Goal: Task Accomplishment & Management: Manage account settings

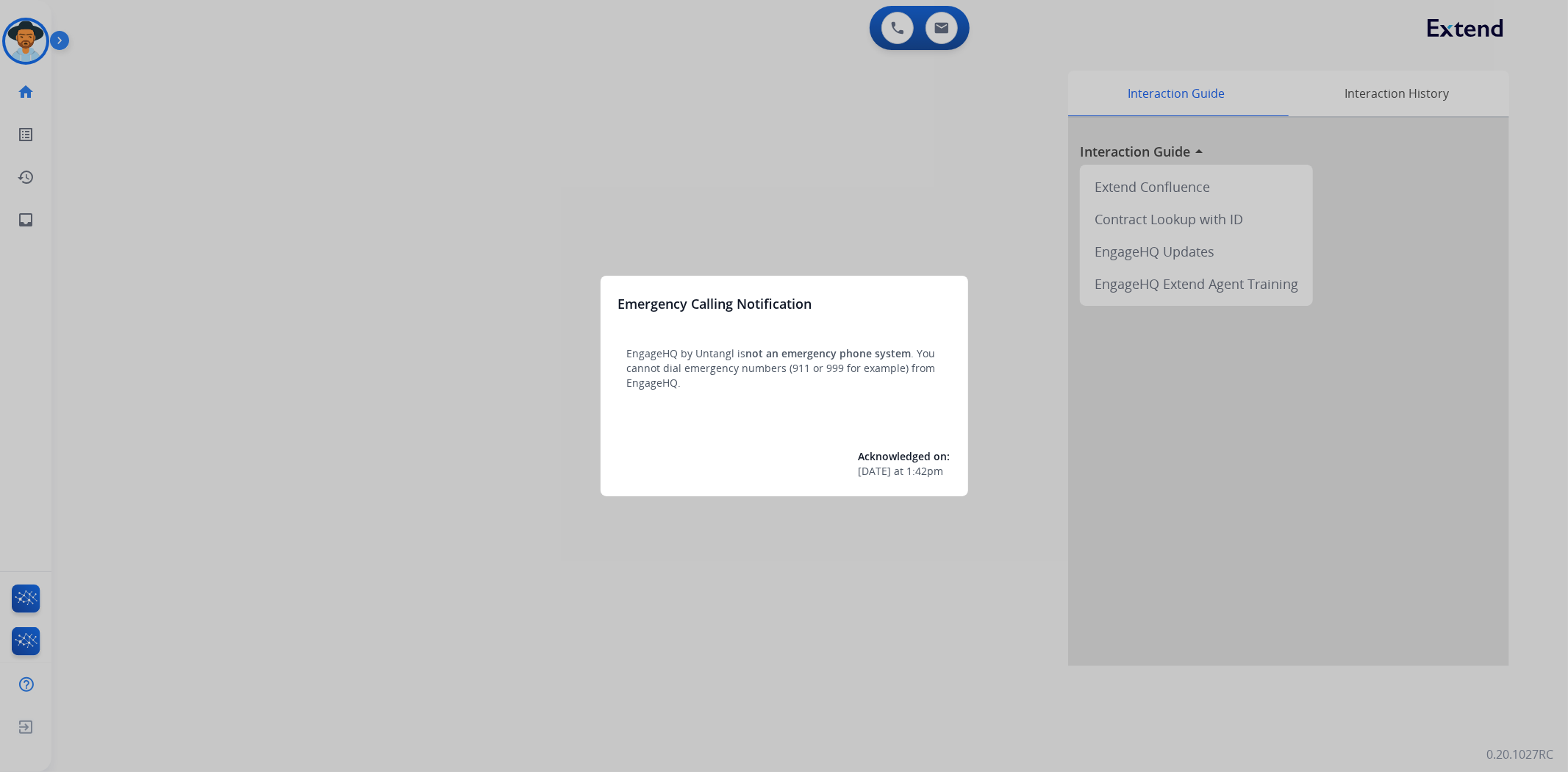
click at [4, 39] on div at bounding box center [784, 386] width 1568 height 772
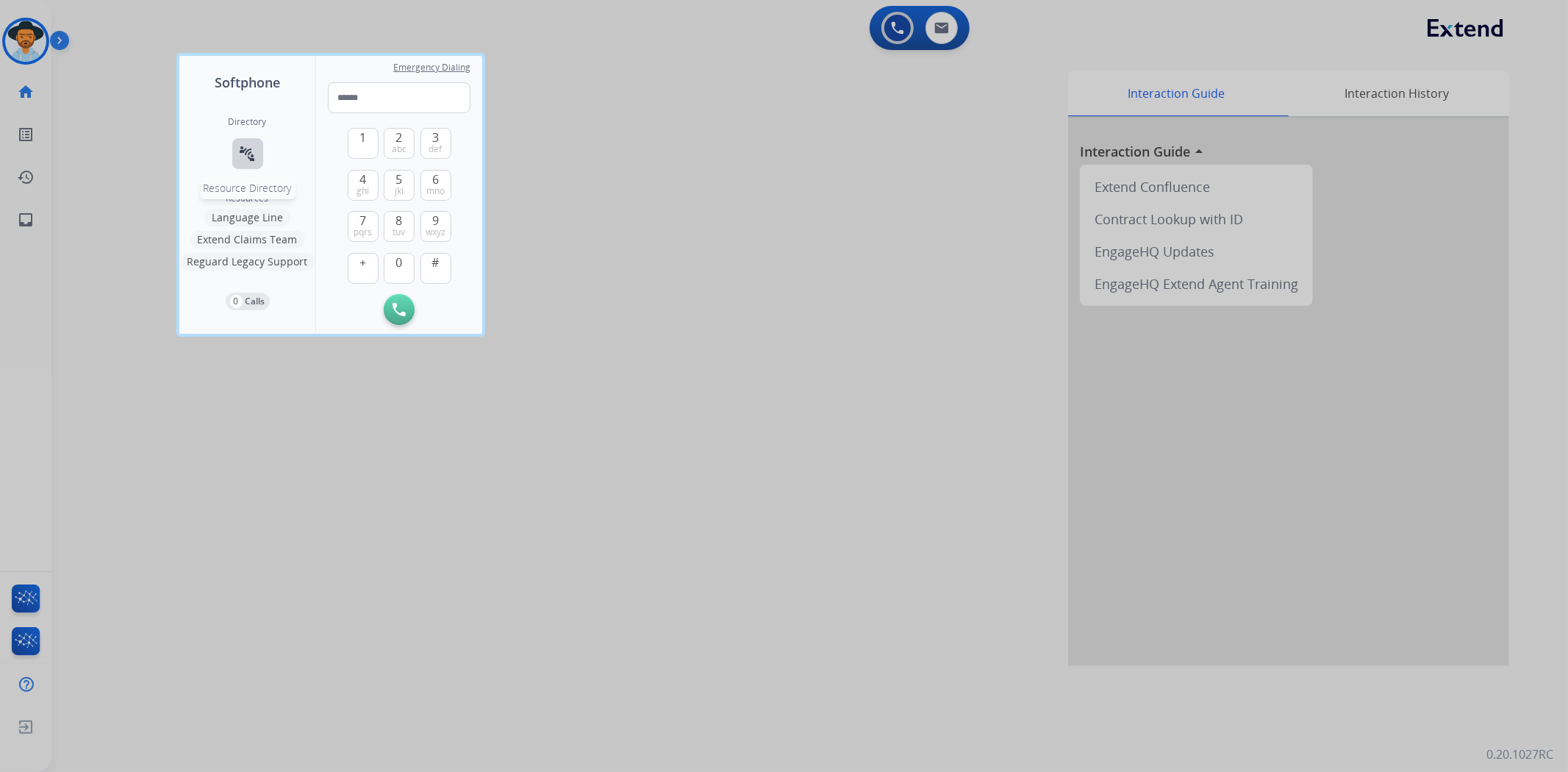
click at [247, 154] on mat-icon "connect_without_contact" at bounding box center [247, 153] width 17 height 17
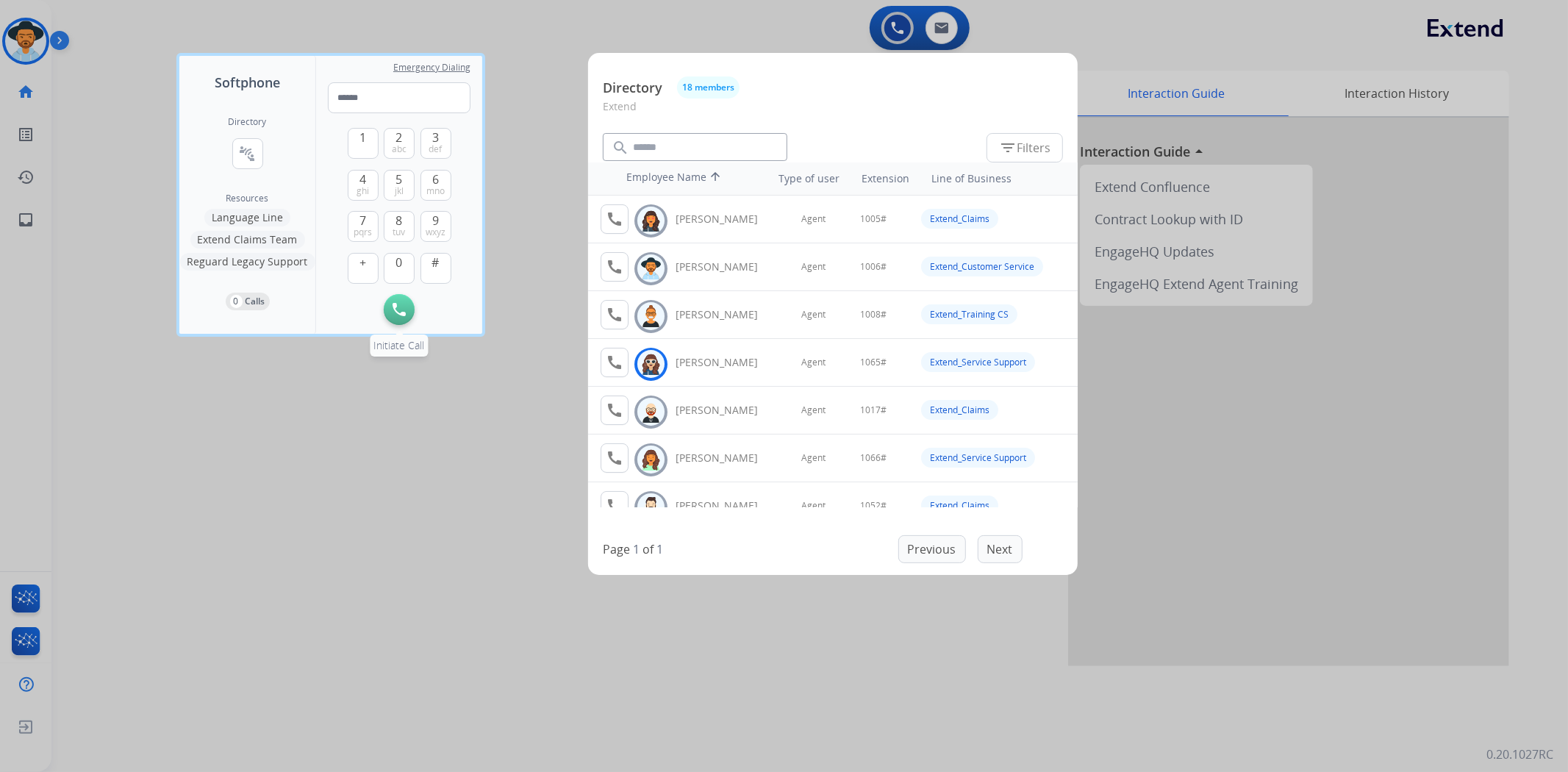
click at [398, 311] on img at bounding box center [399, 309] width 13 height 13
drag, startPoint x: 481, startPoint y: 444, endPoint x: 335, endPoint y: 397, distance: 153.4
click at [481, 445] on div at bounding box center [784, 386] width 1568 height 772
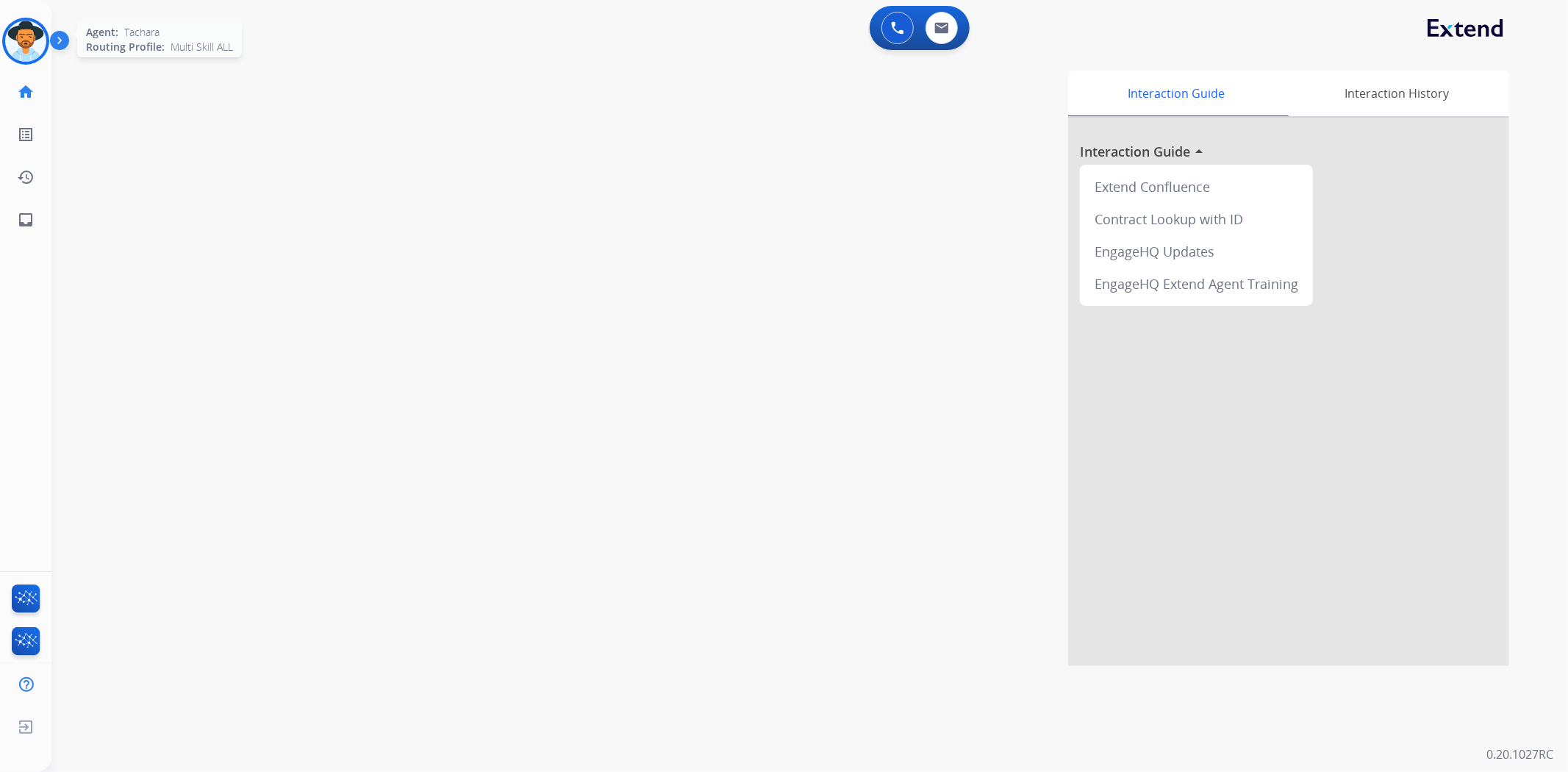
click at [19, 42] on img at bounding box center [26, 41] width 41 height 41
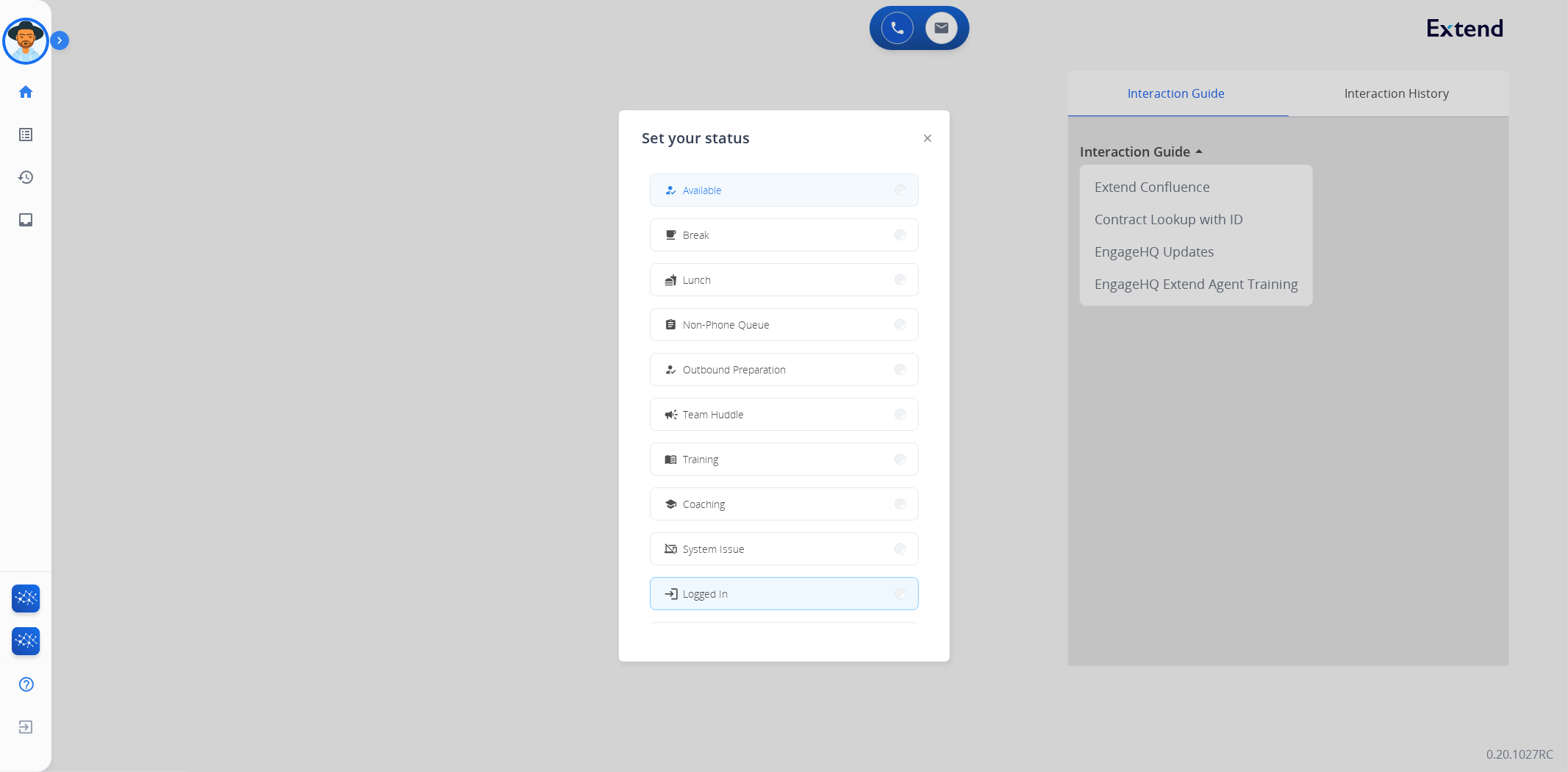
click at [705, 188] on span "Available" at bounding box center [702, 190] width 39 height 15
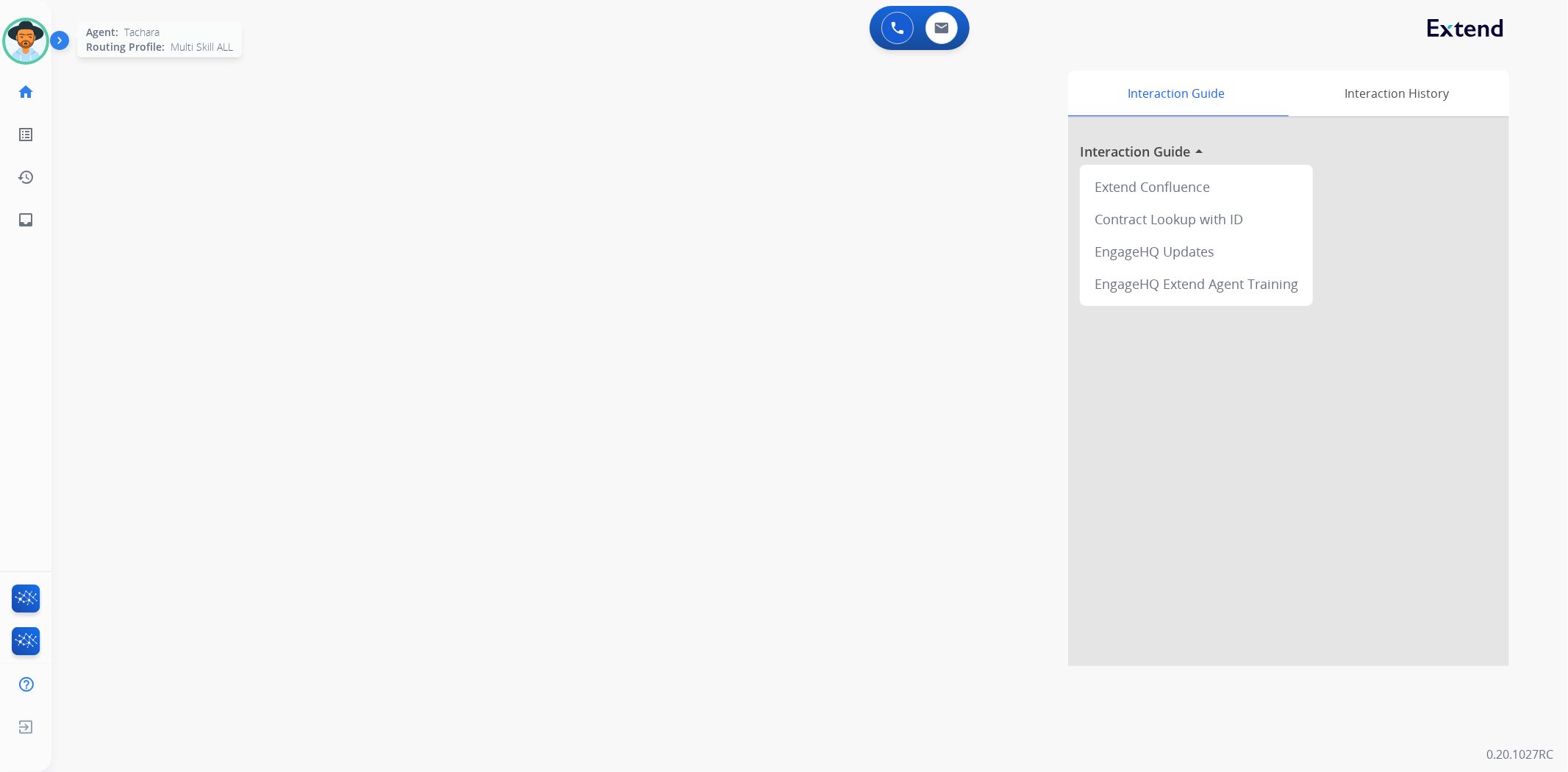
click at [8, 44] on img at bounding box center [26, 41] width 41 height 41
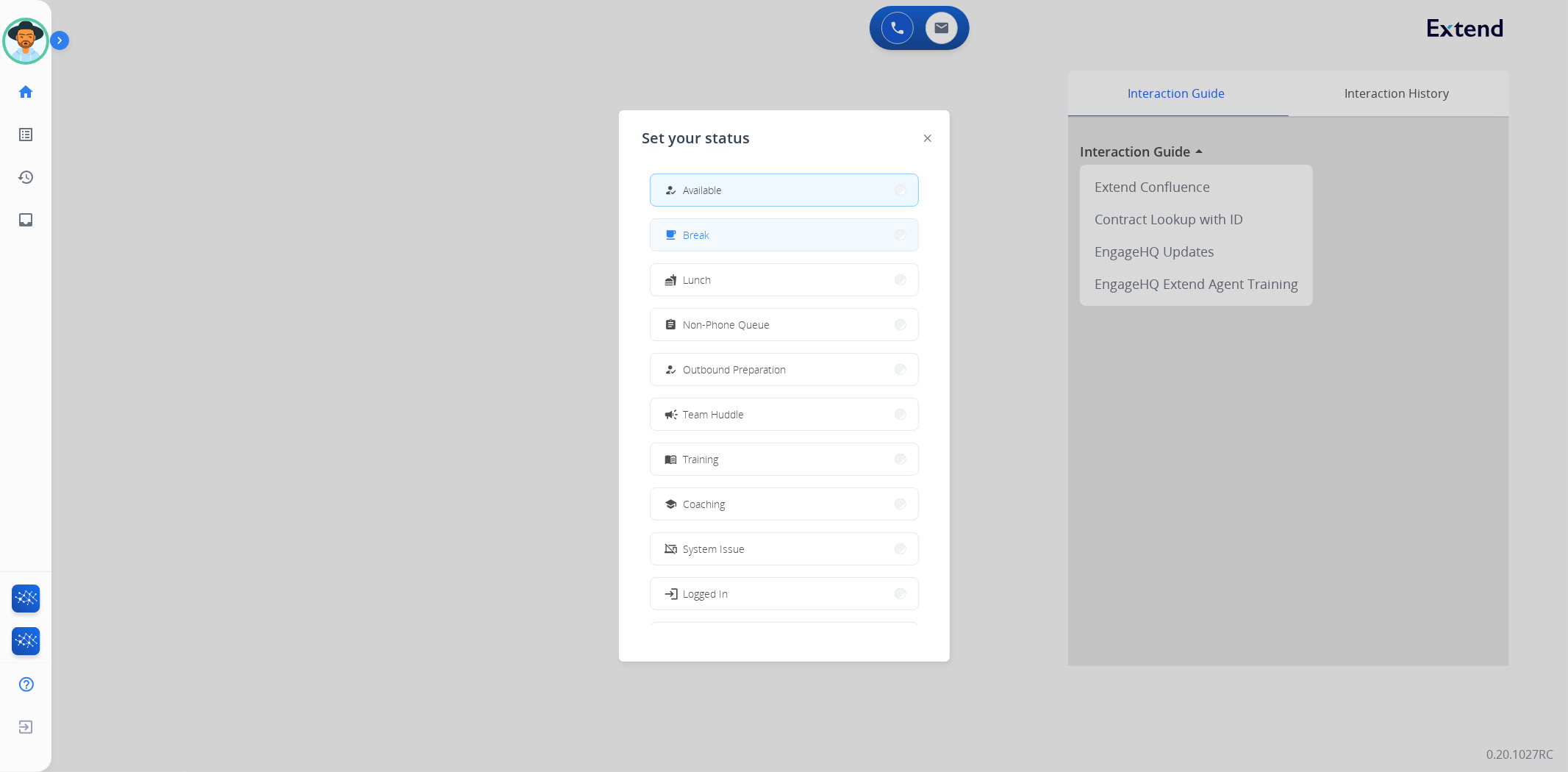
click at [708, 237] on span "Break" at bounding box center [696, 235] width 26 height 15
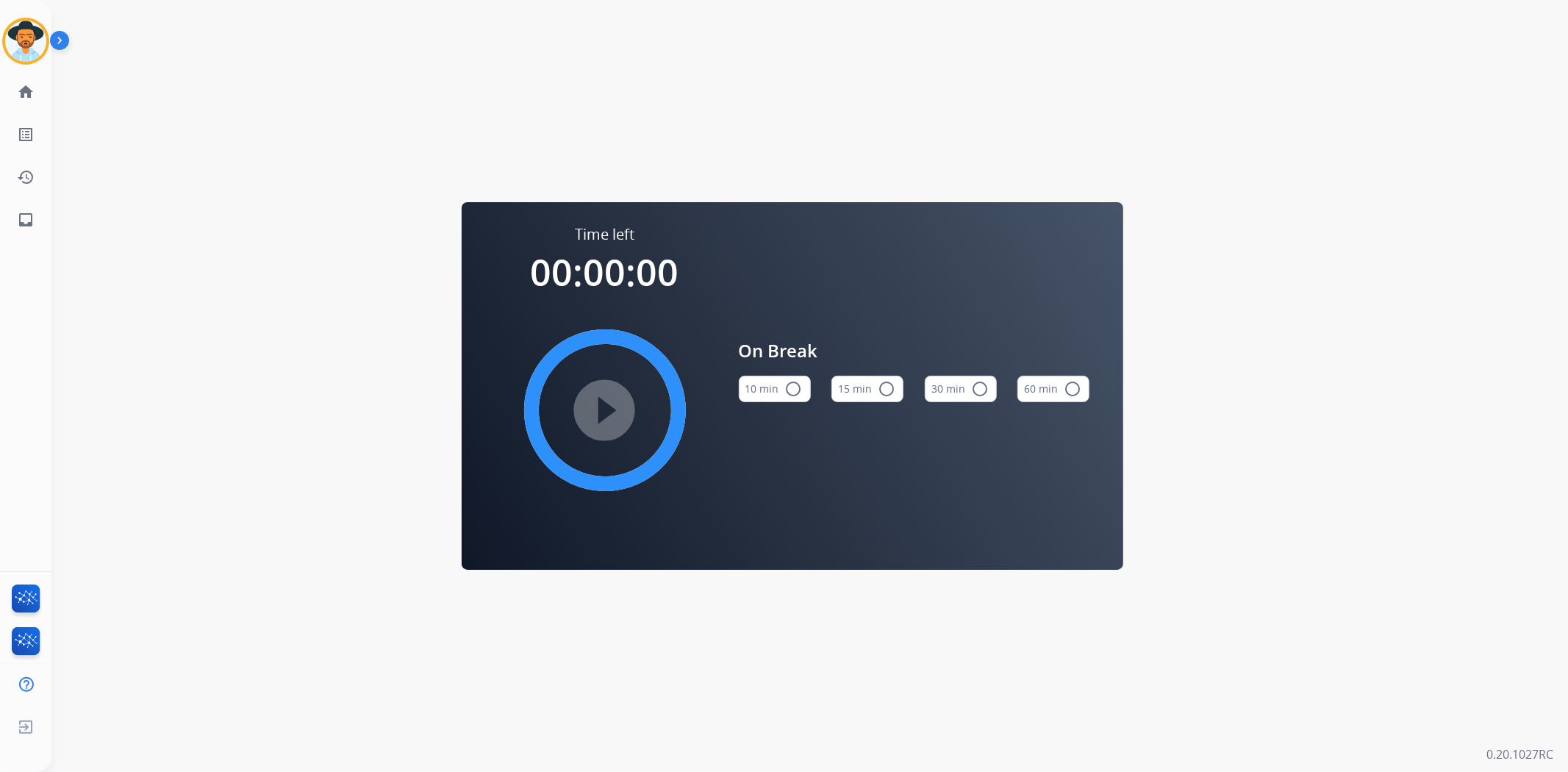
click at [23, 16] on div "Tachara Break Edit Avatar Agent: [PERSON_NAME] Profile: Multi Skill ALL home Ho…" at bounding box center [26, 120] width 51 height 241
click at [20, 50] on img at bounding box center [26, 41] width 41 height 41
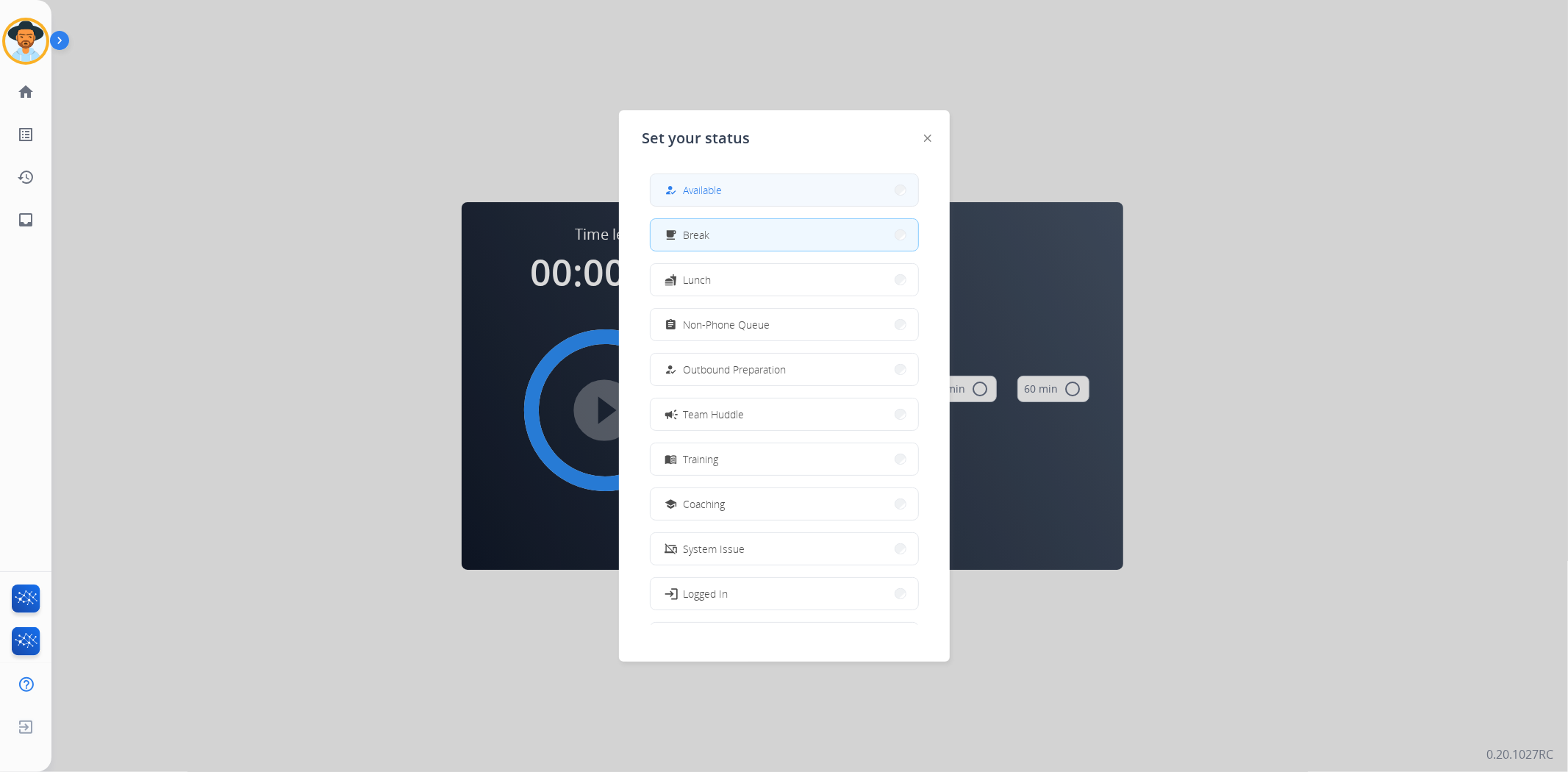
click at [754, 185] on button "how_to_reg Available" at bounding box center [785, 190] width 268 height 32
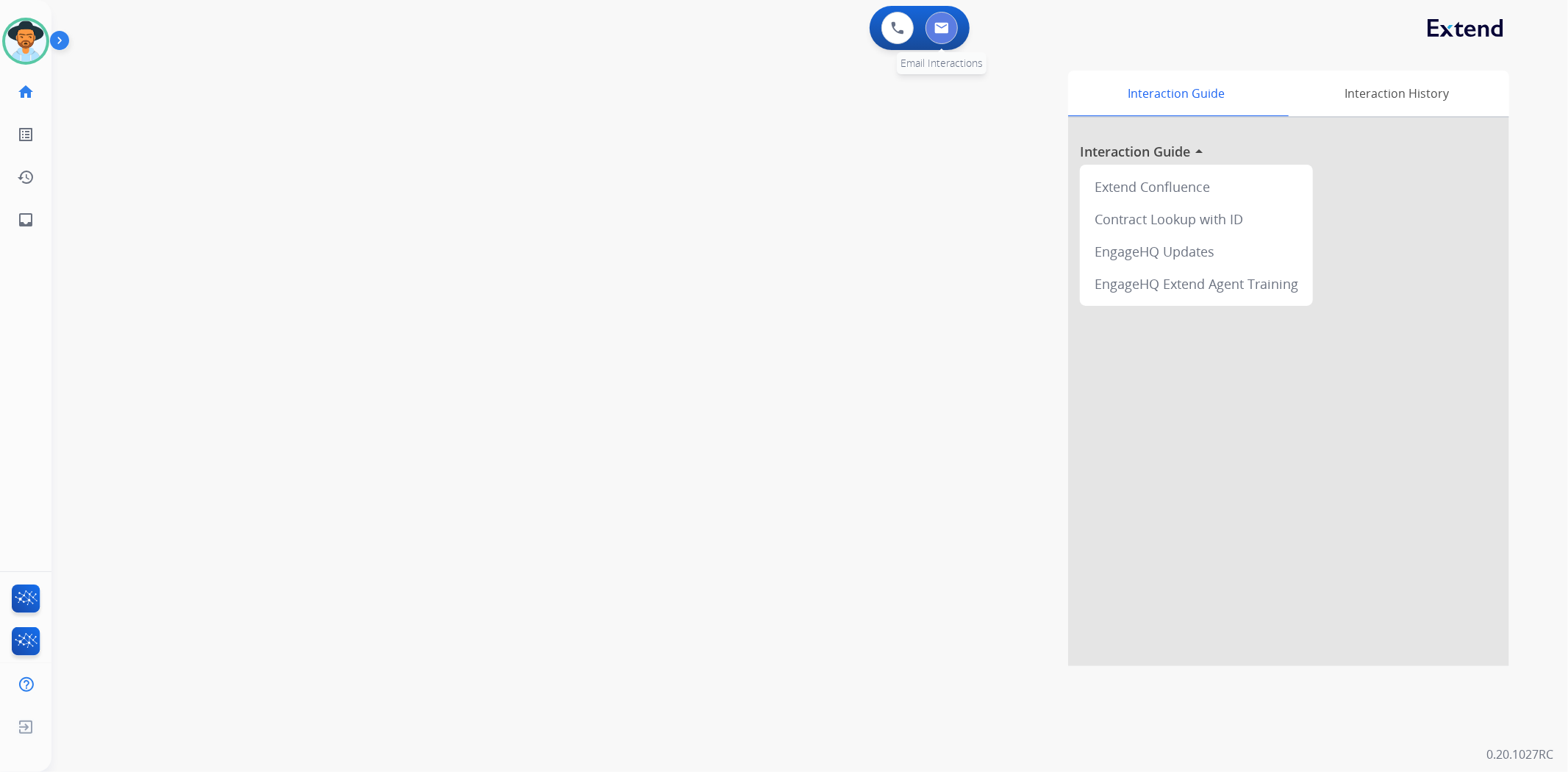
click at [944, 28] on img at bounding box center [941, 28] width 14 height 12
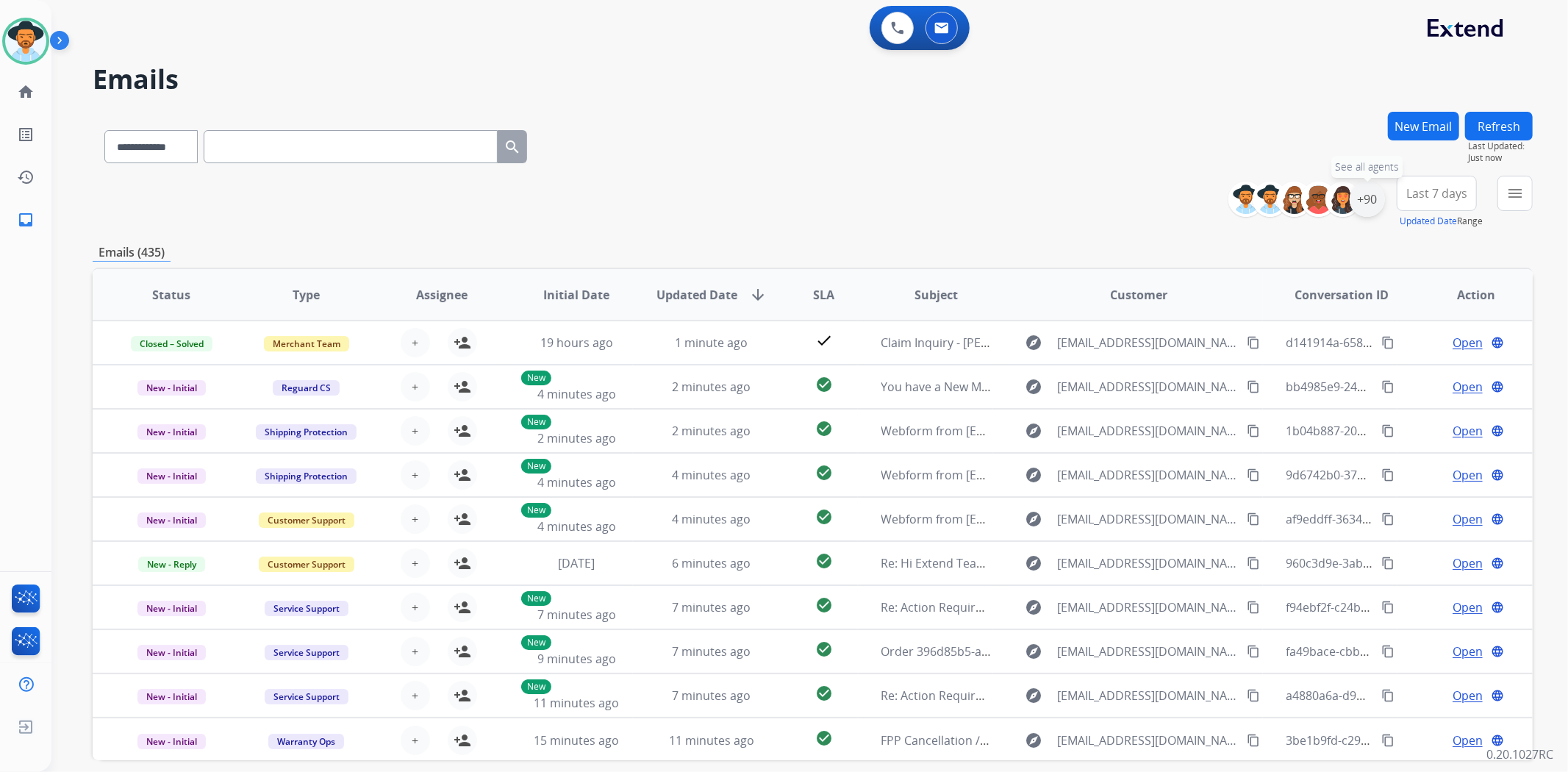
click at [1368, 210] on div "+90" at bounding box center [1367, 199] width 36 height 36
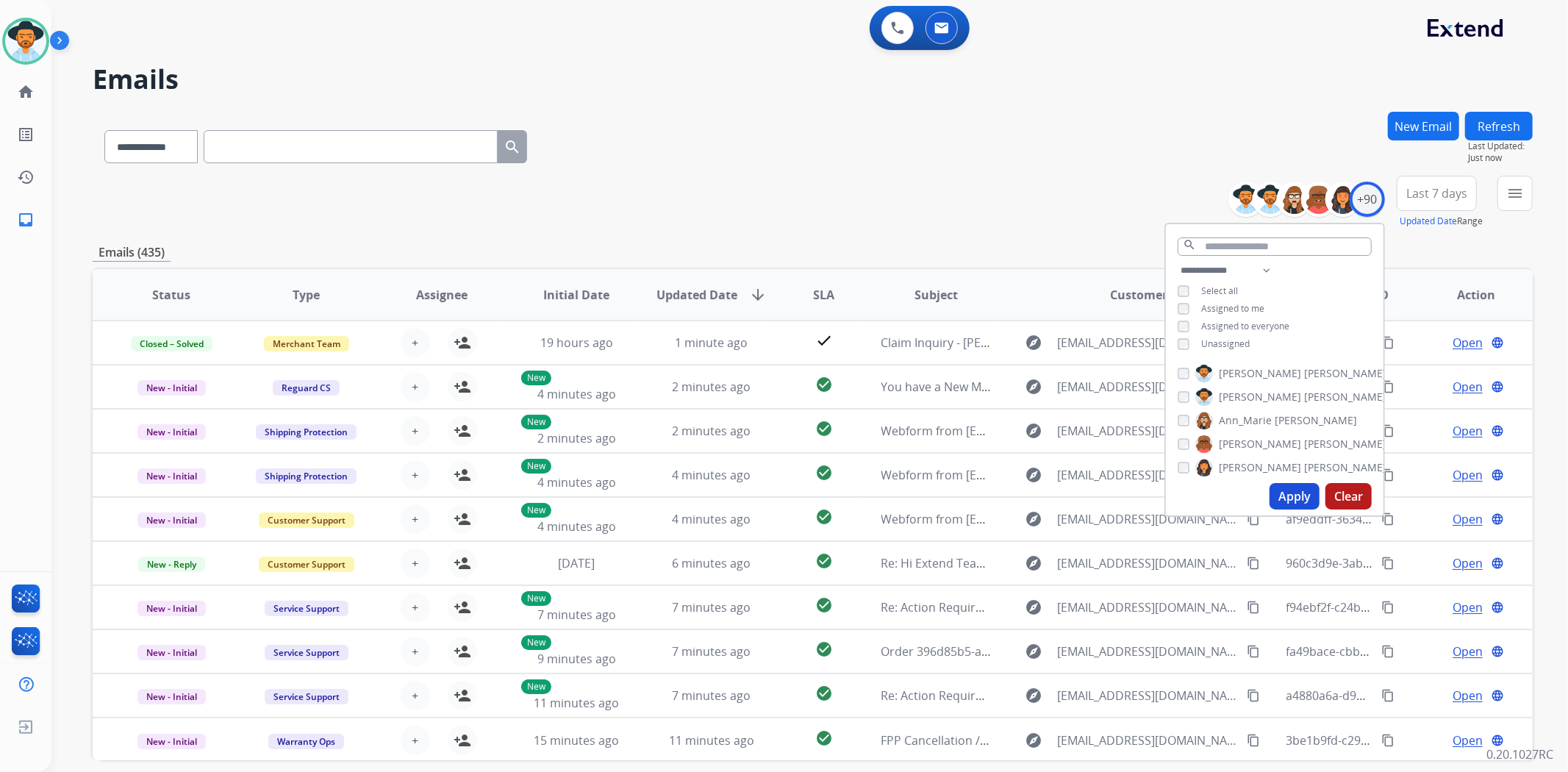
click at [1296, 497] on button "Apply" at bounding box center [1294, 496] width 50 height 26
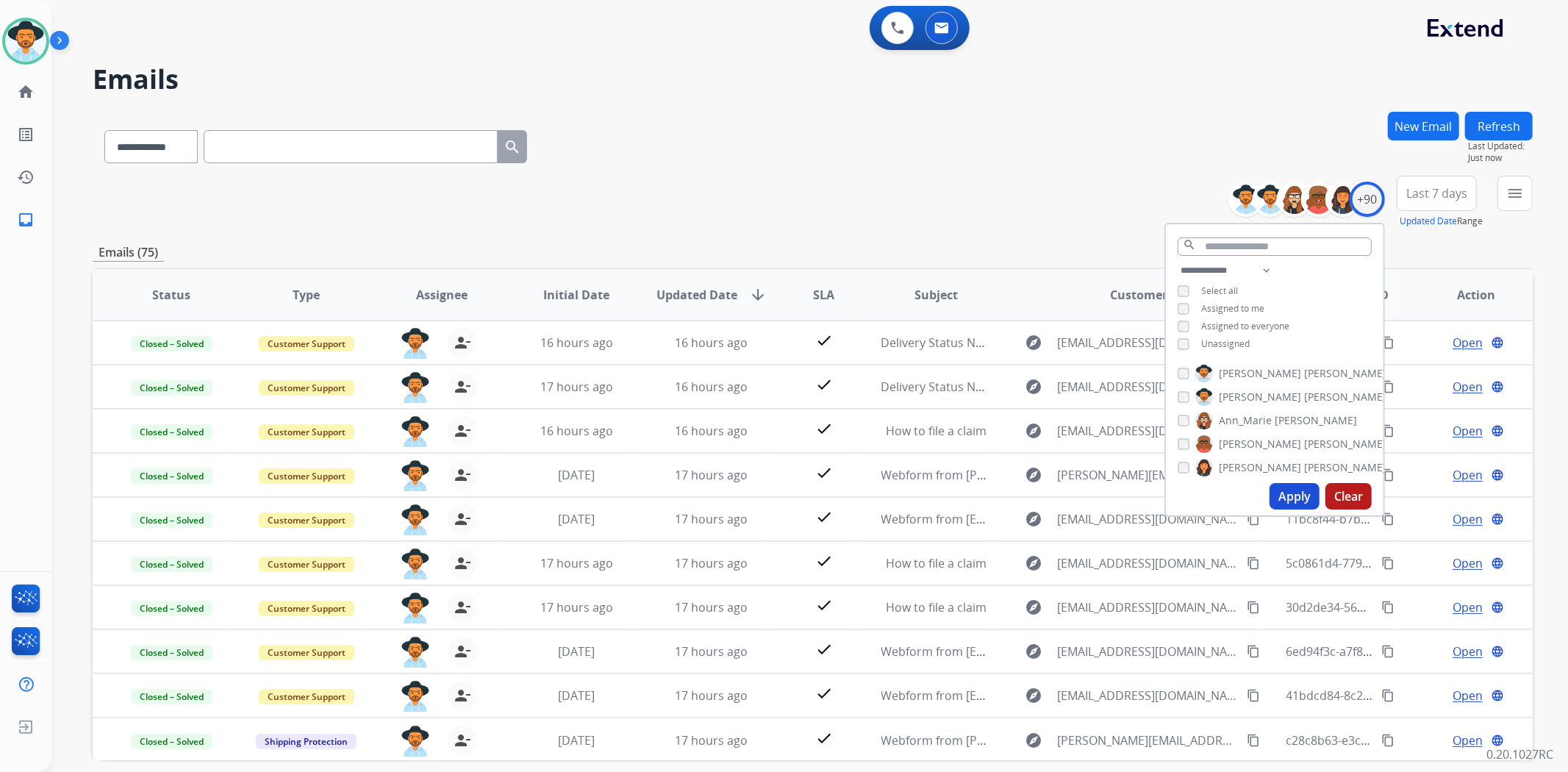
click at [755, 135] on div "**********" at bounding box center [812, 144] width 1440 height 64
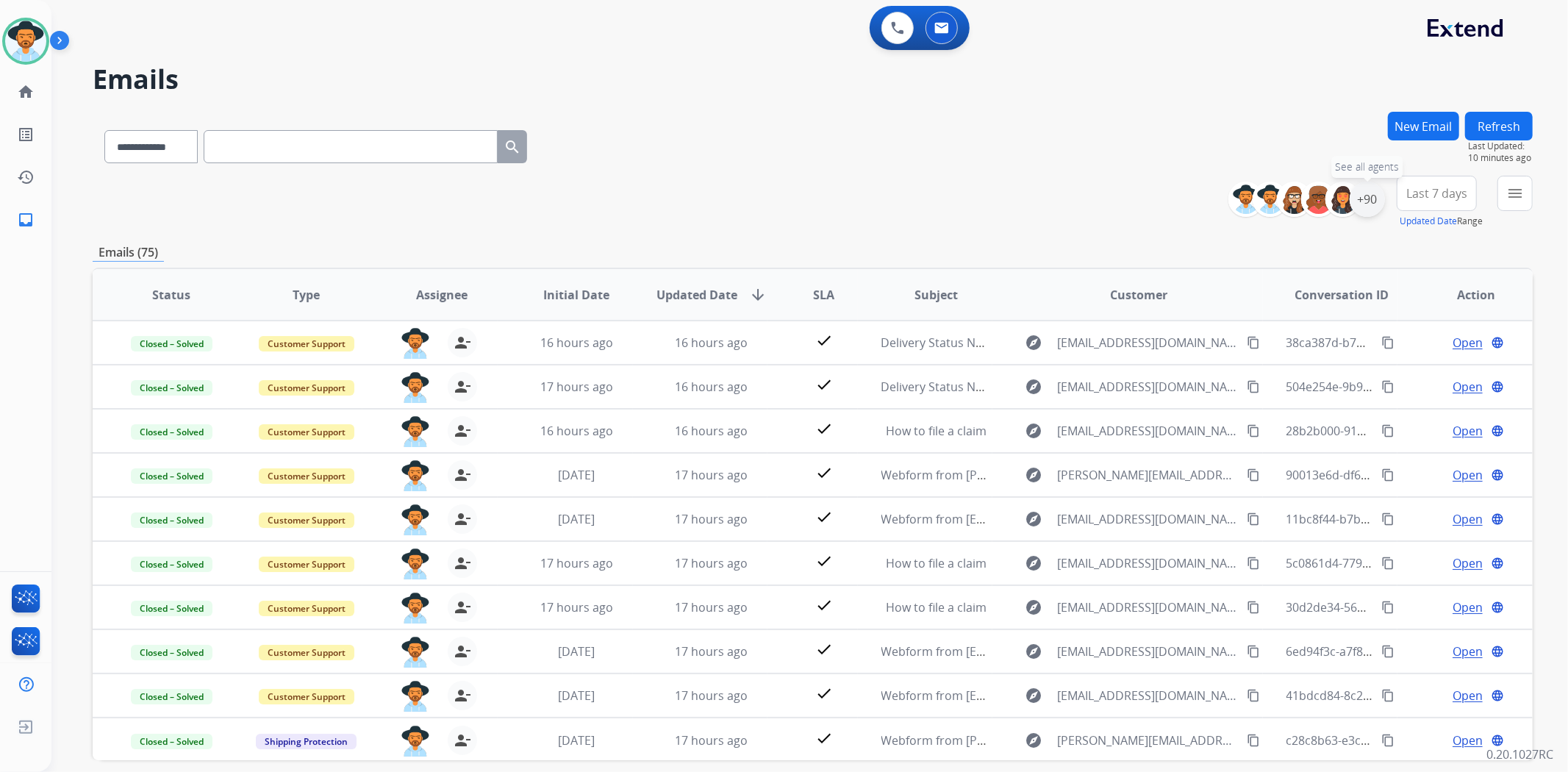
click at [1360, 208] on div "+90" at bounding box center [1367, 199] width 36 height 36
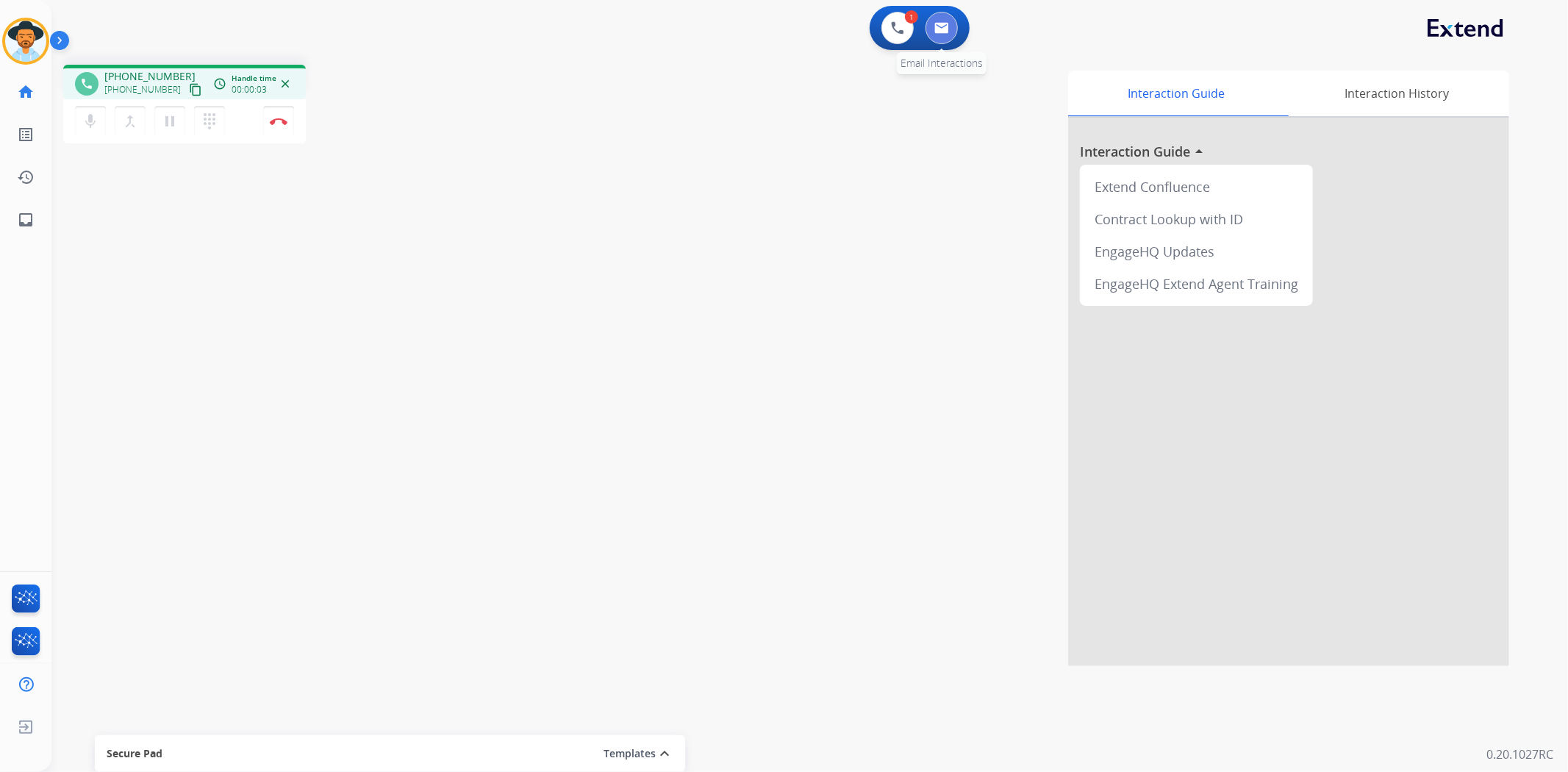
click at [944, 33] on img at bounding box center [941, 28] width 14 height 12
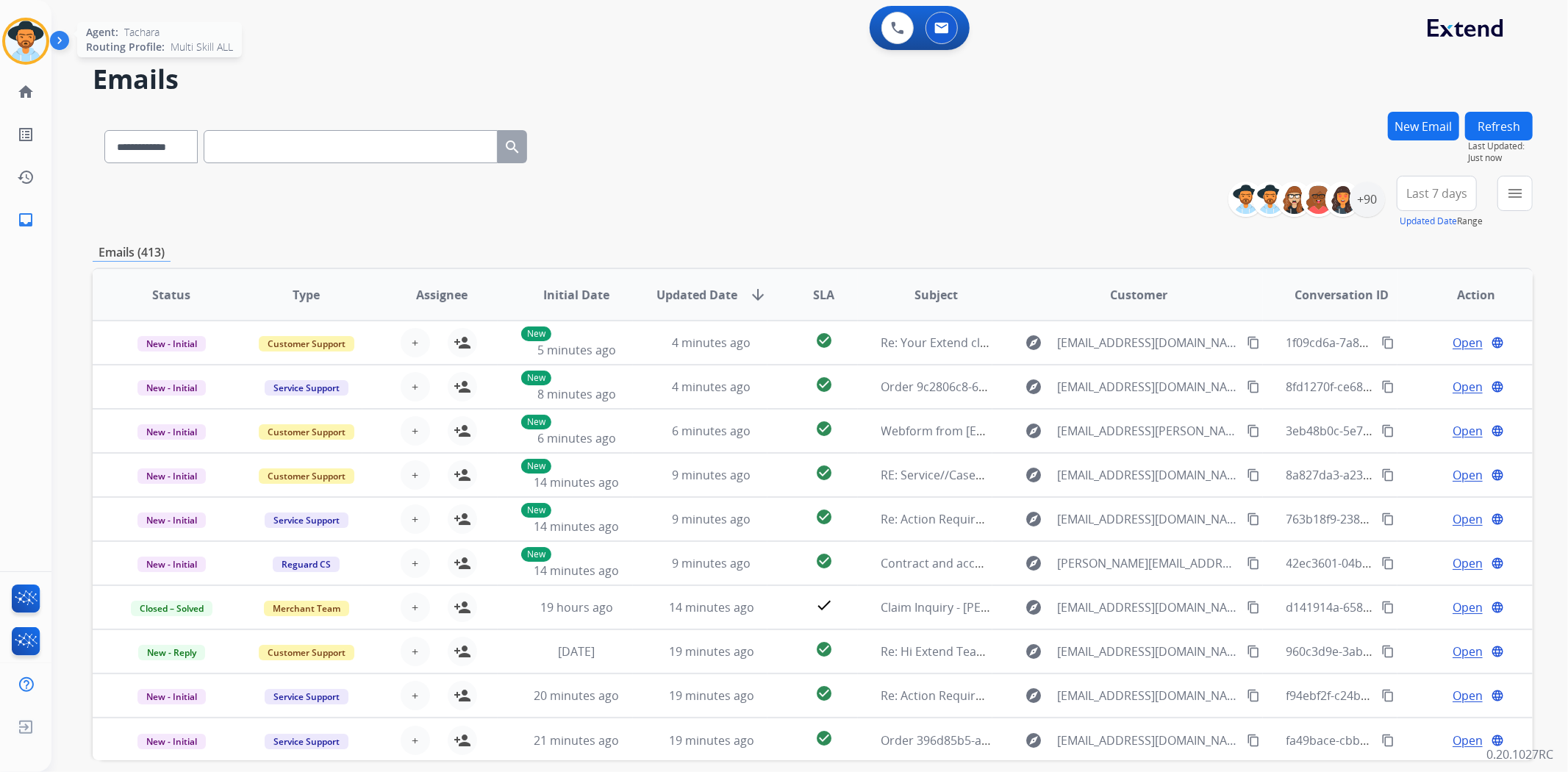
click at [33, 38] on img at bounding box center [26, 41] width 41 height 41
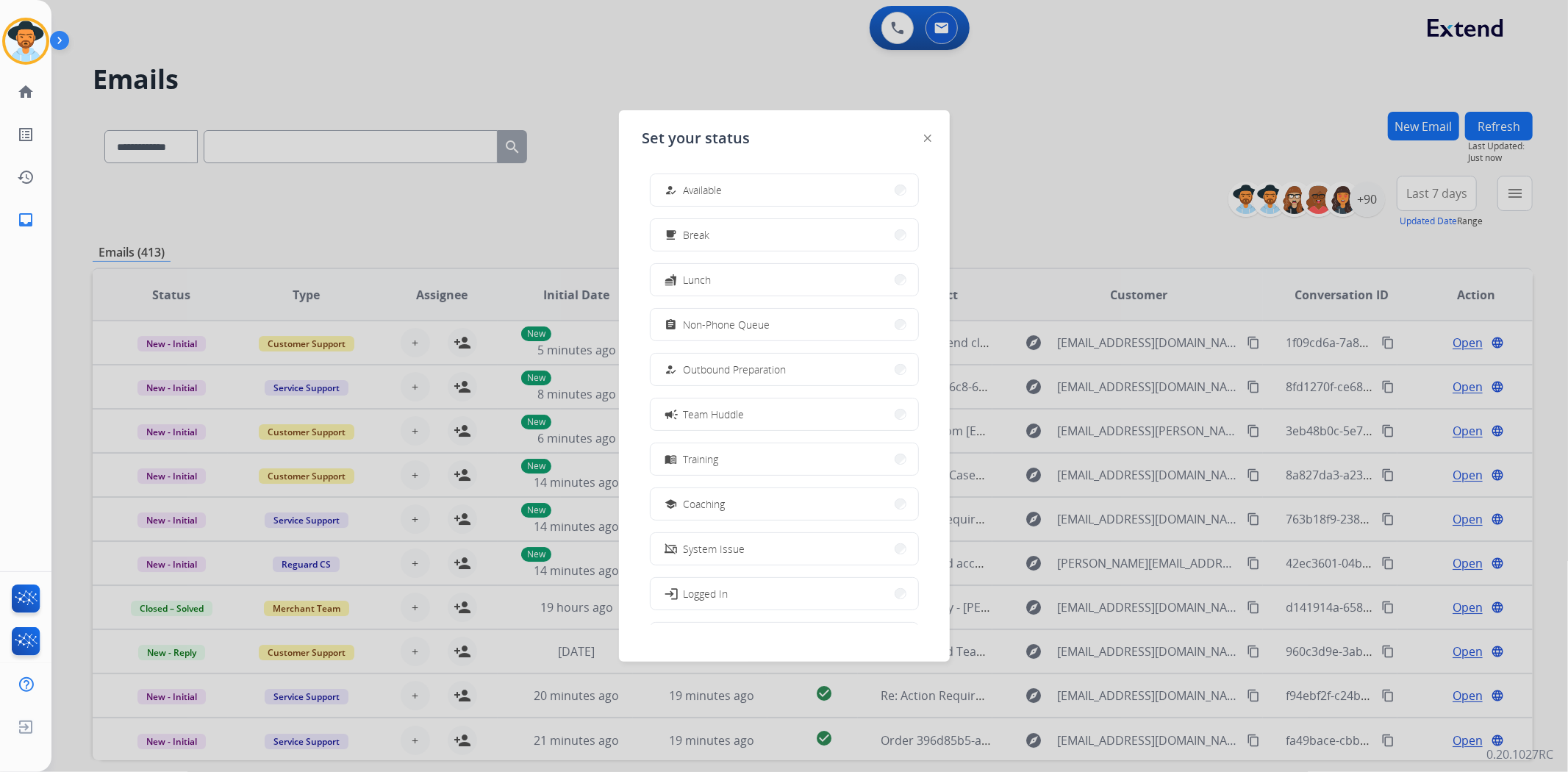
click at [629, 107] on div at bounding box center [784, 386] width 1568 height 772
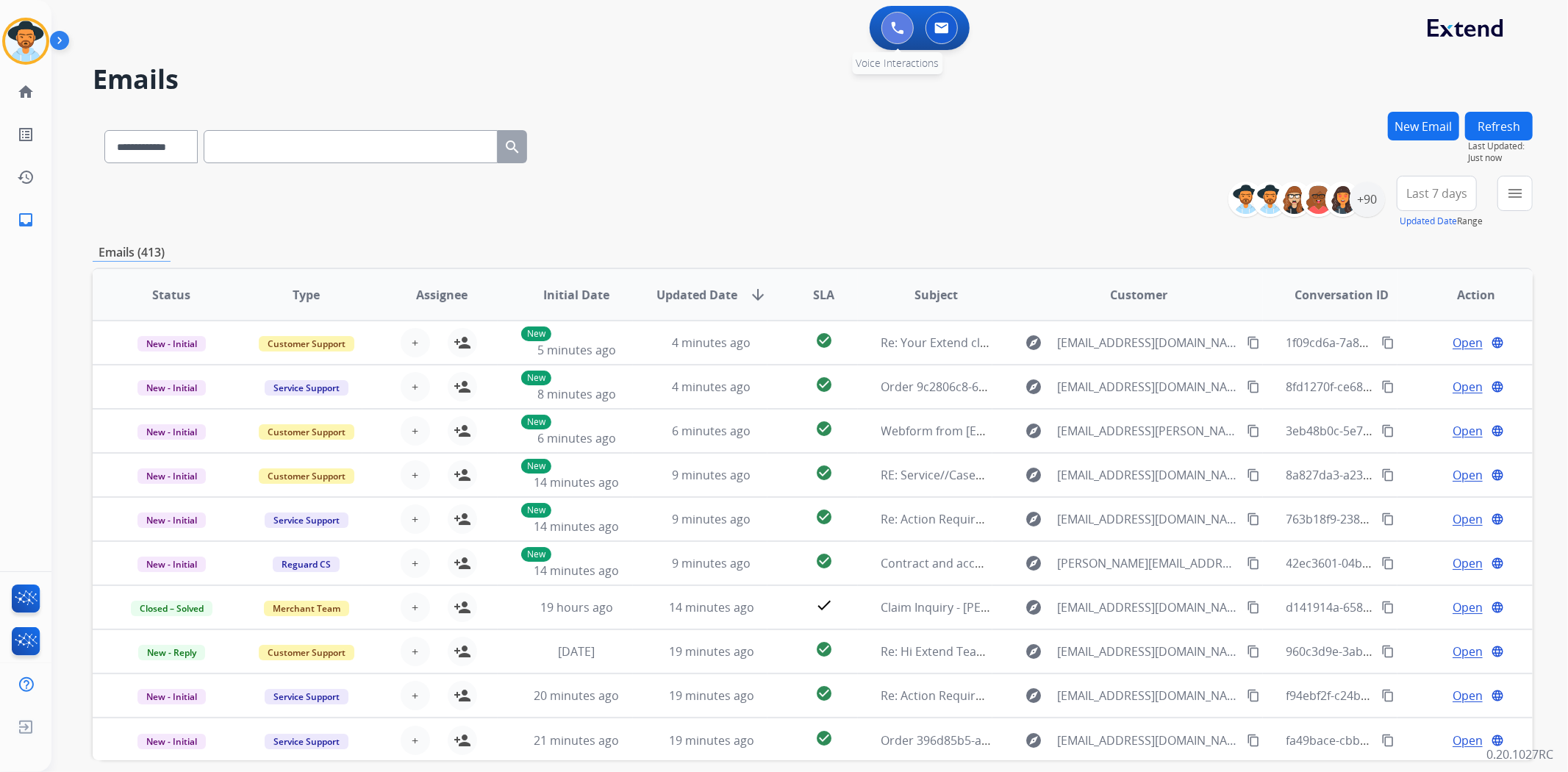
click at [892, 26] on img at bounding box center [897, 27] width 13 height 13
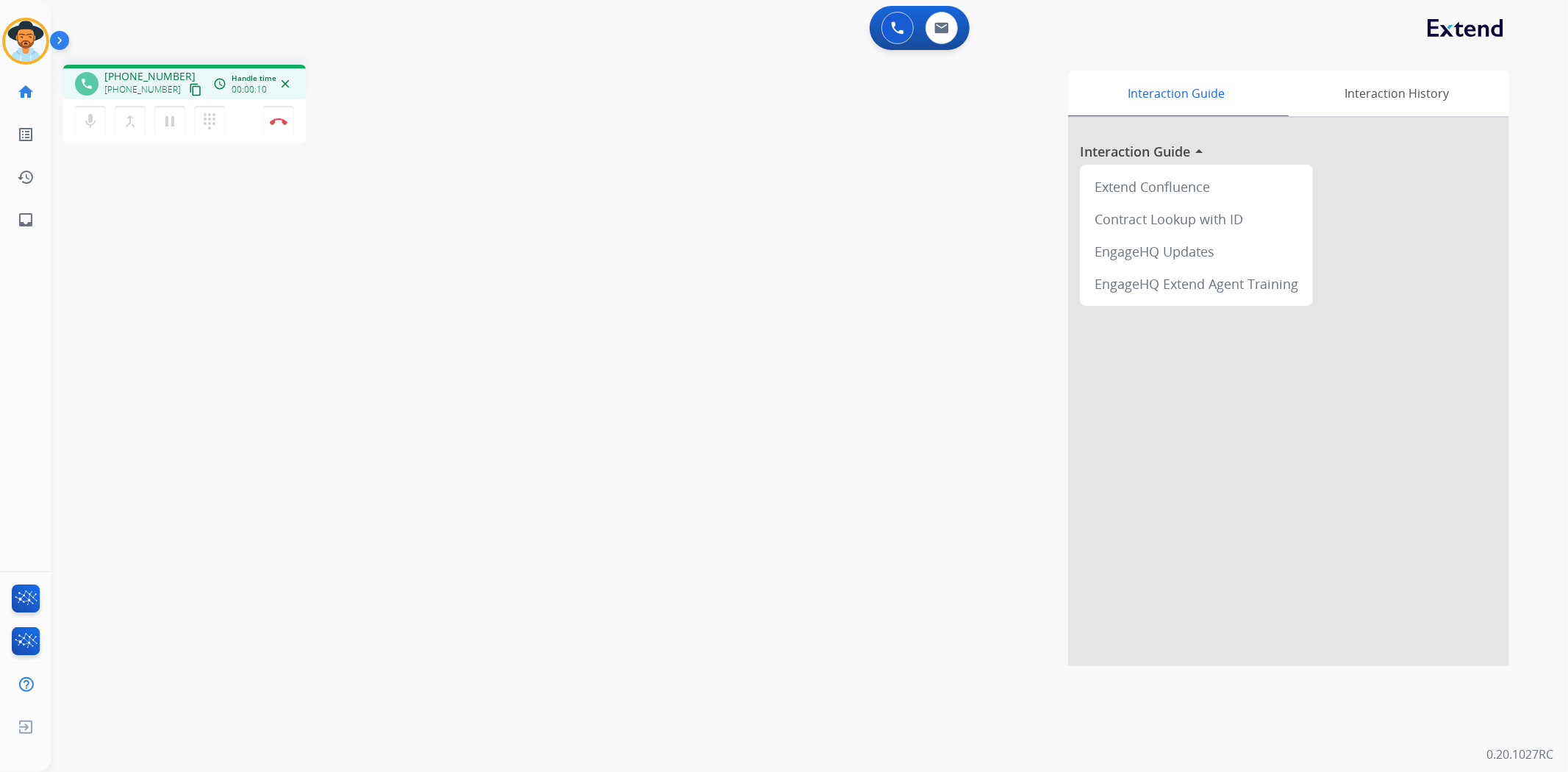
click at [189, 87] on mat-icon "content_copy" at bounding box center [195, 89] width 13 height 13
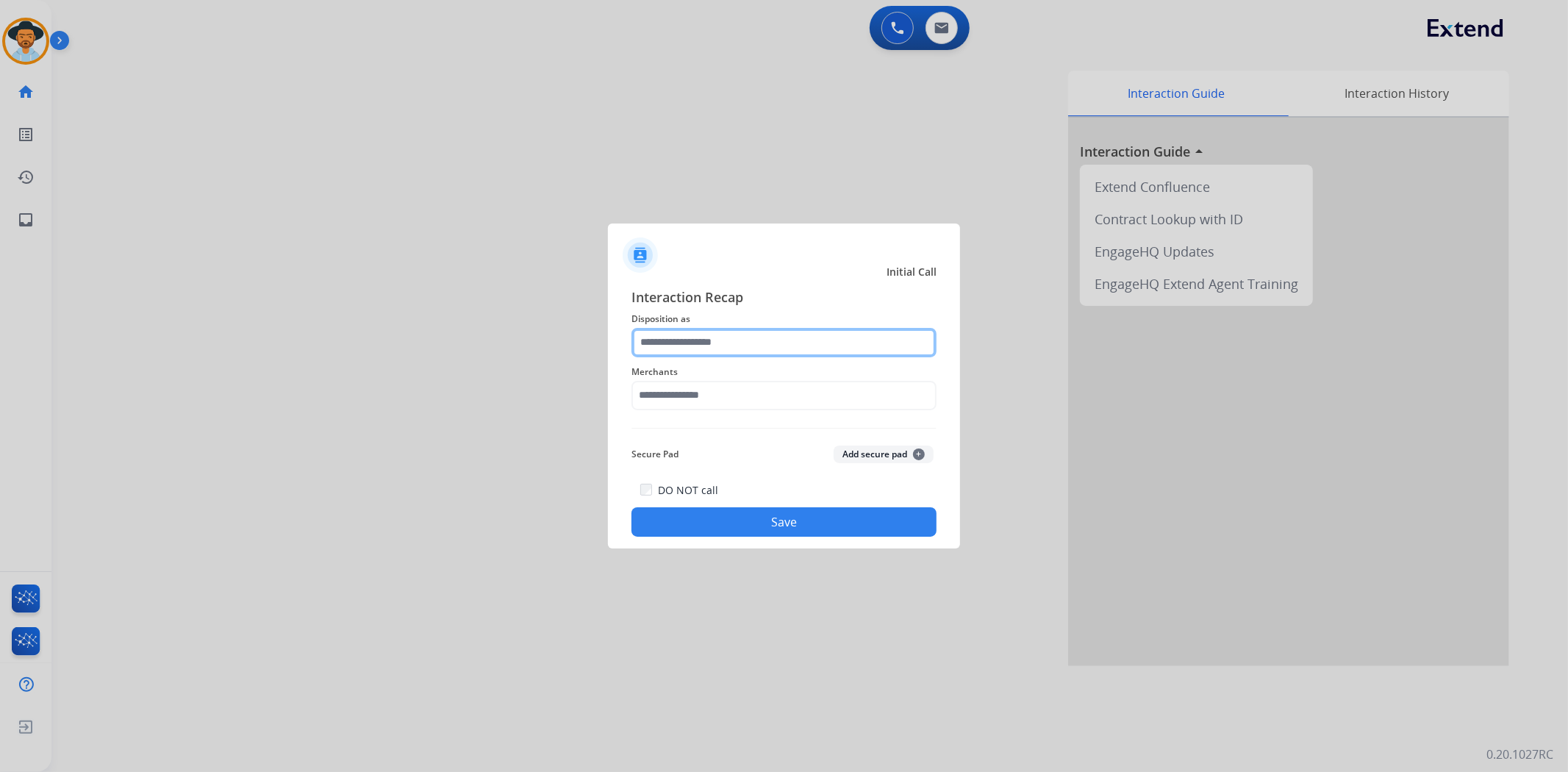
click at [782, 342] on input "text" at bounding box center [783, 342] width 305 height 30
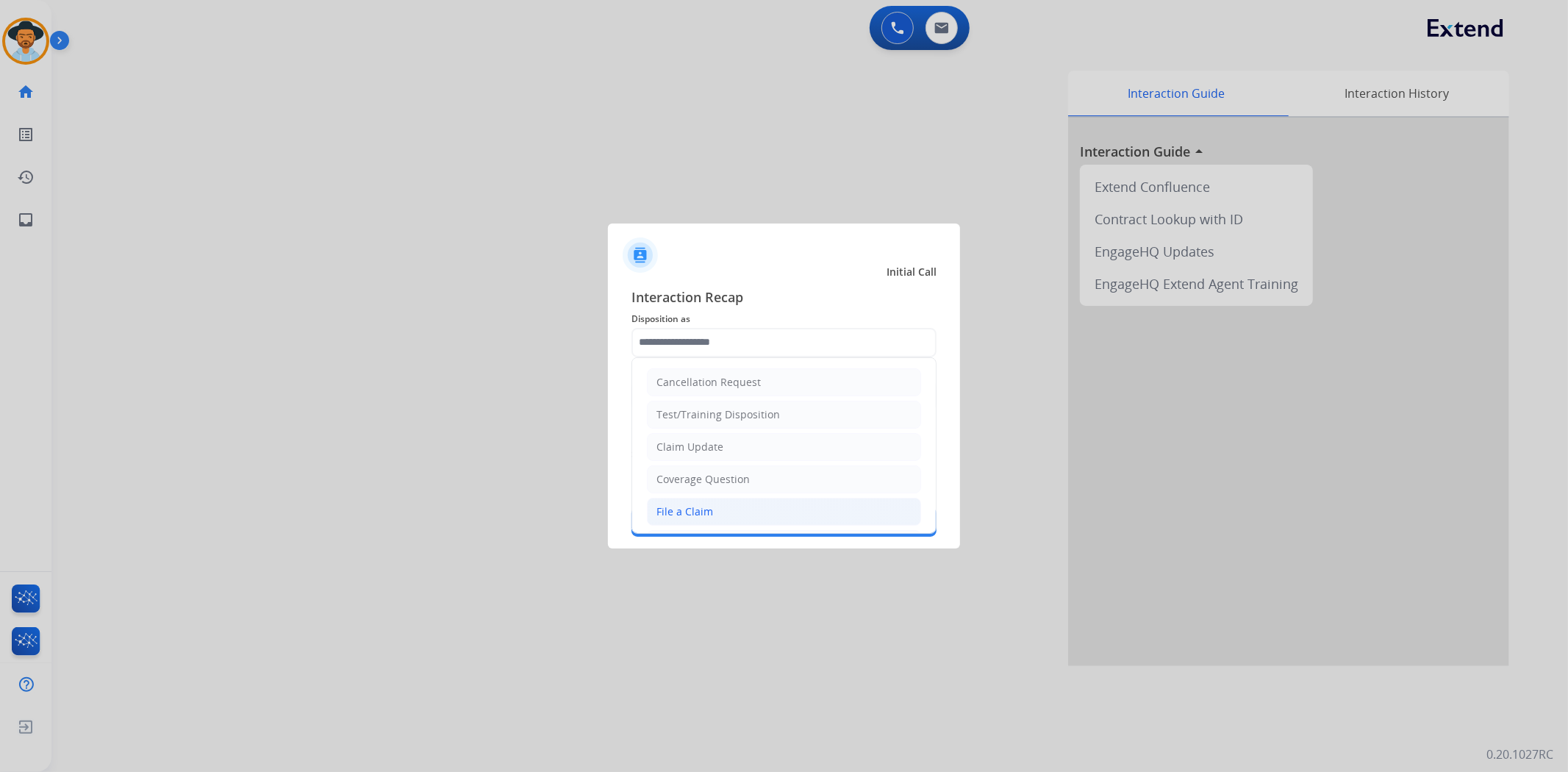
click at [680, 507] on div "File a Claim" at bounding box center [684, 511] width 57 height 14
type input "**********"
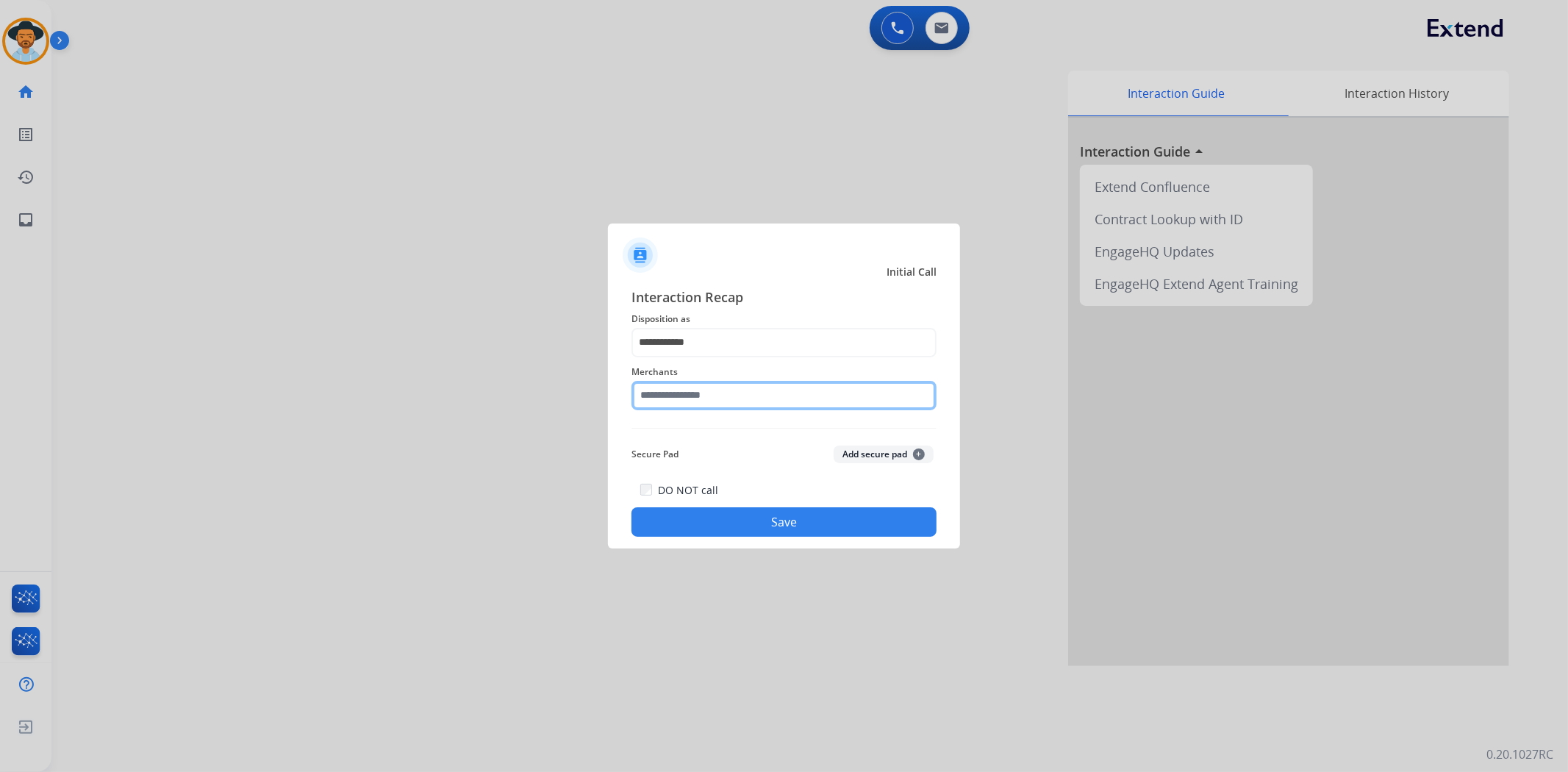
click at [702, 393] on input "text" at bounding box center [783, 395] width 305 height 30
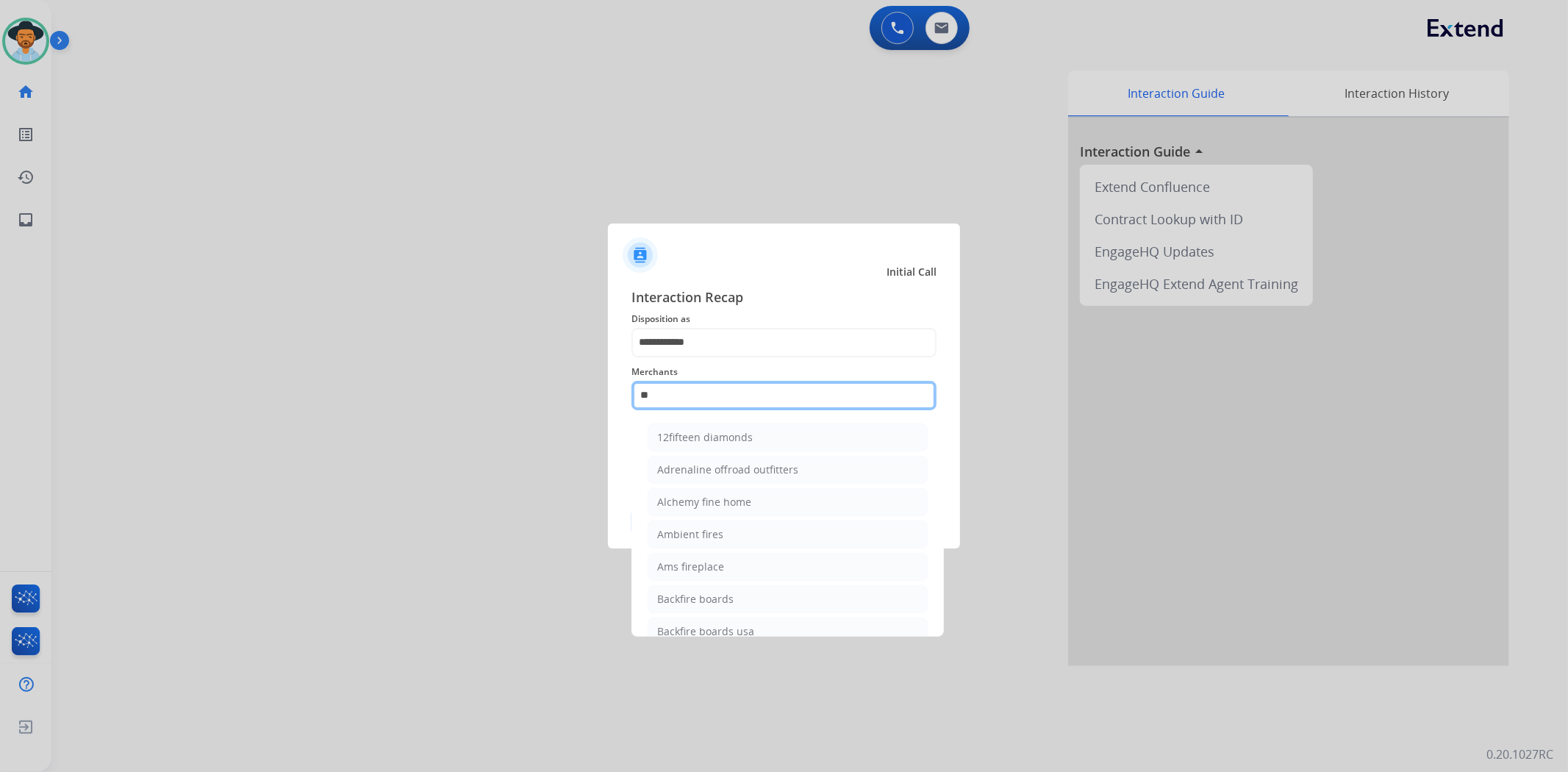
type input "*"
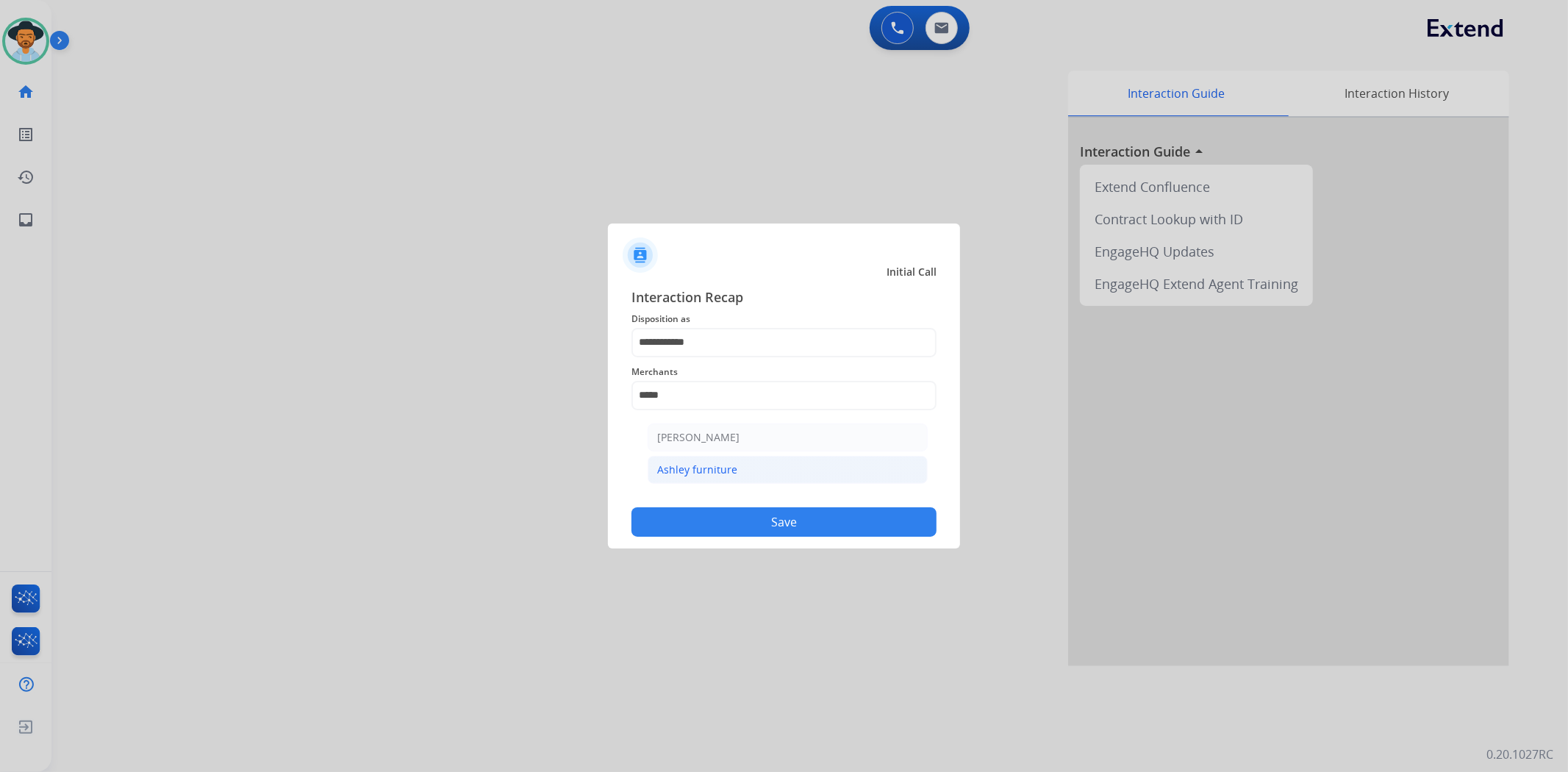
click at [736, 469] on li "Ashley furniture" at bounding box center [788, 469] width 280 height 28
type input "**********"
click at [717, 402] on input "**********" at bounding box center [783, 395] width 305 height 30
drag, startPoint x: 752, startPoint y: 400, endPoint x: 524, endPoint y: 372, distance: 229.7
click at [0, 372] on app-contact-recap-modal "**********" at bounding box center [0, 386] width 0 height 772
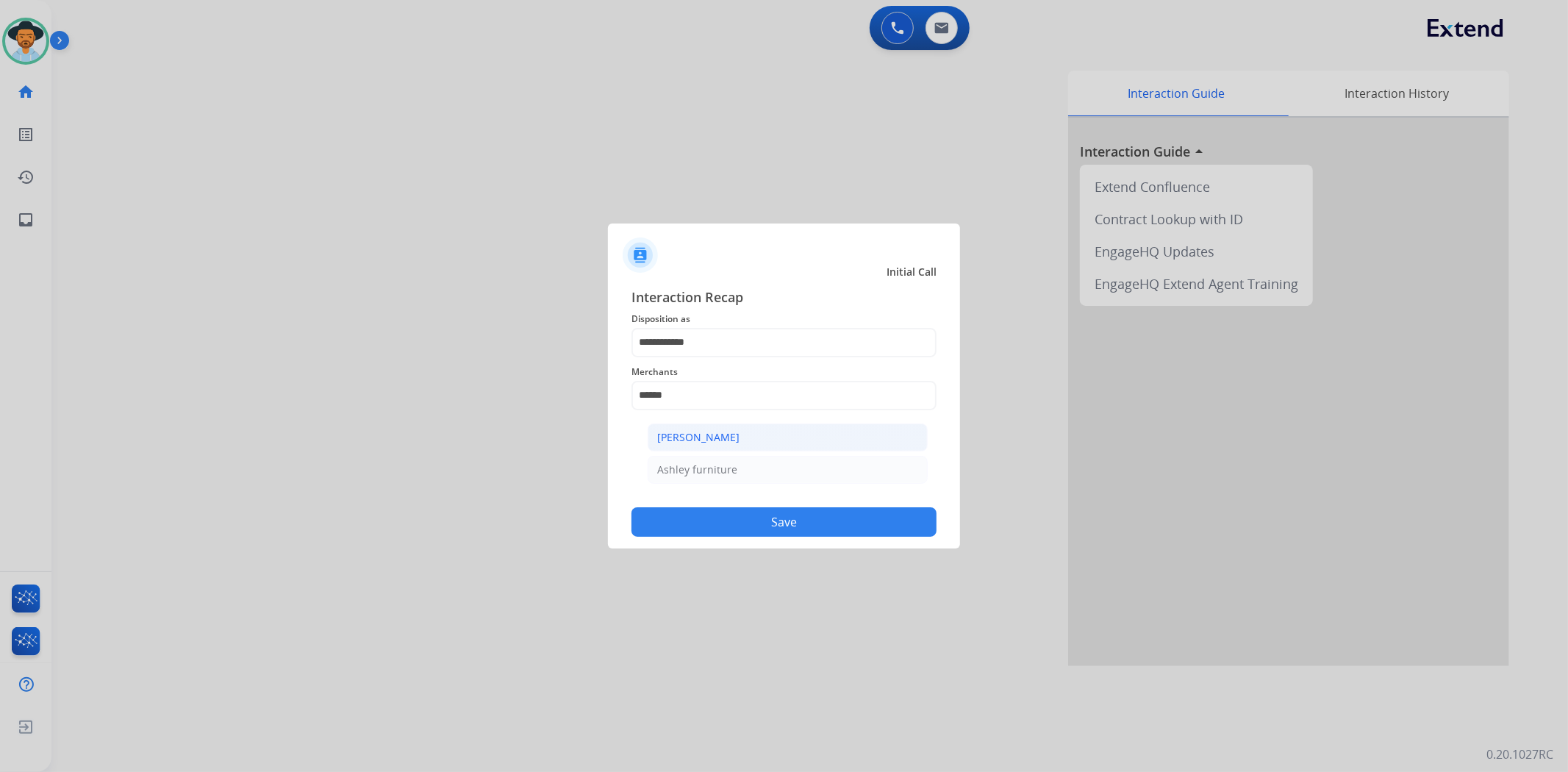
click at [776, 445] on li "[PERSON_NAME]" at bounding box center [788, 437] width 280 height 28
type input "**********"
click at [769, 529] on button "Save" at bounding box center [783, 521] width 305 height 30
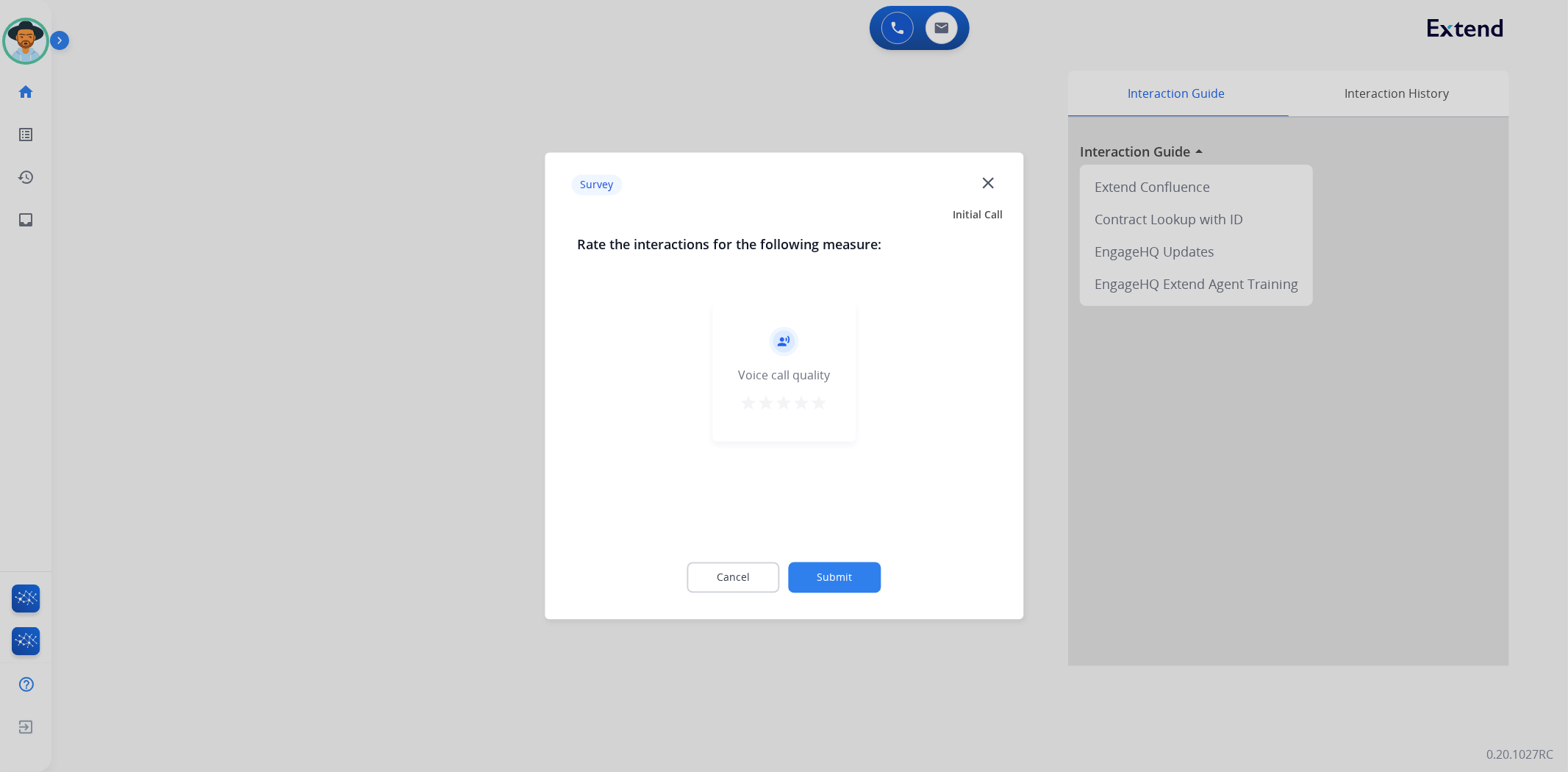
click at [828, 406] on div "record_voice_over Voice call quality star star star star star" at bounding box center [783, 372] width 143 height 140
click at [818, 395] on mat-icon "star" at bounding box center [819, 403] width 17 height 17
click at [816, 572] on button "Submit" at bounding box center [835, 577] width 92 height 31
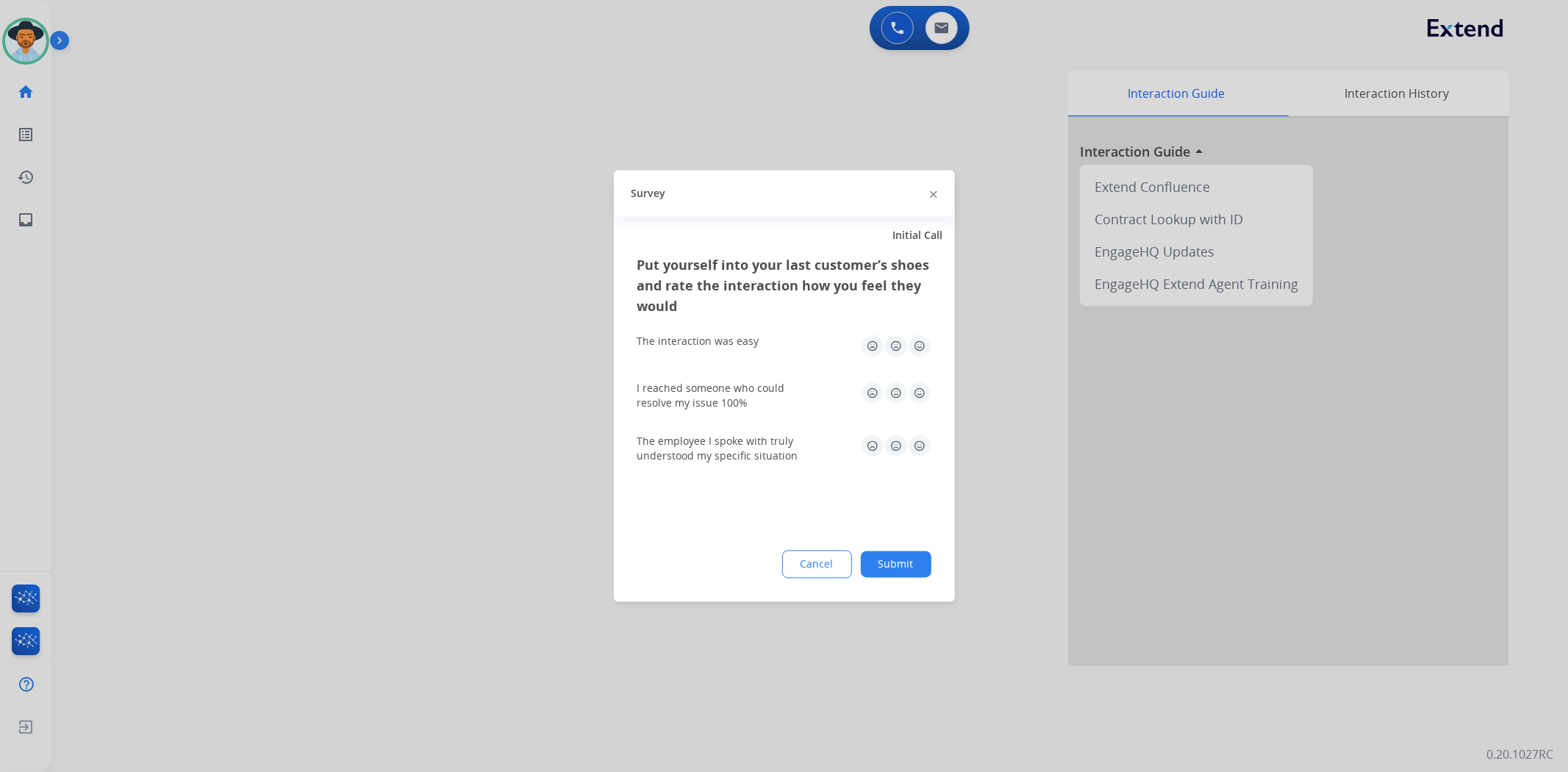
click at [889, 559] on button "Submit" at bounding box center [895, 564] width 70 height 26
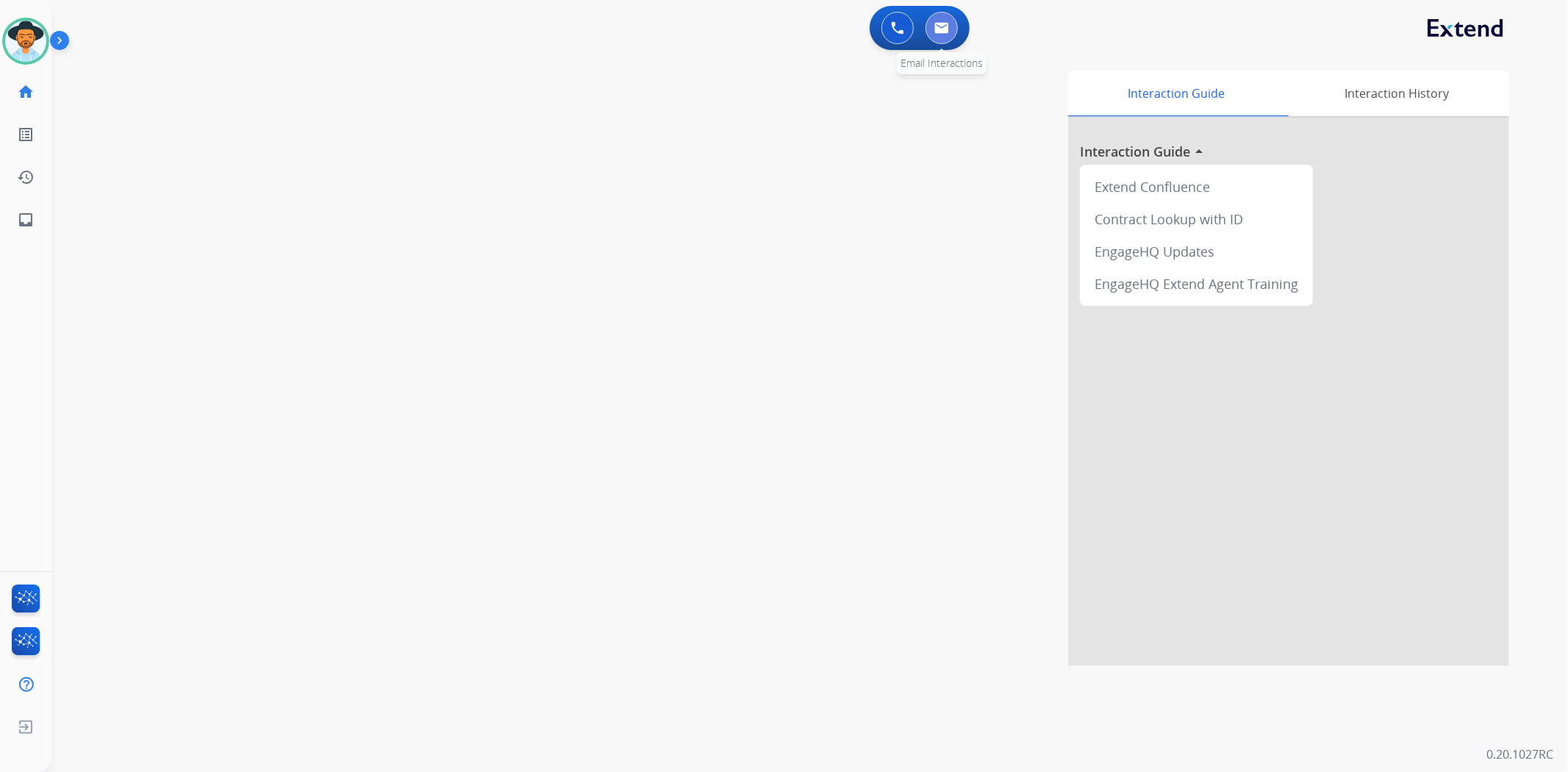
click at [944, 33] on img at bounding box center [941, 28] width 14 height 12
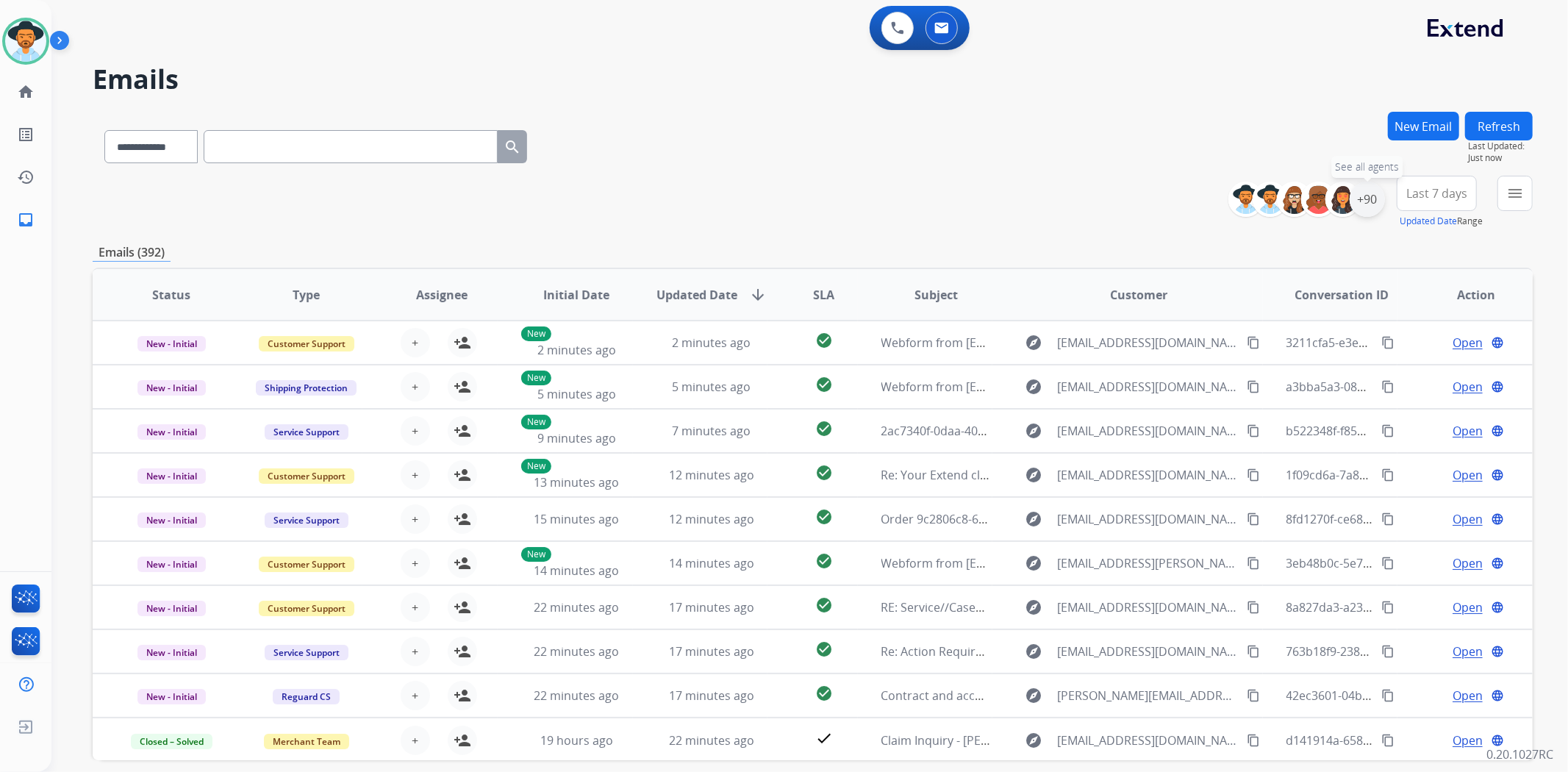
click at [1365, 198] on div "+90" at bounding box center [1367, 199] width 36 height 36
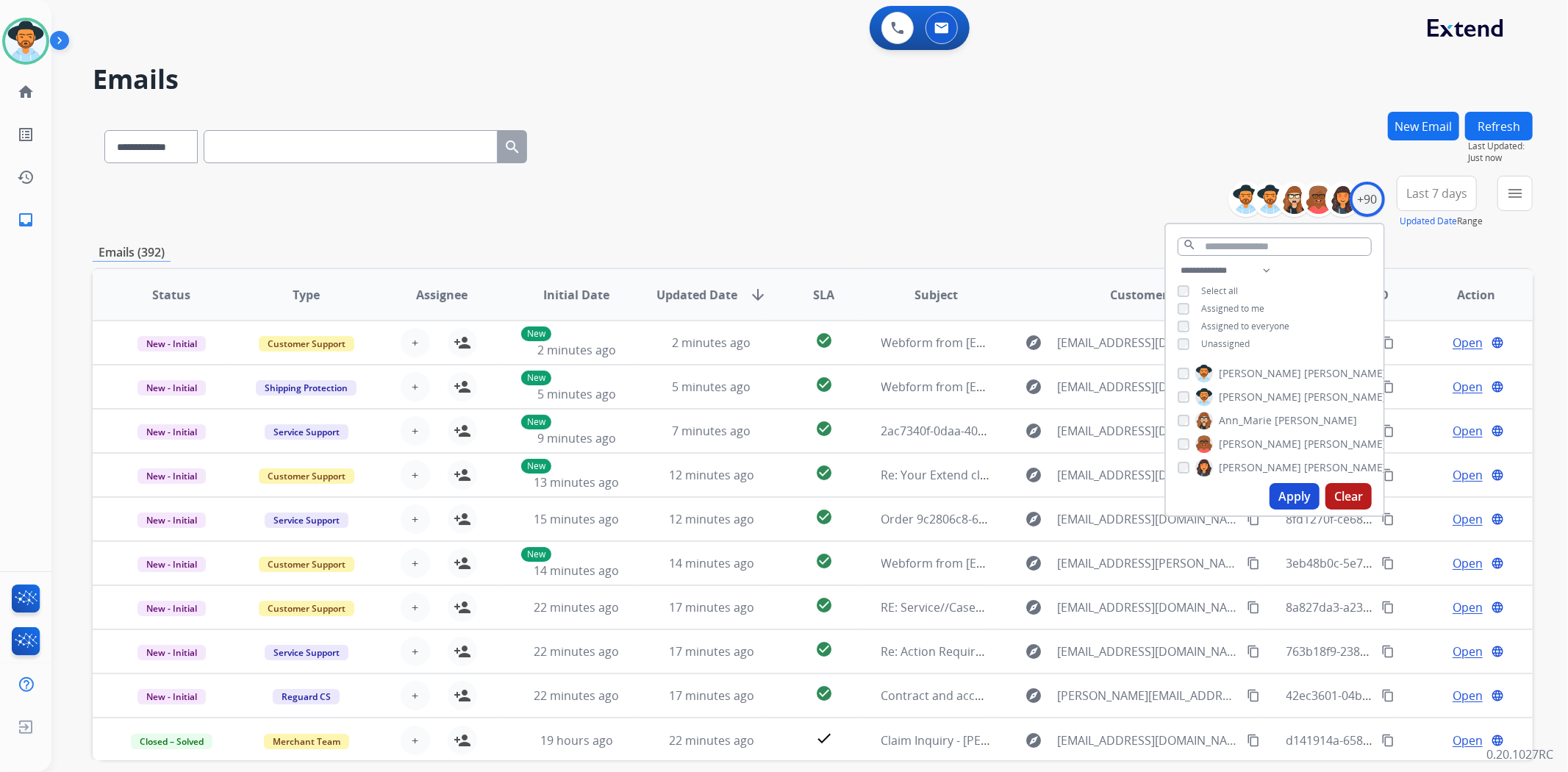
click at [1286, 501] on button "Apply" at bounding box center [1294, 496] width 50 height 26
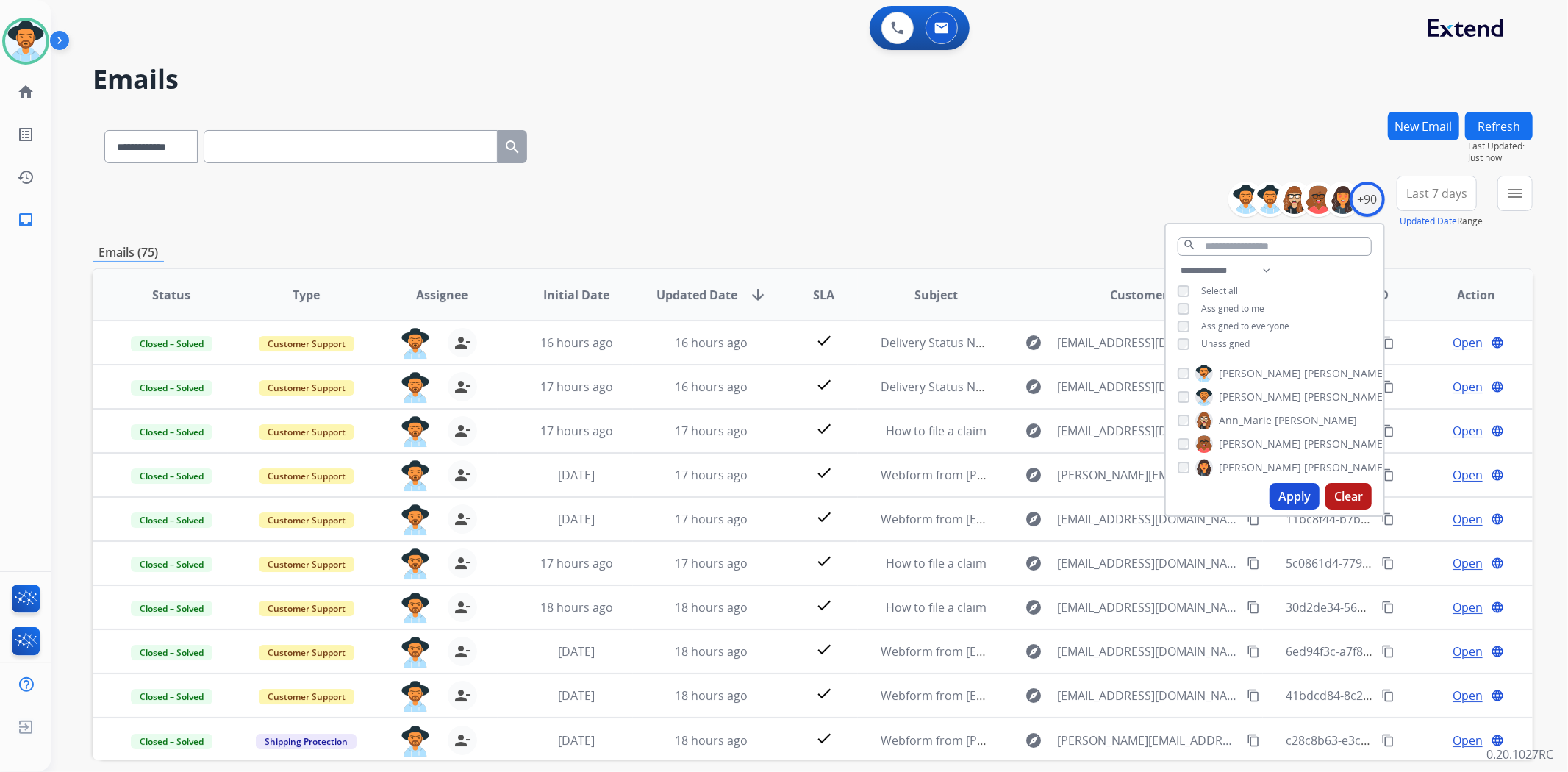
click at [913, 195] on div "**********" at bounding box center [812, 202] width 1440 height 53
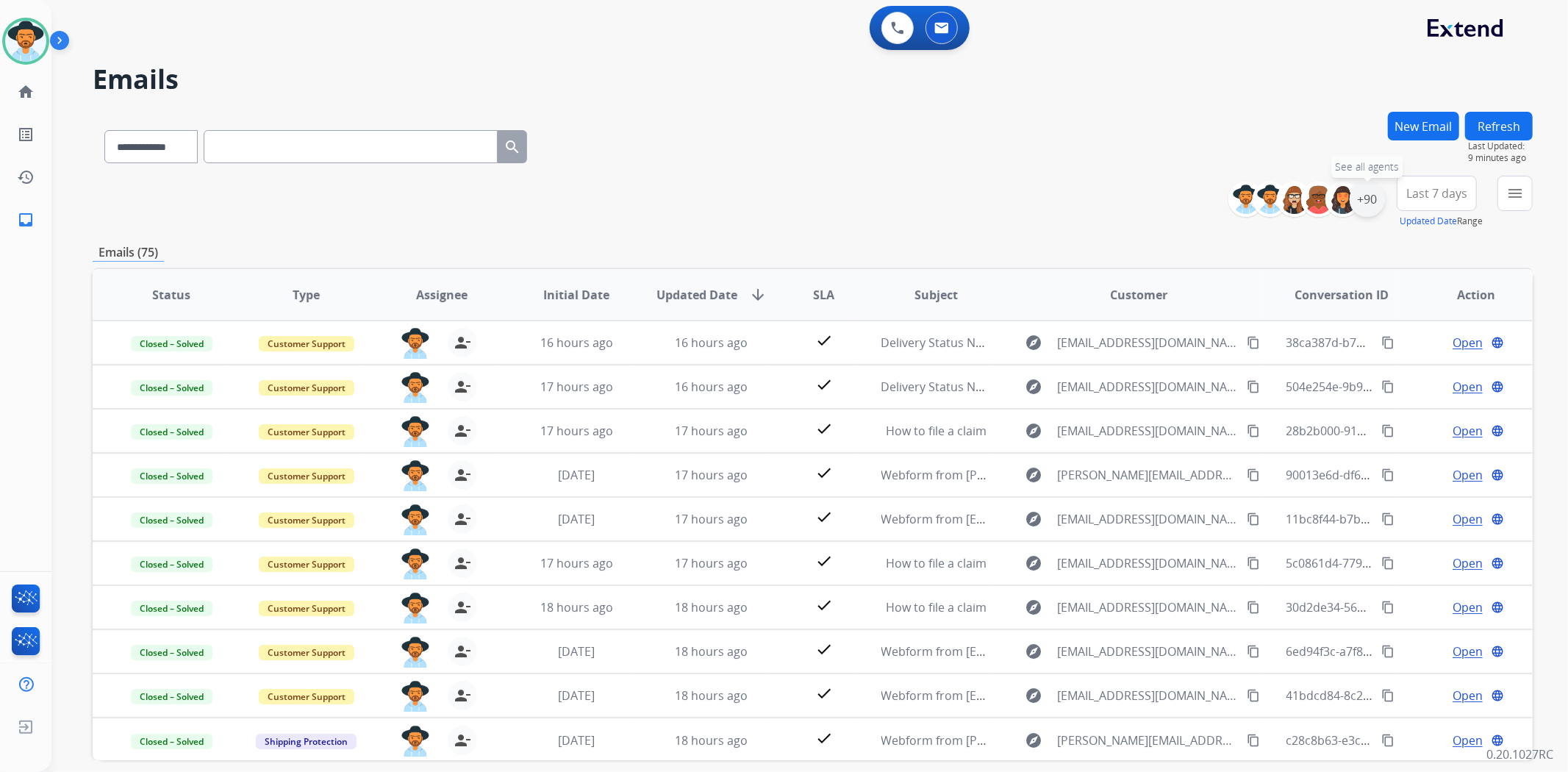
click at [1361, 202] on div "+90" at bounding box center [1367, 199] width 36 height 36
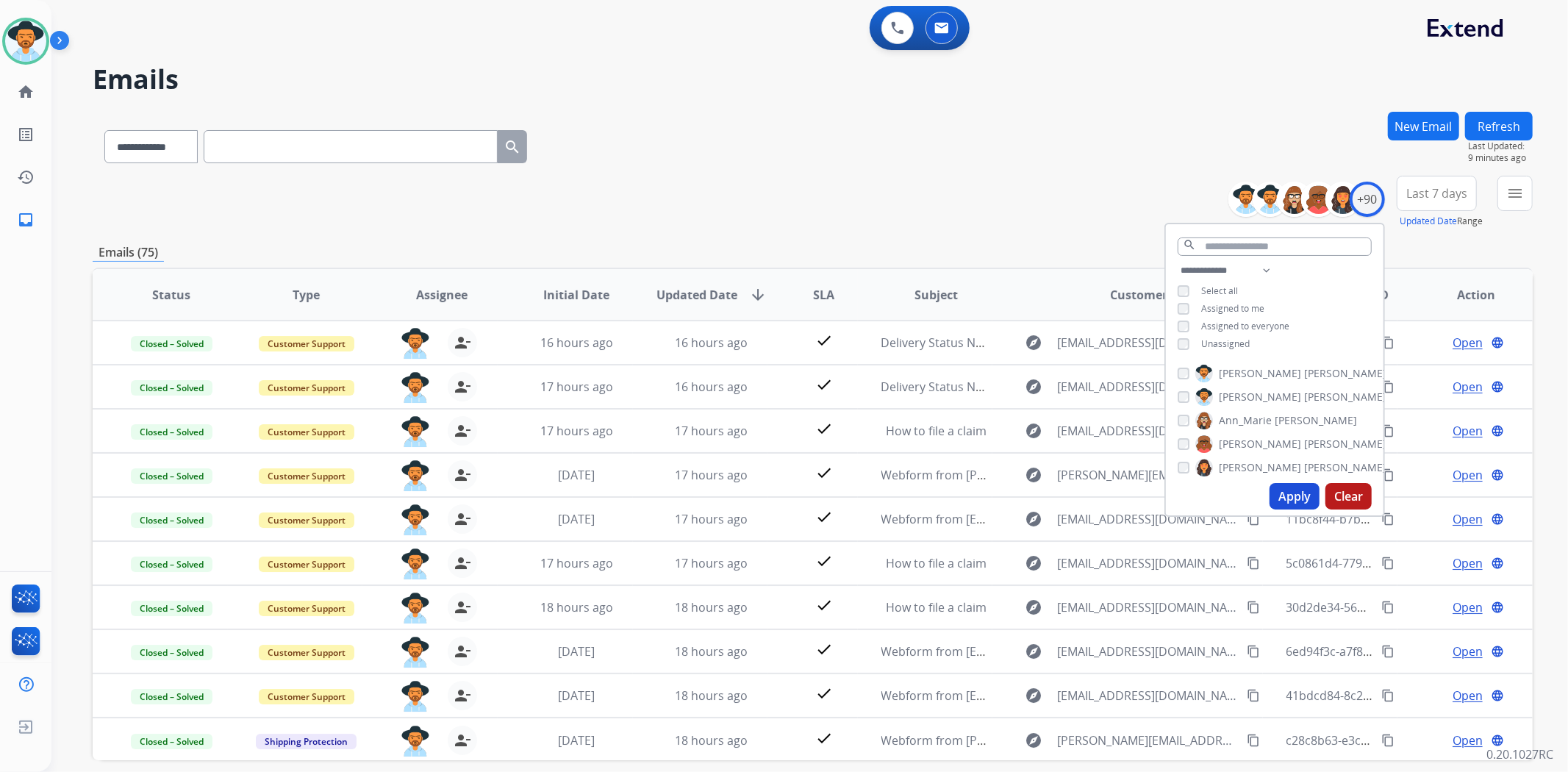
click at [1048, 148] on div "**********" at bounding box center [812, 144] width 1440 height 64
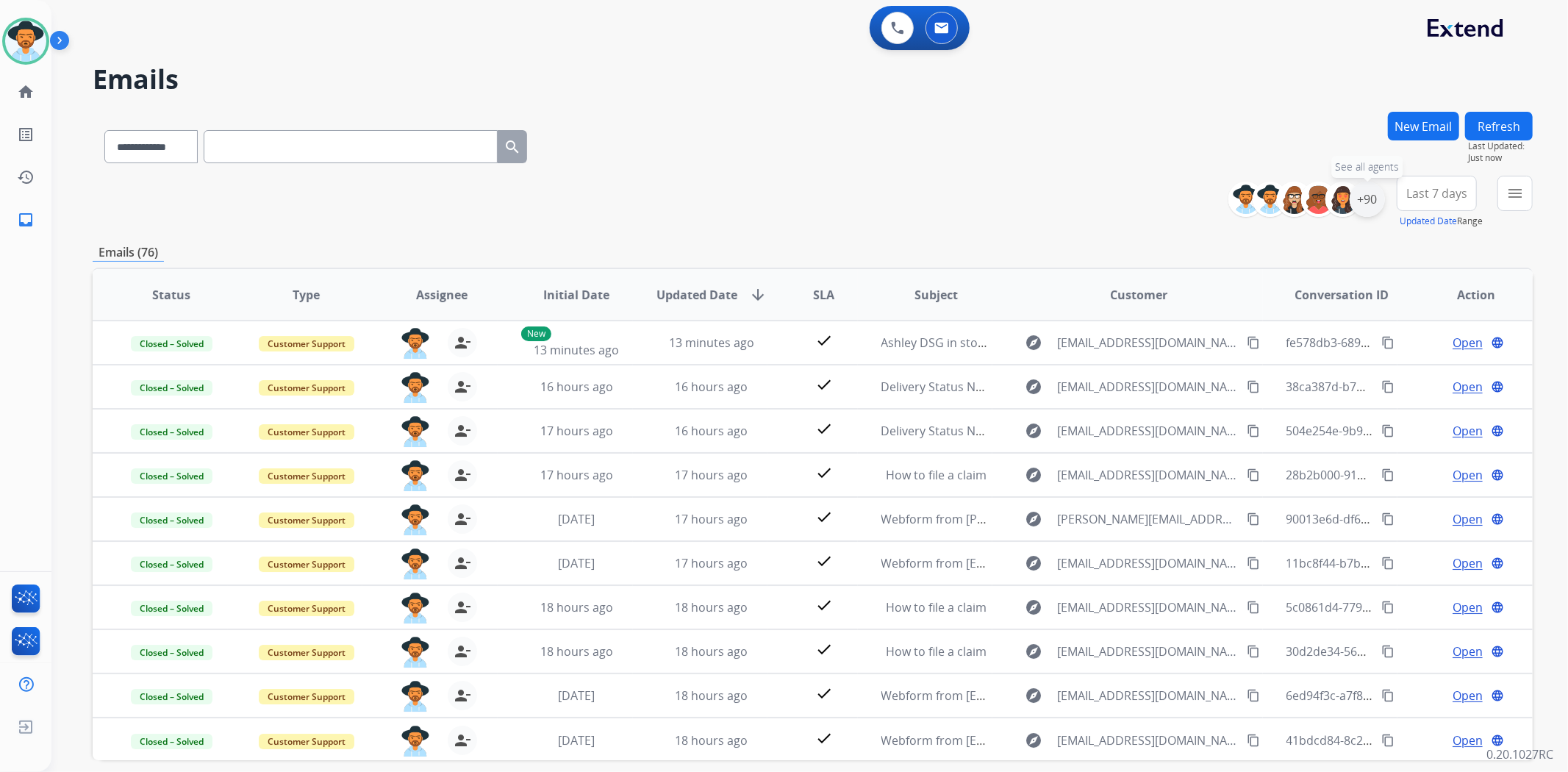
click at [1366, 210] on div "+90" at bounding box center [1367, 199] width 36 height 36
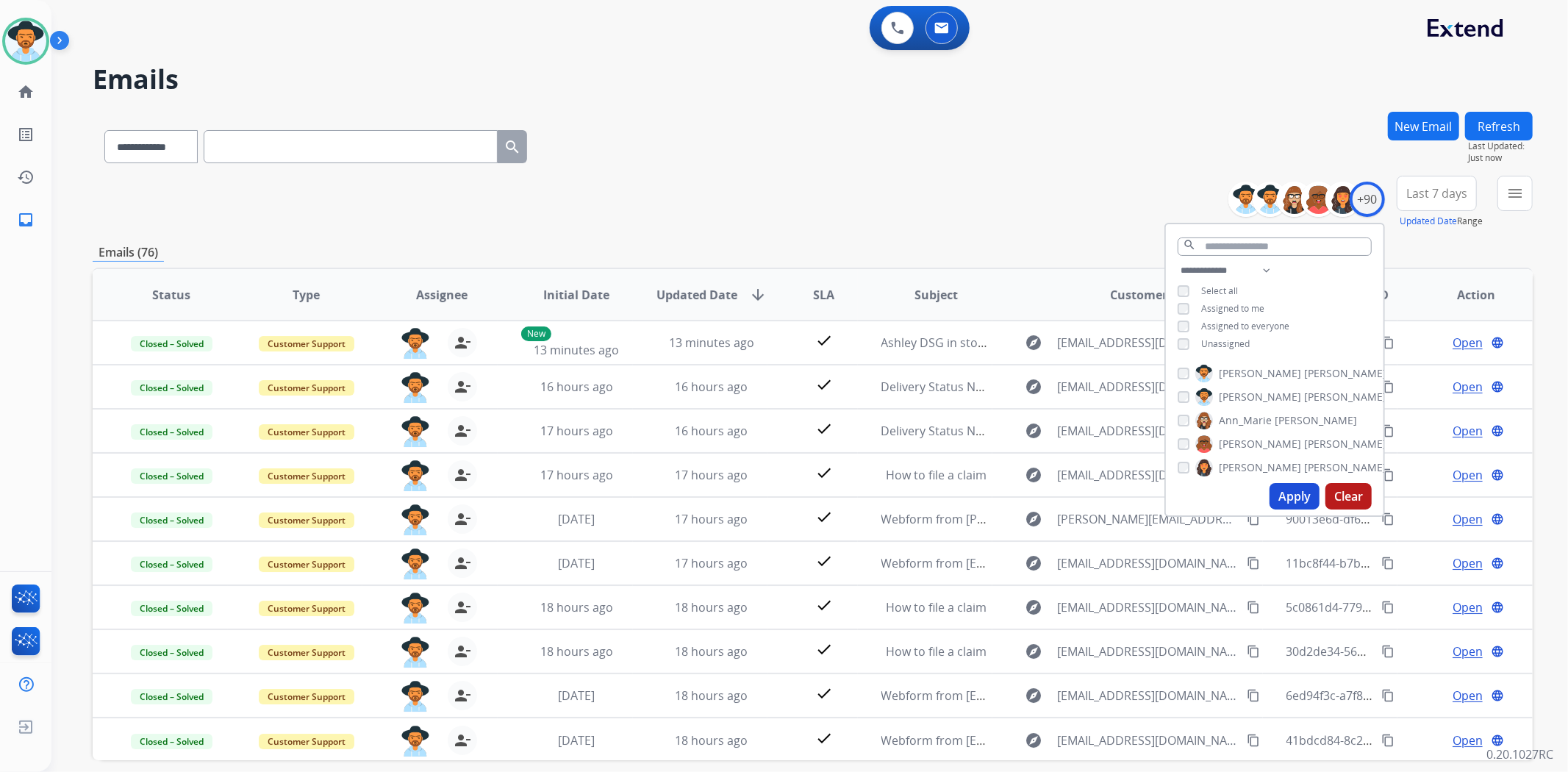
click at [1111, 187] on div "**********" at bounding box center [812, 202] width 1440 height 53
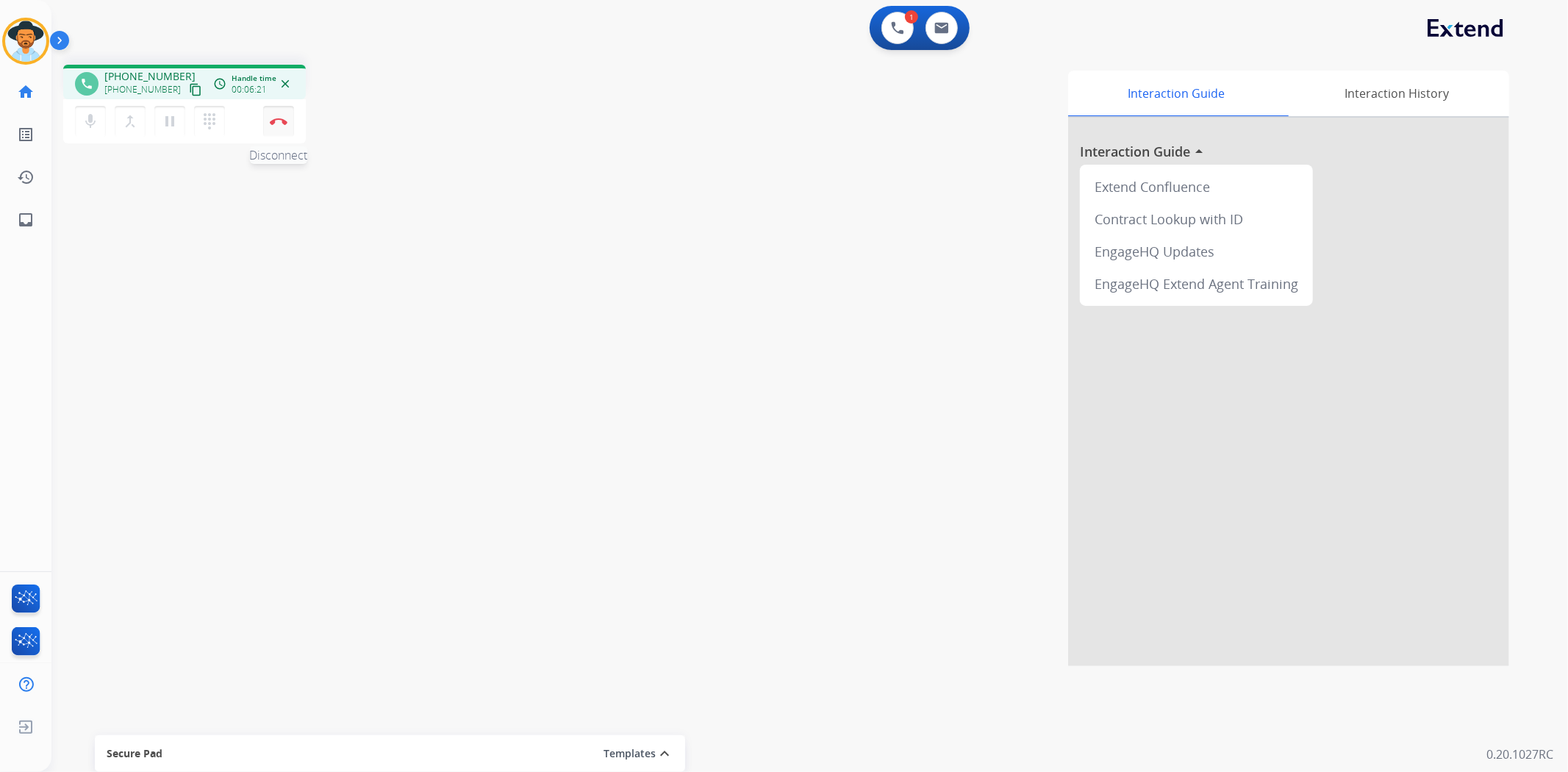
click at [281, 122] on img at bounding box center [278, 121] width 17 height 8
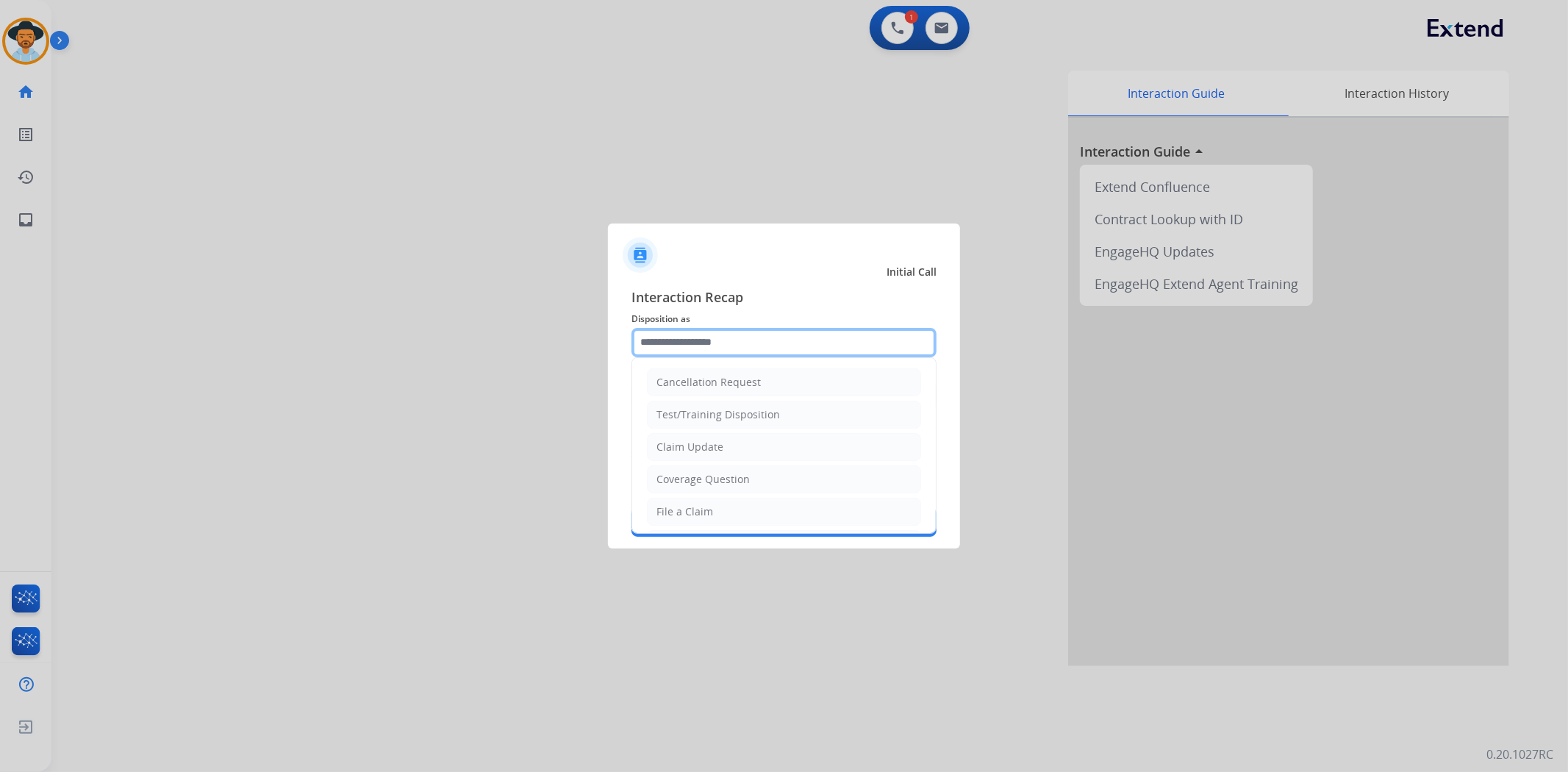
click at [695, 336] on input "text" at bounding box center [783, 342] width 305 height 30
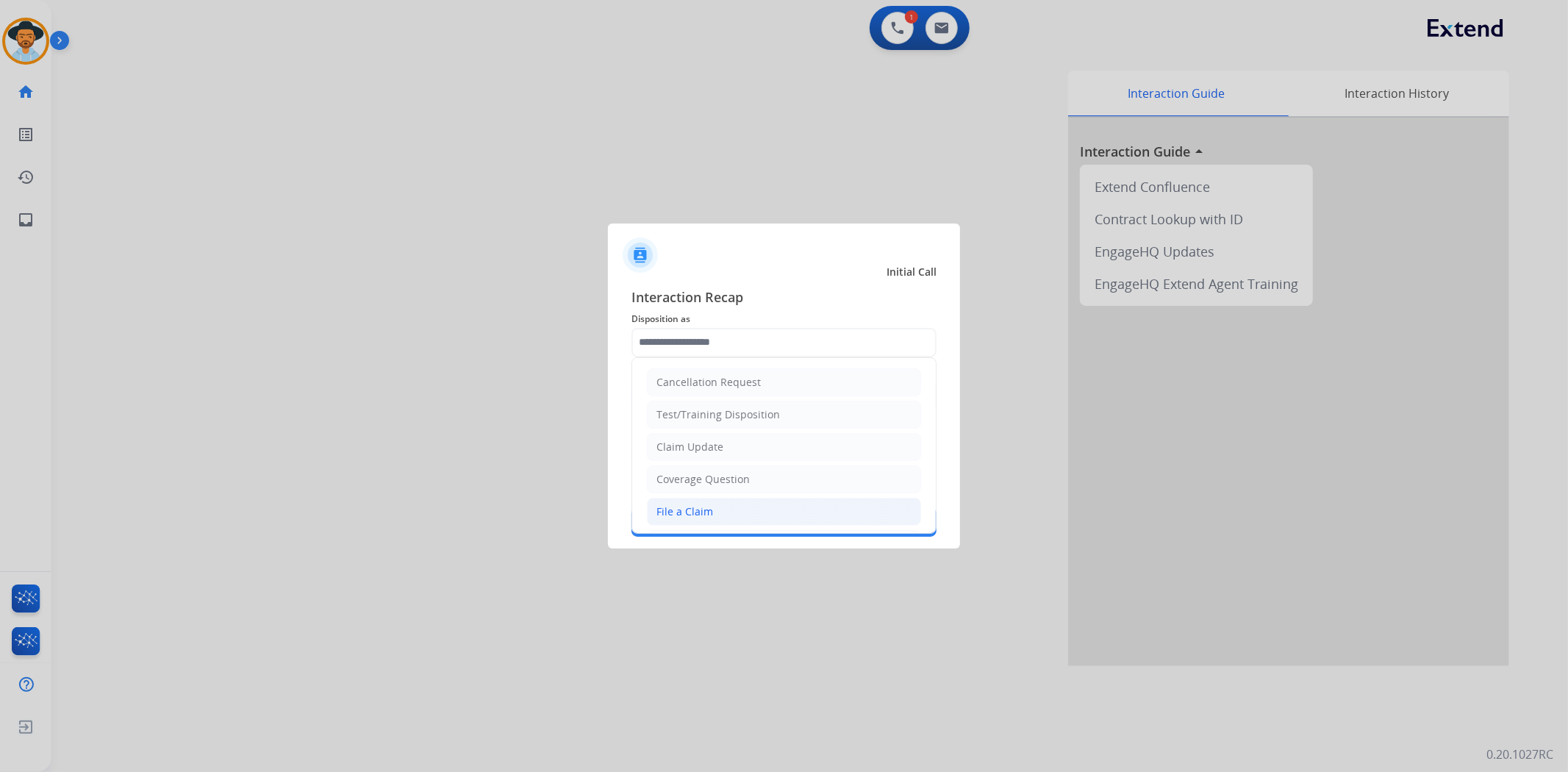
click at [707, 515] on div "File a Claim" at bounding box center [684, 511] width 57 height 14
type input "**********"
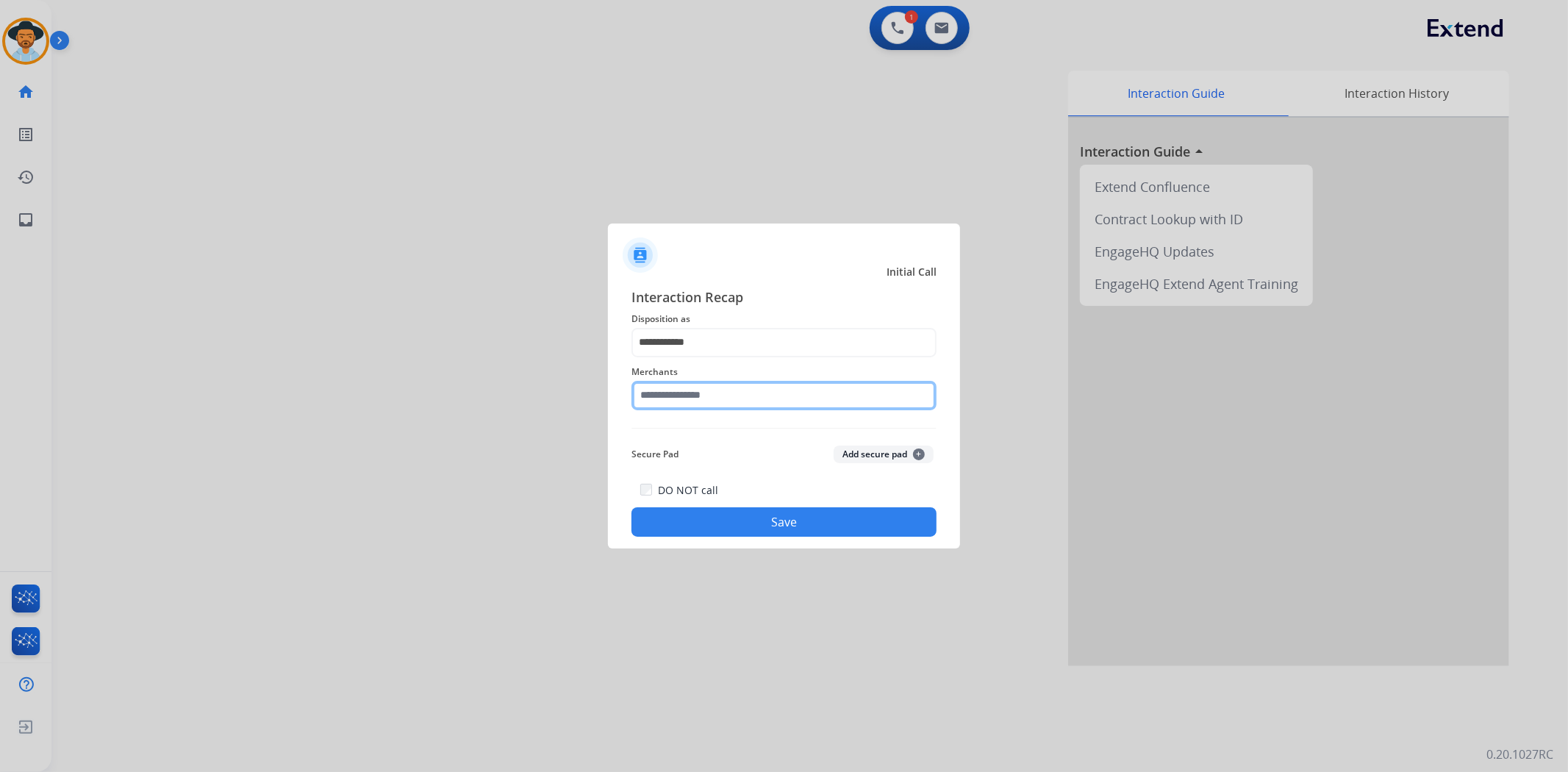
click at [674, 397] on input "text" at bounding box center [783, 395] width 305 height 30
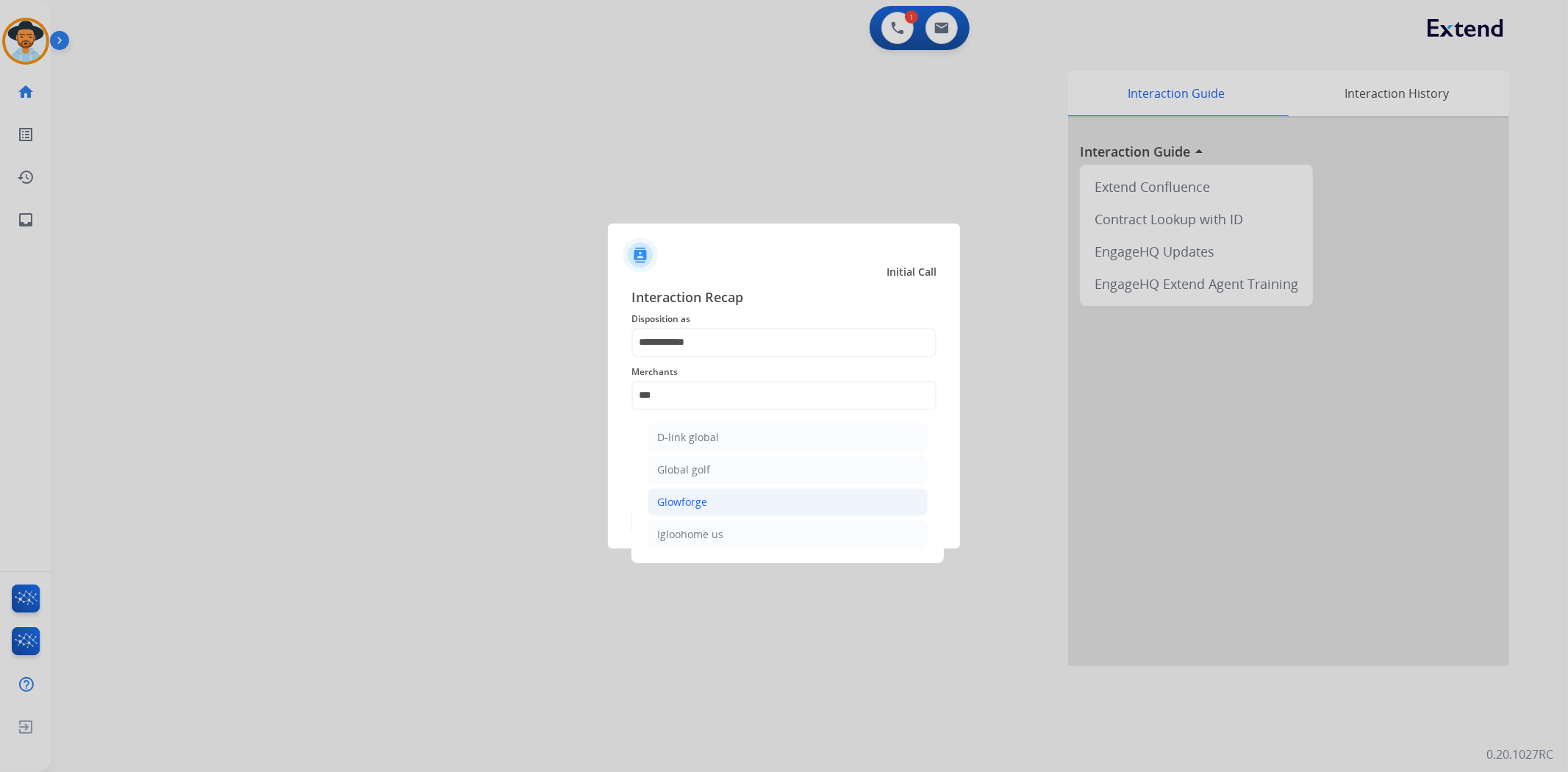
click at [739, 505] on li "Glowforge" at bounding box center [788, 502] width 280 height 28
type input "*********"
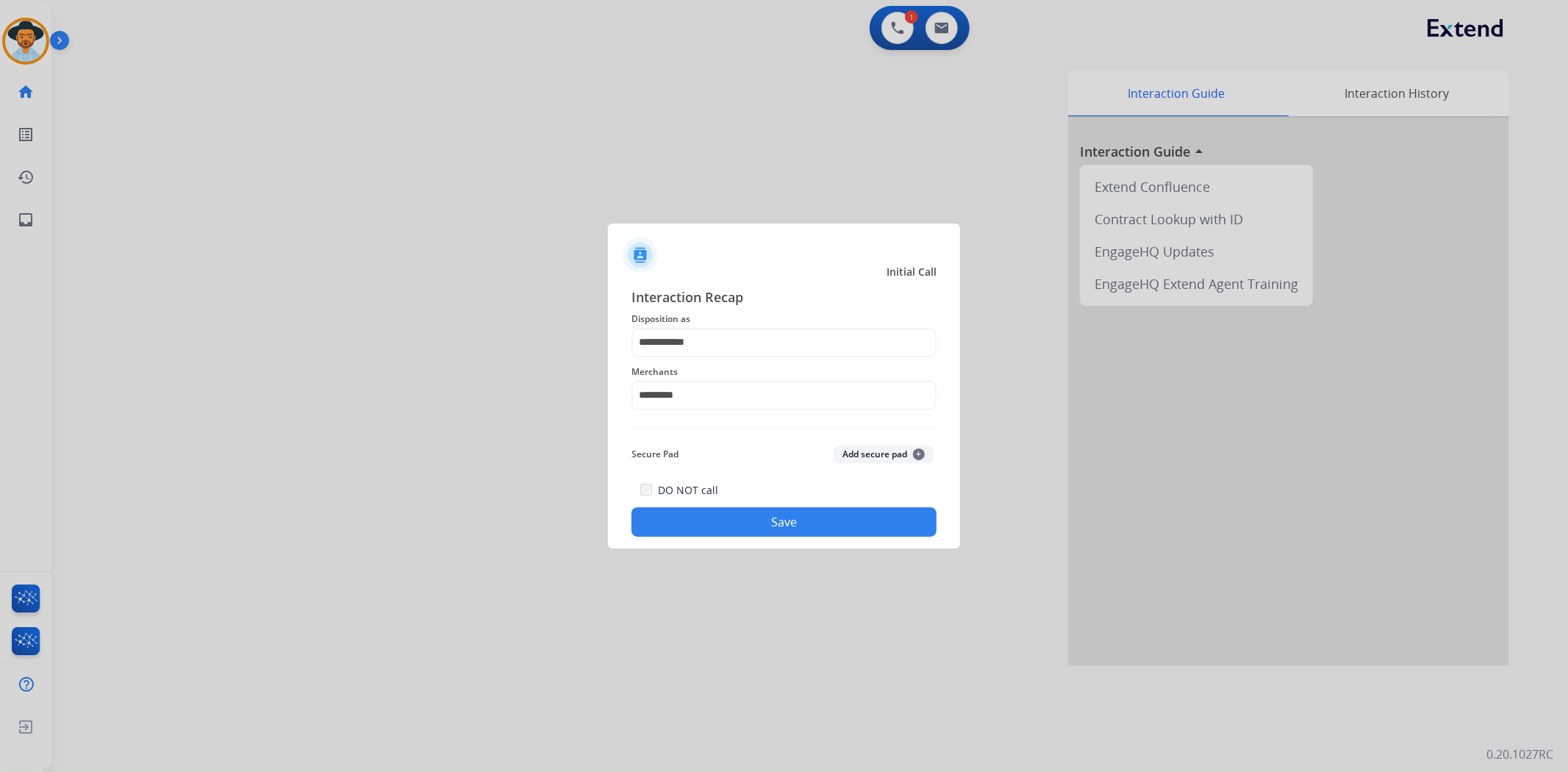
click at [758, 524] on button "Save" at bounding box center [783, 521] width 305 height 30
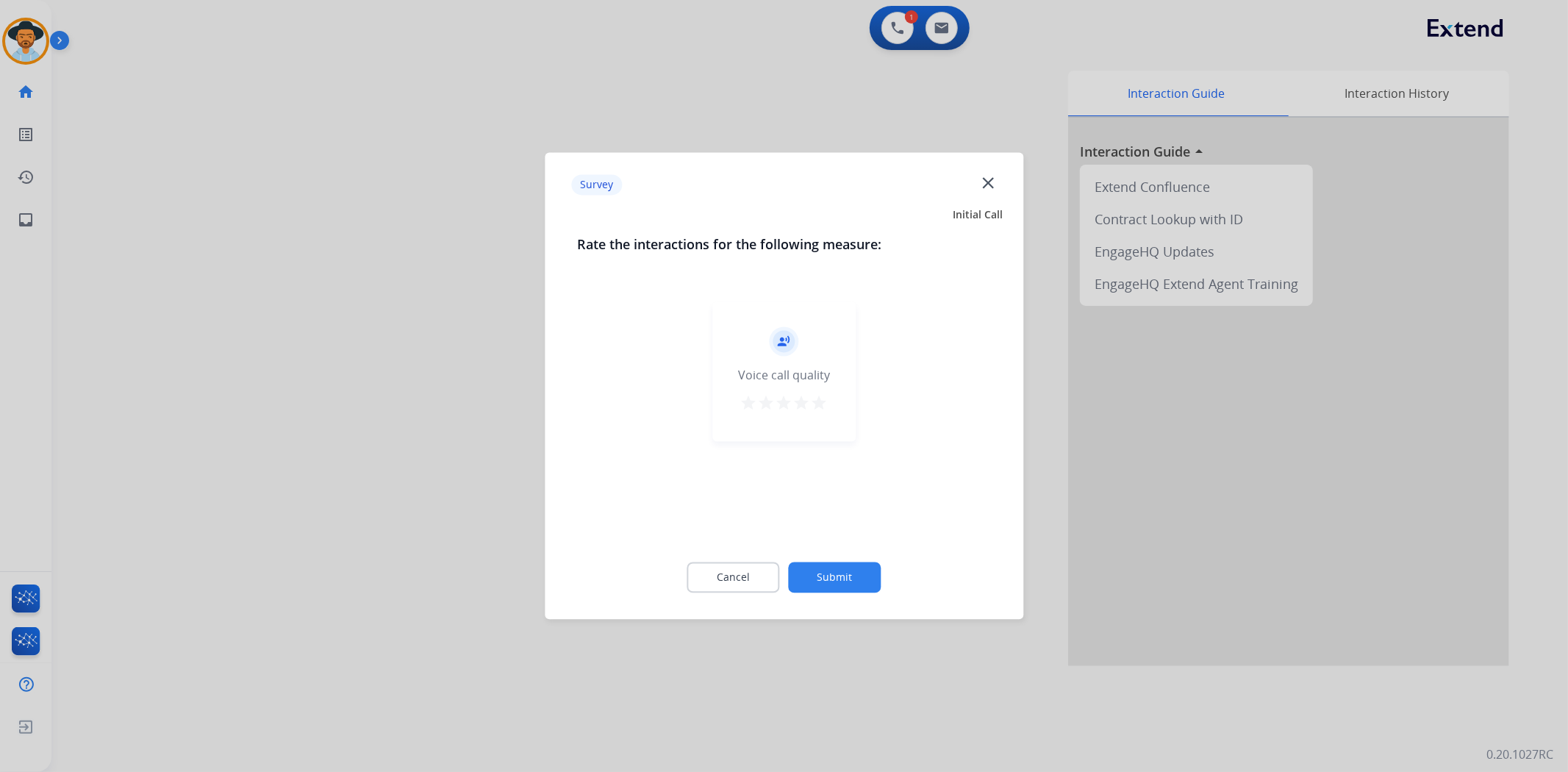
click at [820, 401] on mat-icon "star" at bounding box center [819, 403] width 17 height 17
click at [867, 574] on button "Submit" at bounding box center [835, 577] width 92 height 31
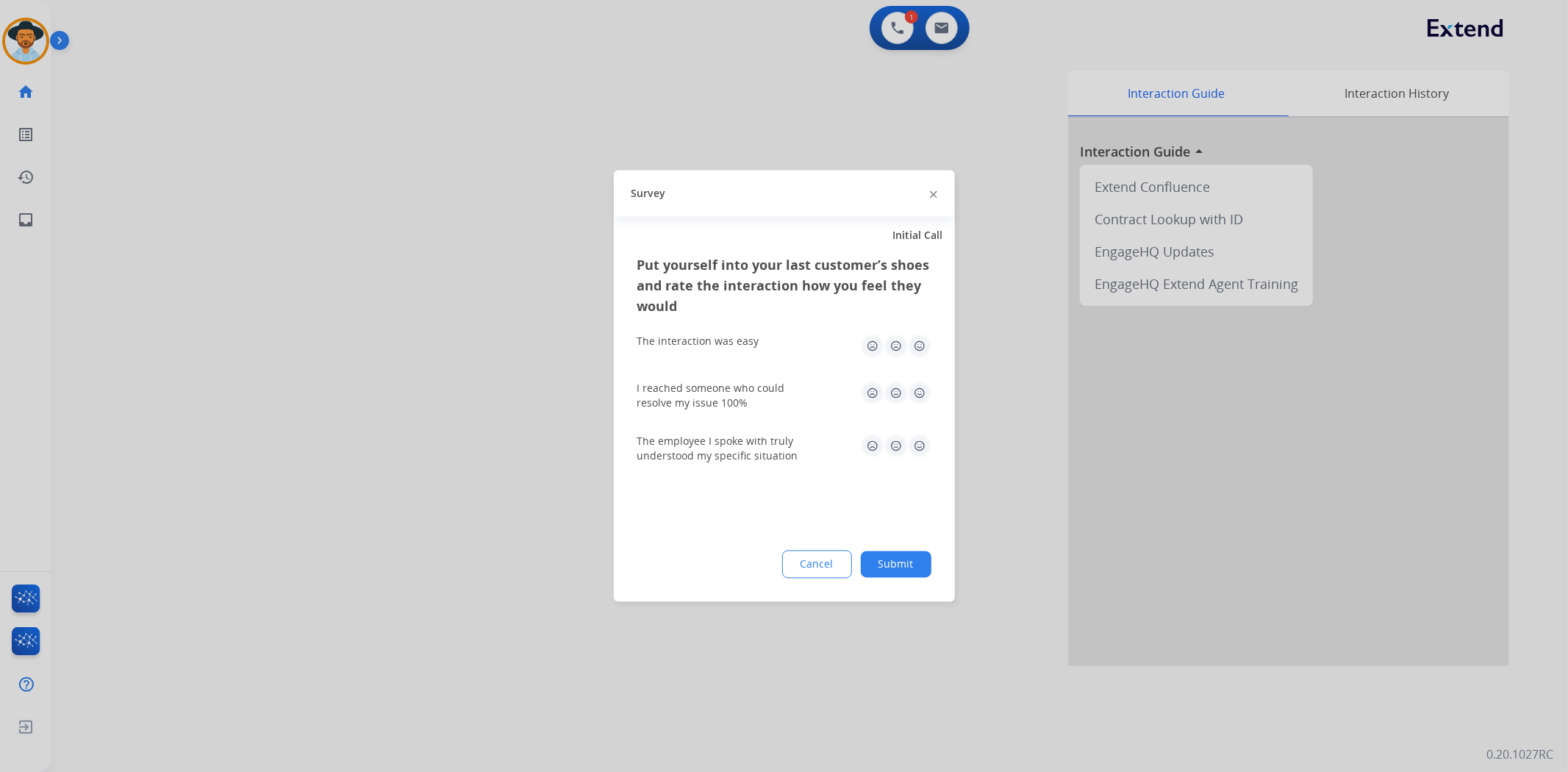
click at [915, 347] on img at bounding box center [919, 346] width 23 height 23
click at [917, 391] on img at bounding box center [919, 393] width 23 height 23
click at [914, 441] on img at bounding box center [919, 446] width 23 height 23
click at [909, 559] on button "Submit" at bounding box center [895, 564] width 70 height 26
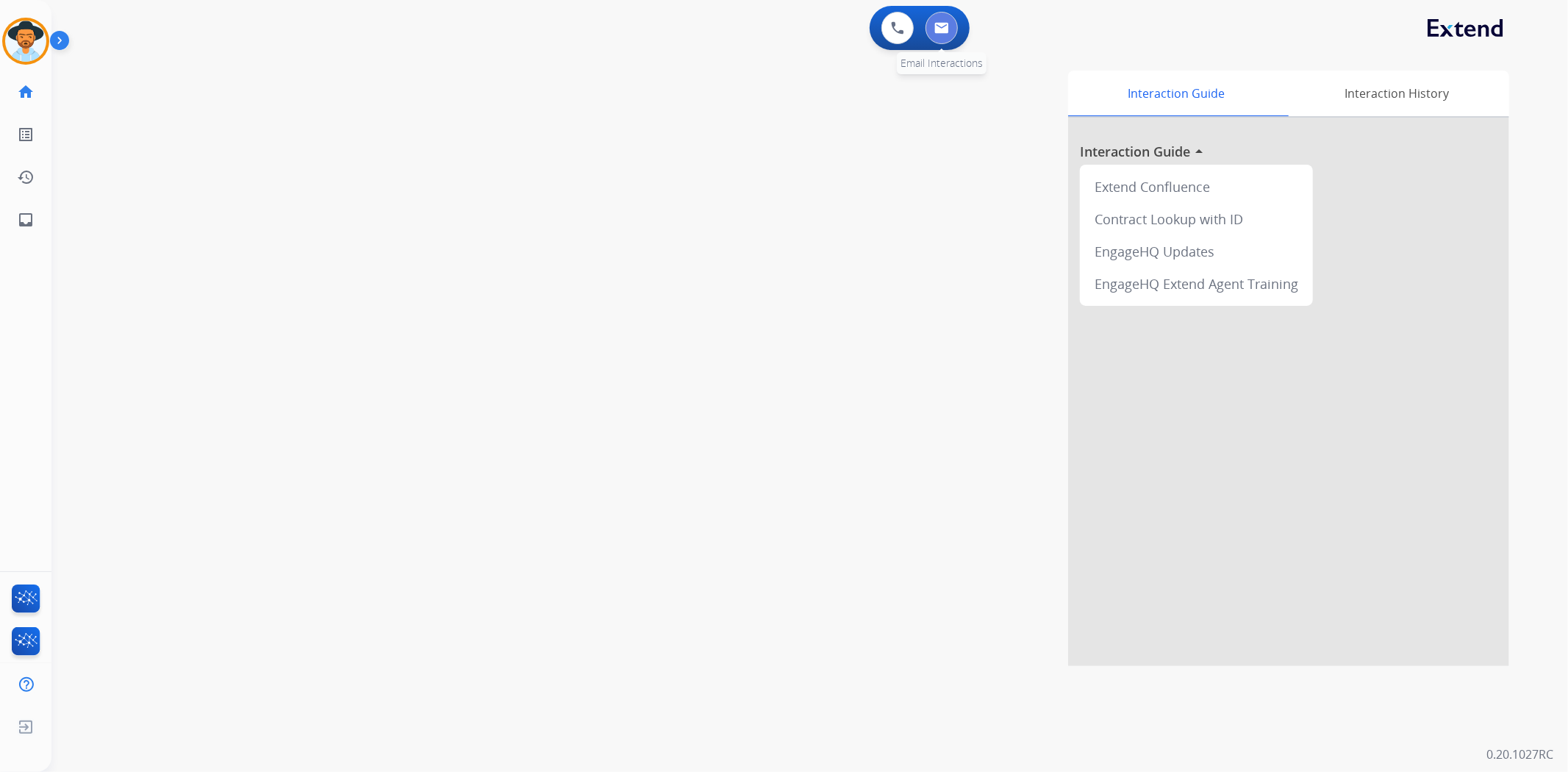
click at [953, 32] on button at bounding box center [941, 28] width 33 height 33
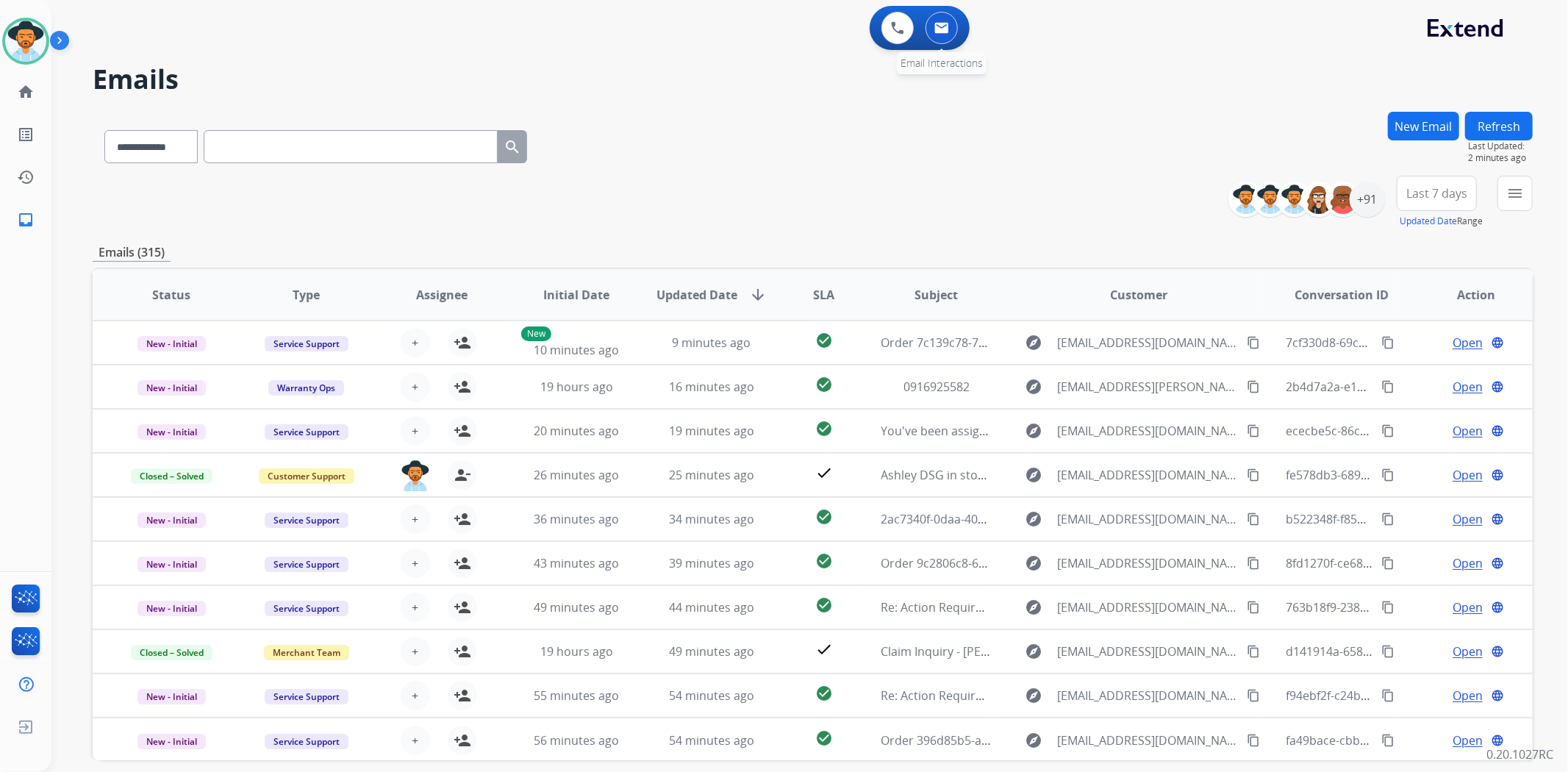
click at [944, 30] on img at bounding box center [941, 28] width 14 height 12
click at [941, 36] on button at bounding box center [941, 28] width 33 height 33
click at [1437, 132] on button "New Email" at bounding box center [1423, 126] width 71 height 29
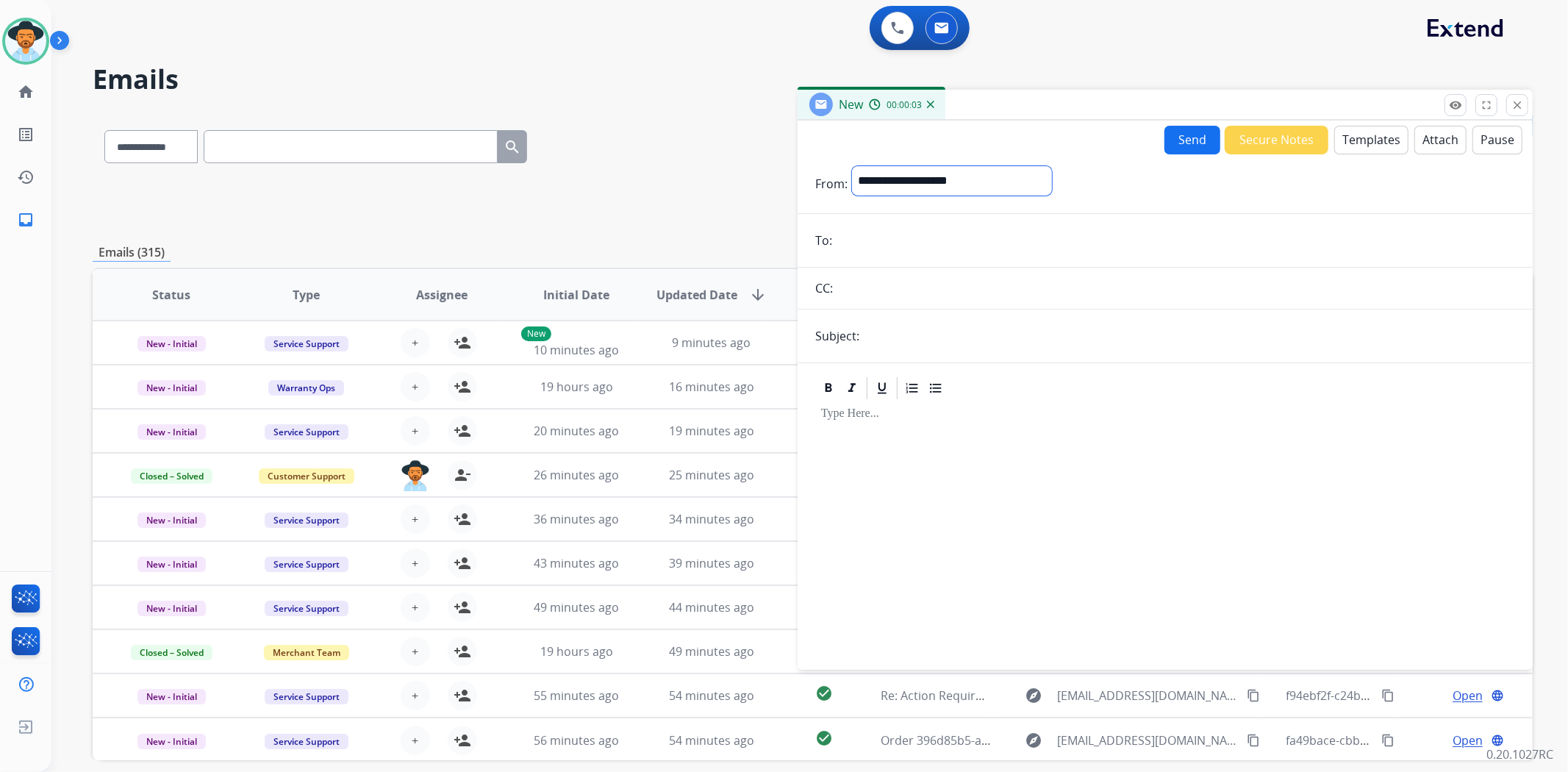
click at [988, 189] on select "**********" at bounding box center [952, 181] width 200 height 30
click at [1519, 103] on mat-icon "close" at bounding box center [1517, 104] width 13 height 13
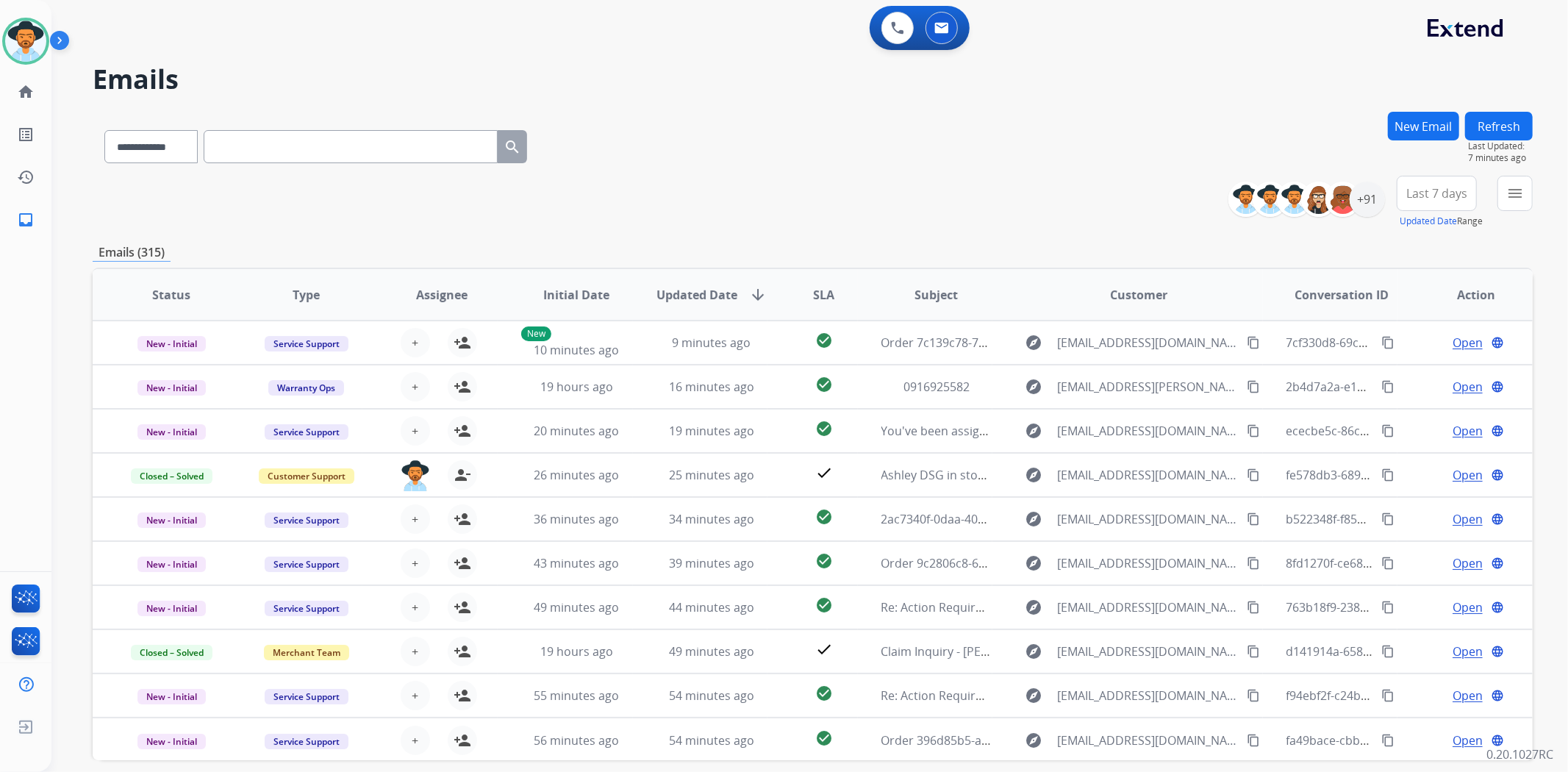
click at [230, 145] on input "text" at bounding box center [350, 147] width 294 height 33
drag, startPoint x: 230, startPoint y: 145, endPoint x: 120, endPoint y: 147, distance: 110.0
click at [120, 147] on select "**********" at bounding box center [150, 147] width 92 height 33
select select "**********"
click at [104, 130] on select "**********" at bounding box center [150, 147] width 92 height 33
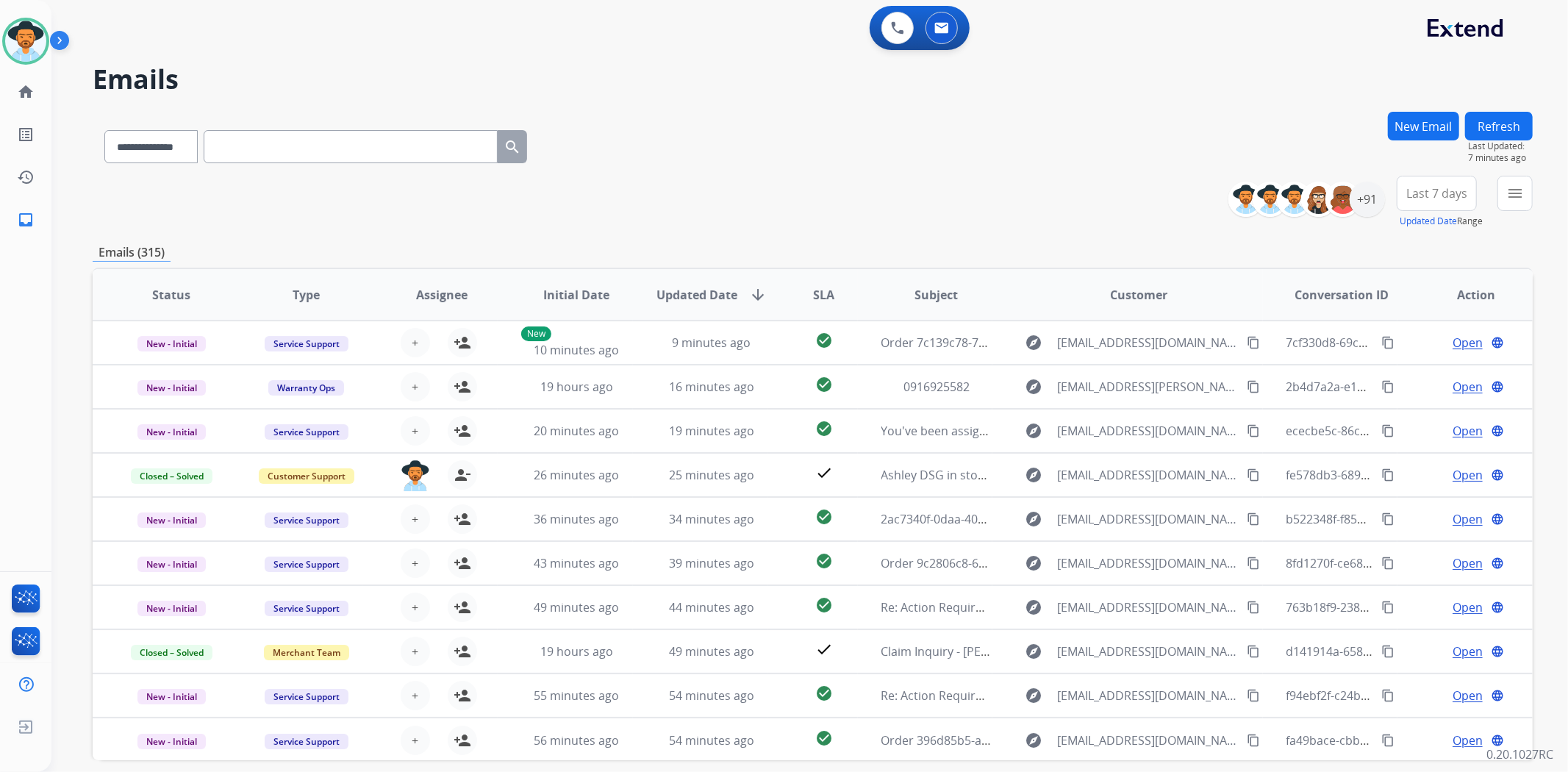
click at [251, 137] on input "text" at bounding box center [350, 147] width 294 height 33
paste input "**********"
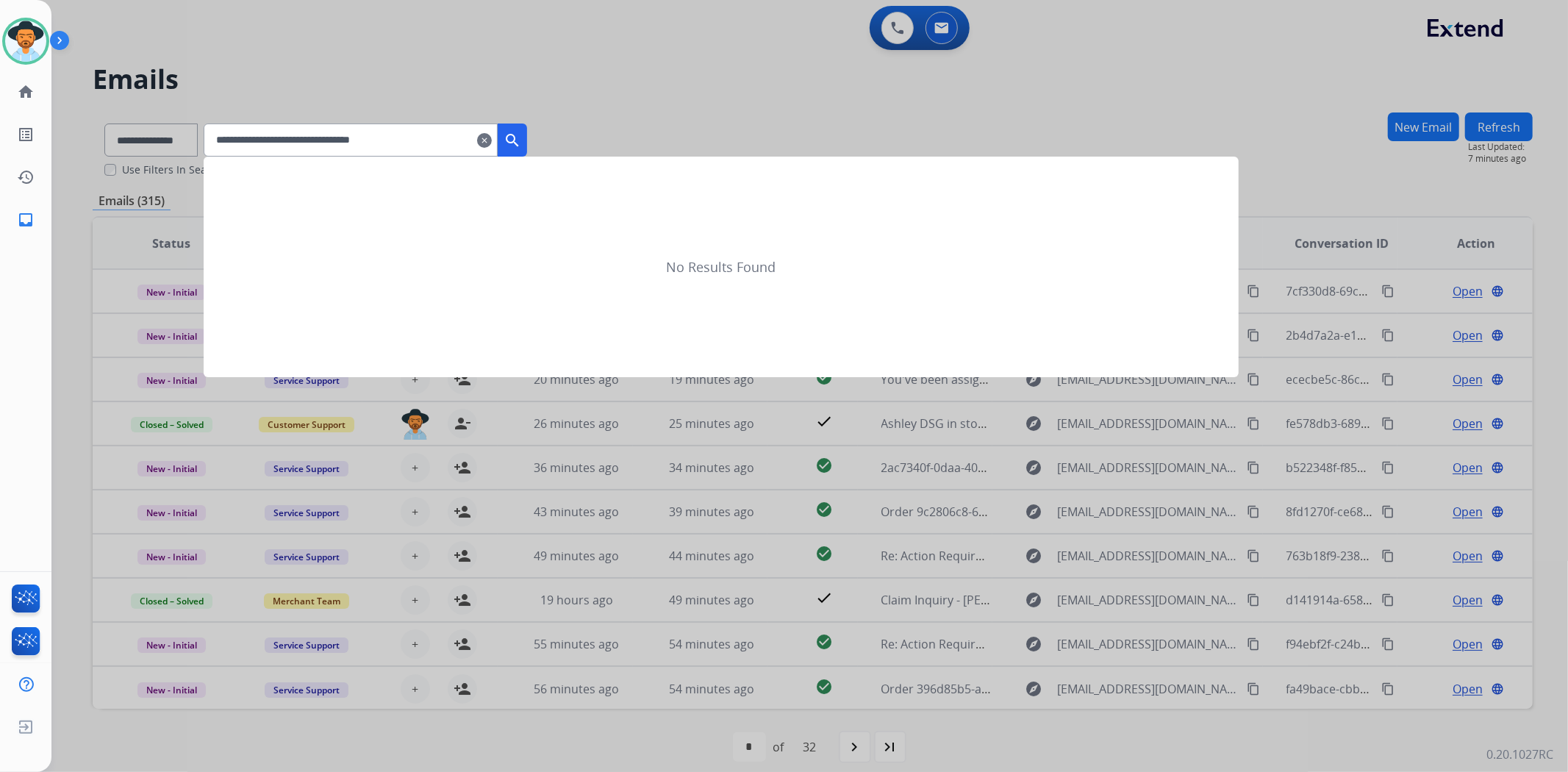
type input "**********"
click at [521, 136] on mat-icon "search" at bounding box center [512, 140] width 17 height 17
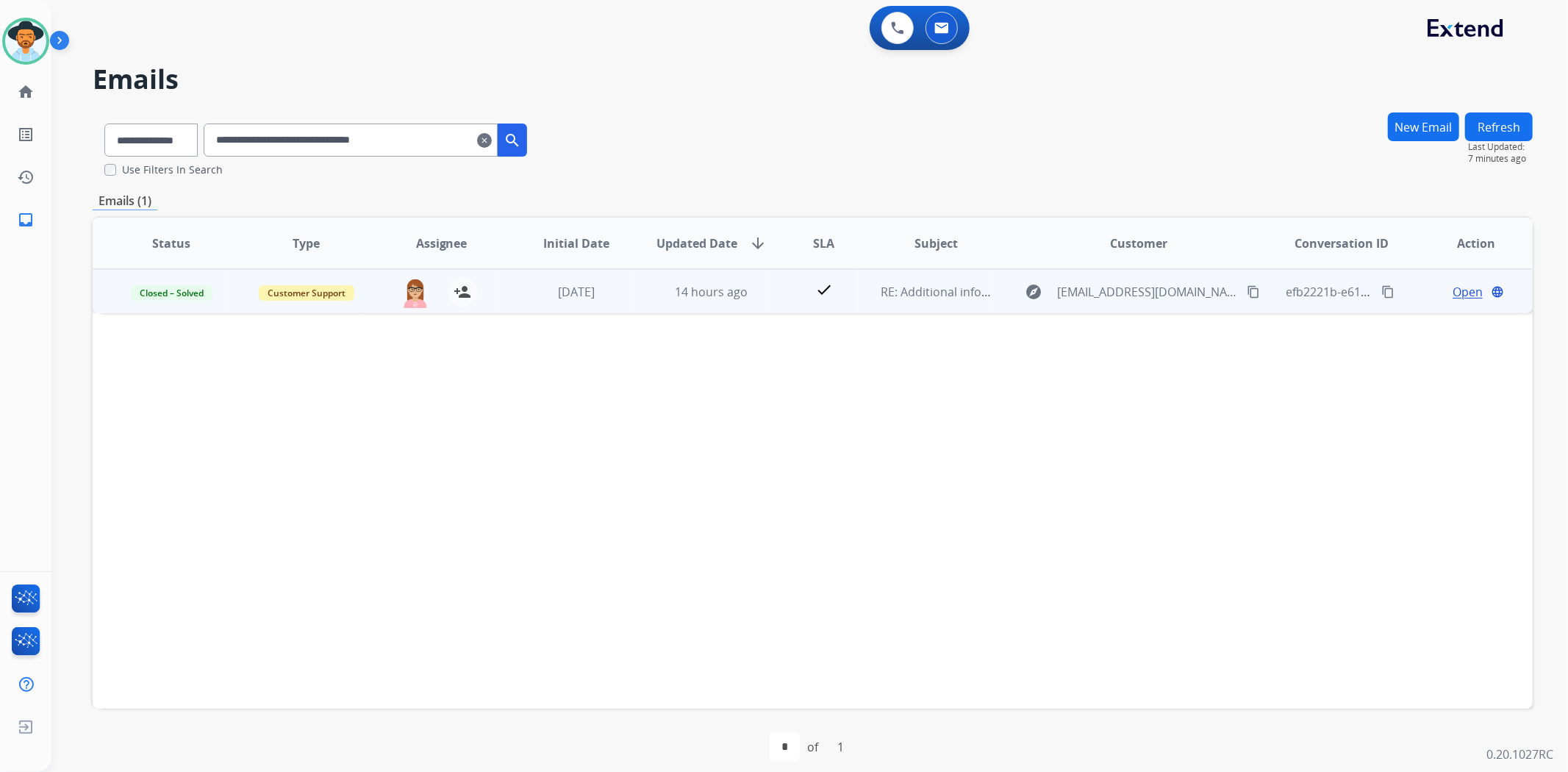
click at [1459, 293] on span "Open" at bounding box center [1467, 291] width 30 height 17
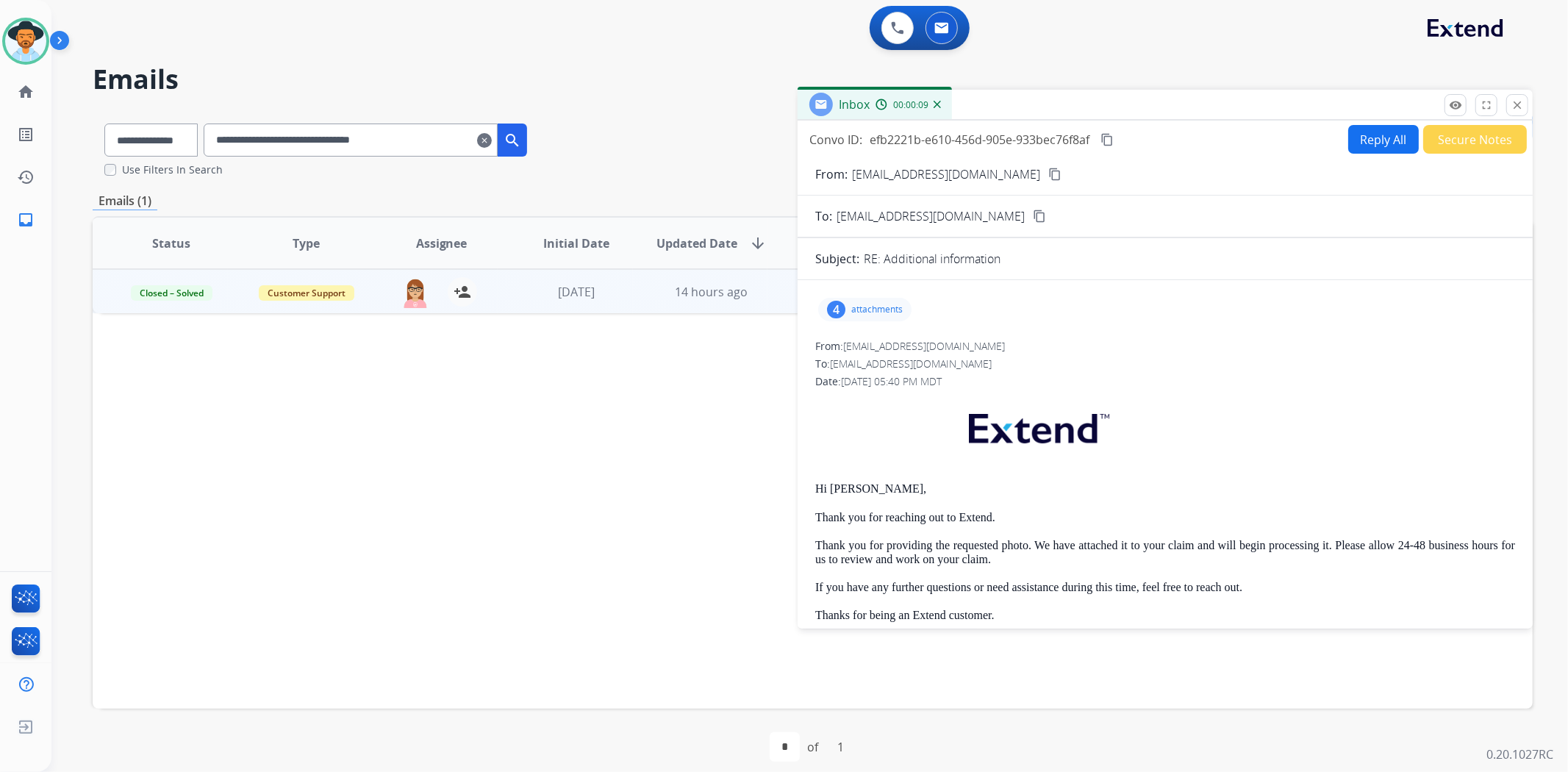
click at [851, 310] on p "attachments" at bounding box center [877, 310] width 51 height 12
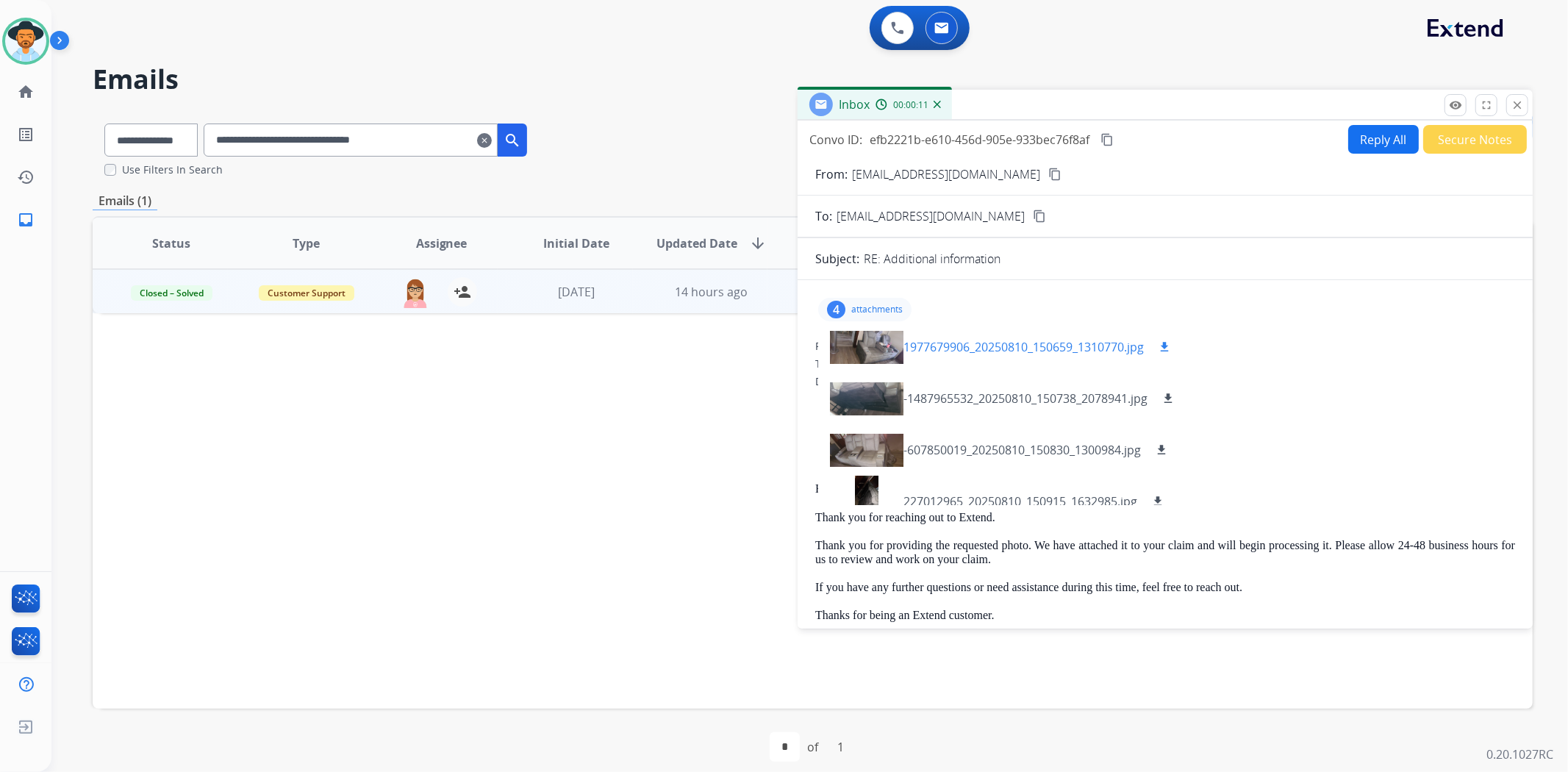
click at [872, 347] on div at bounding box center [866, 347] width 73 height 51
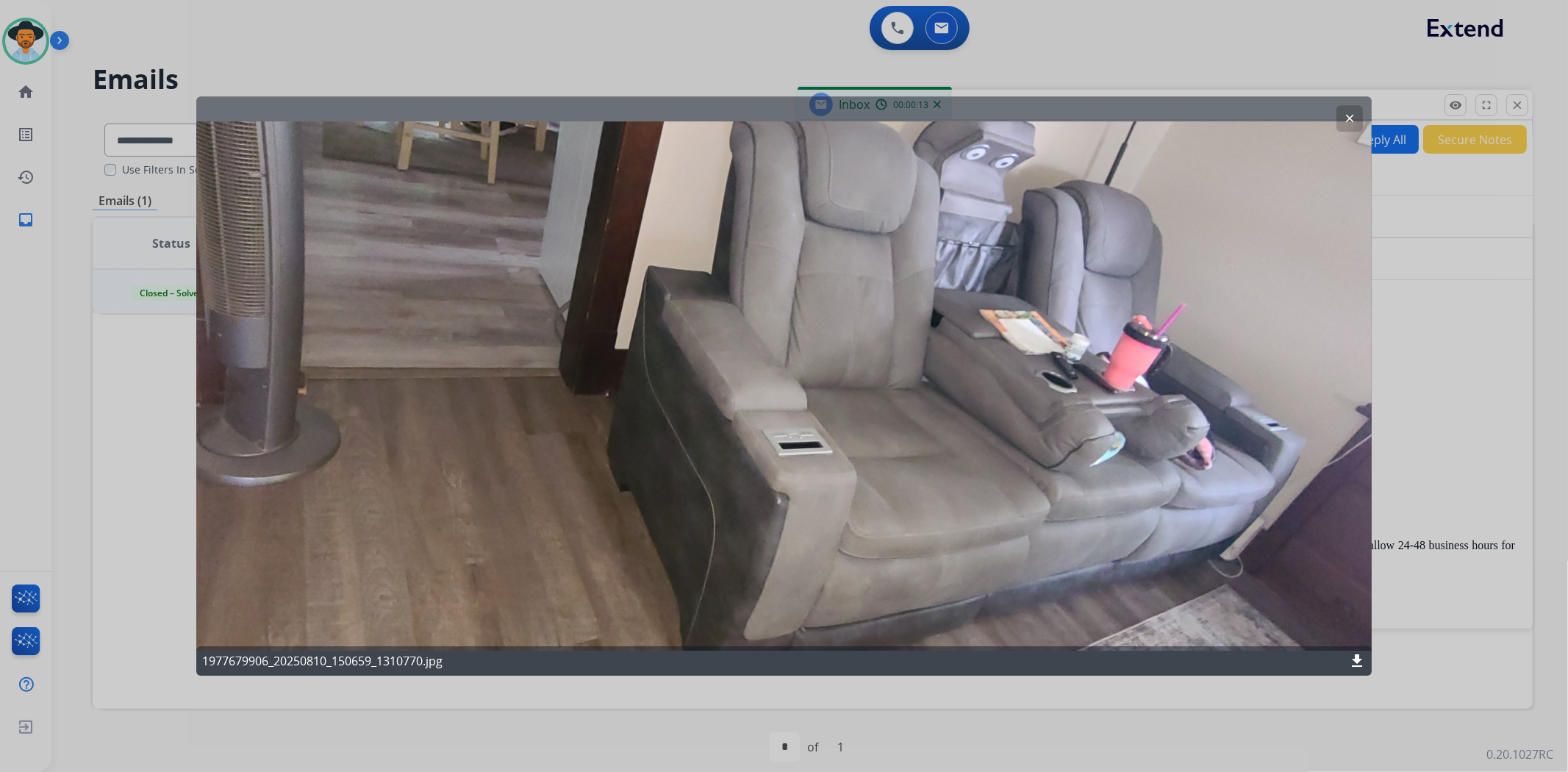
click at [1350, 120] on mat-icon "clear" at bounding box center [1349, 118] width 13 height 13
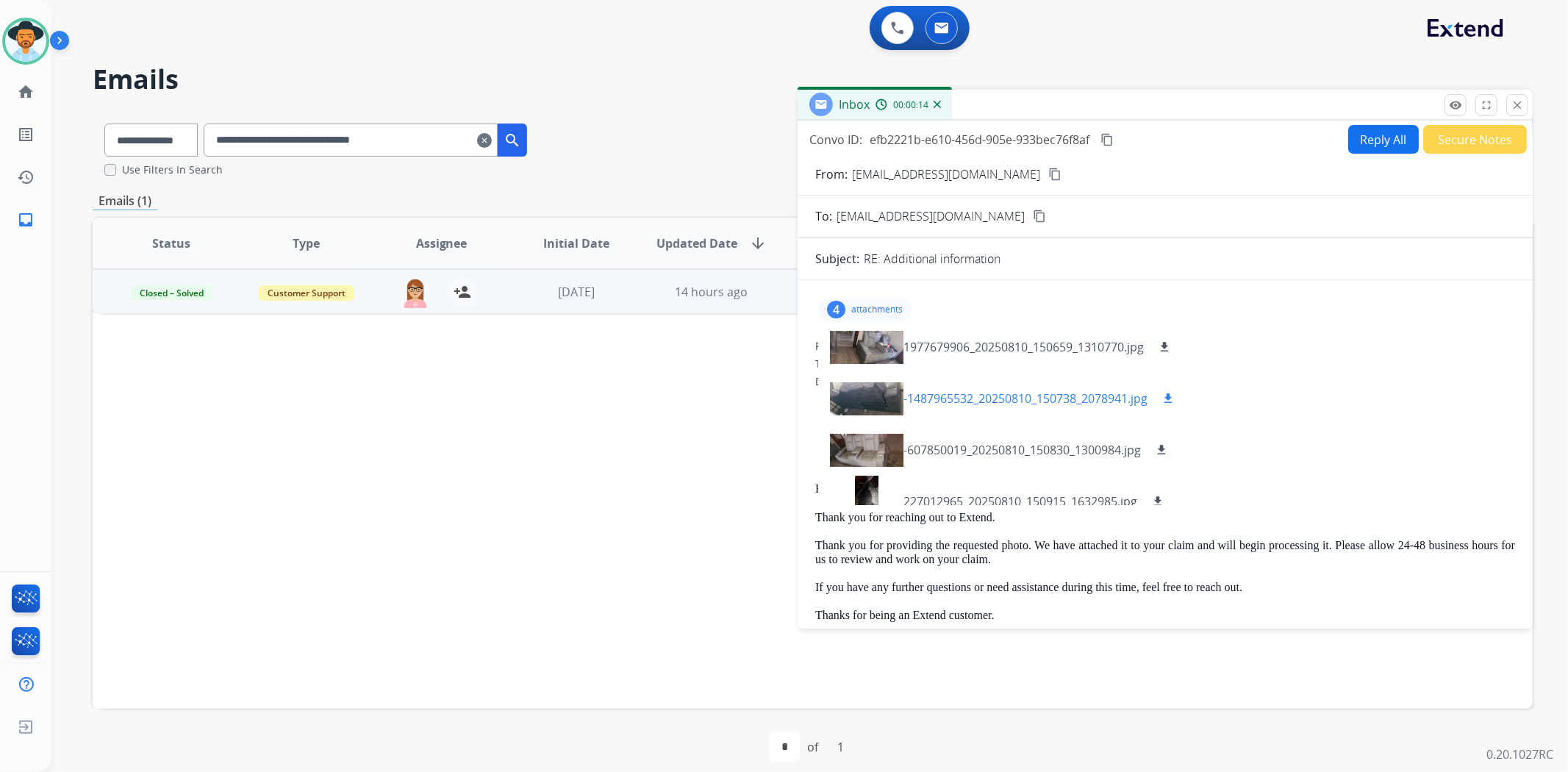
click at [867, 376] on div at bounding box center [866, 398] width 73 height 51
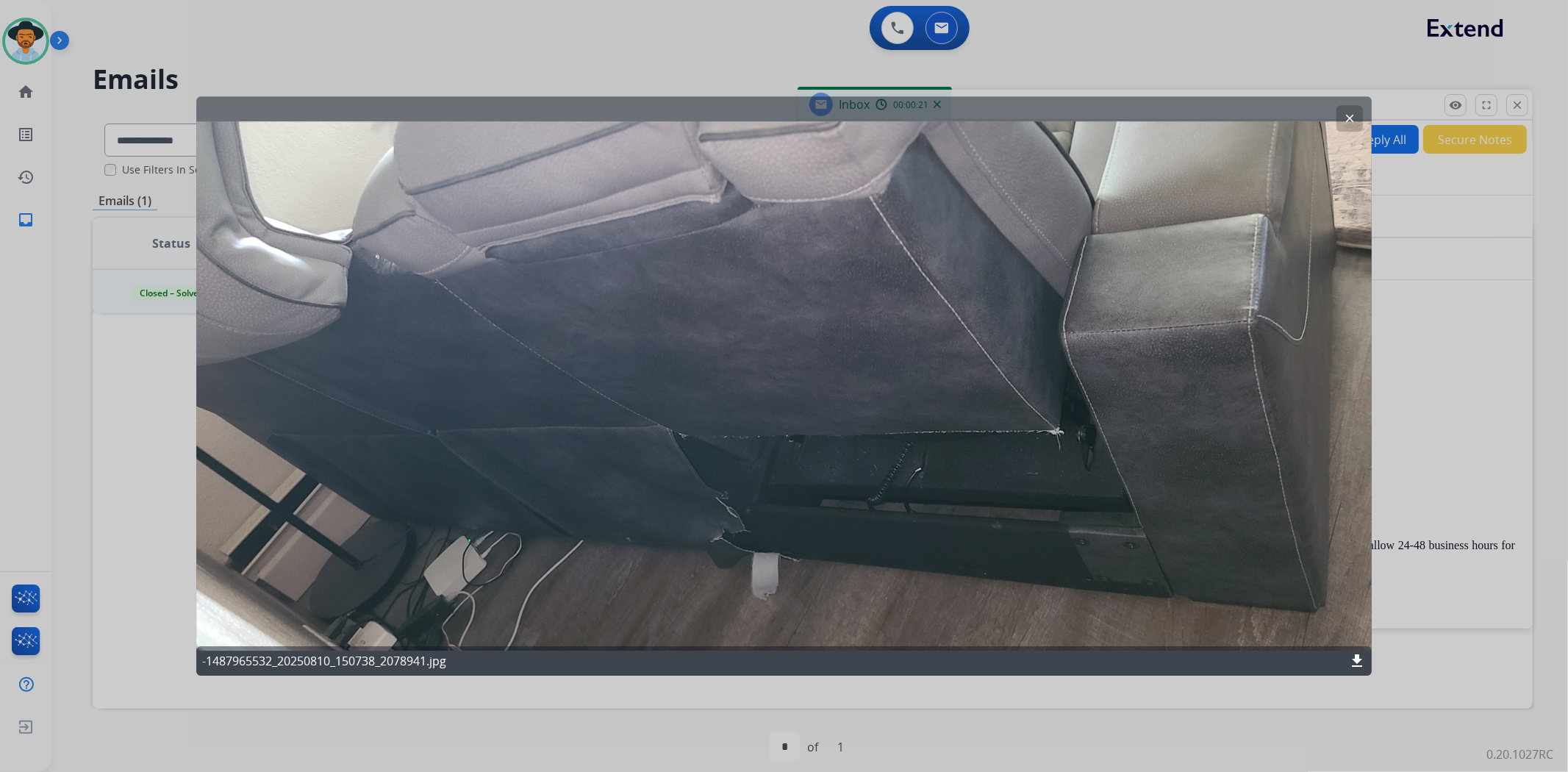
click at [1351, 115] on mat-icon "clear" at bounding box center [1349, 118] width 13 height 13
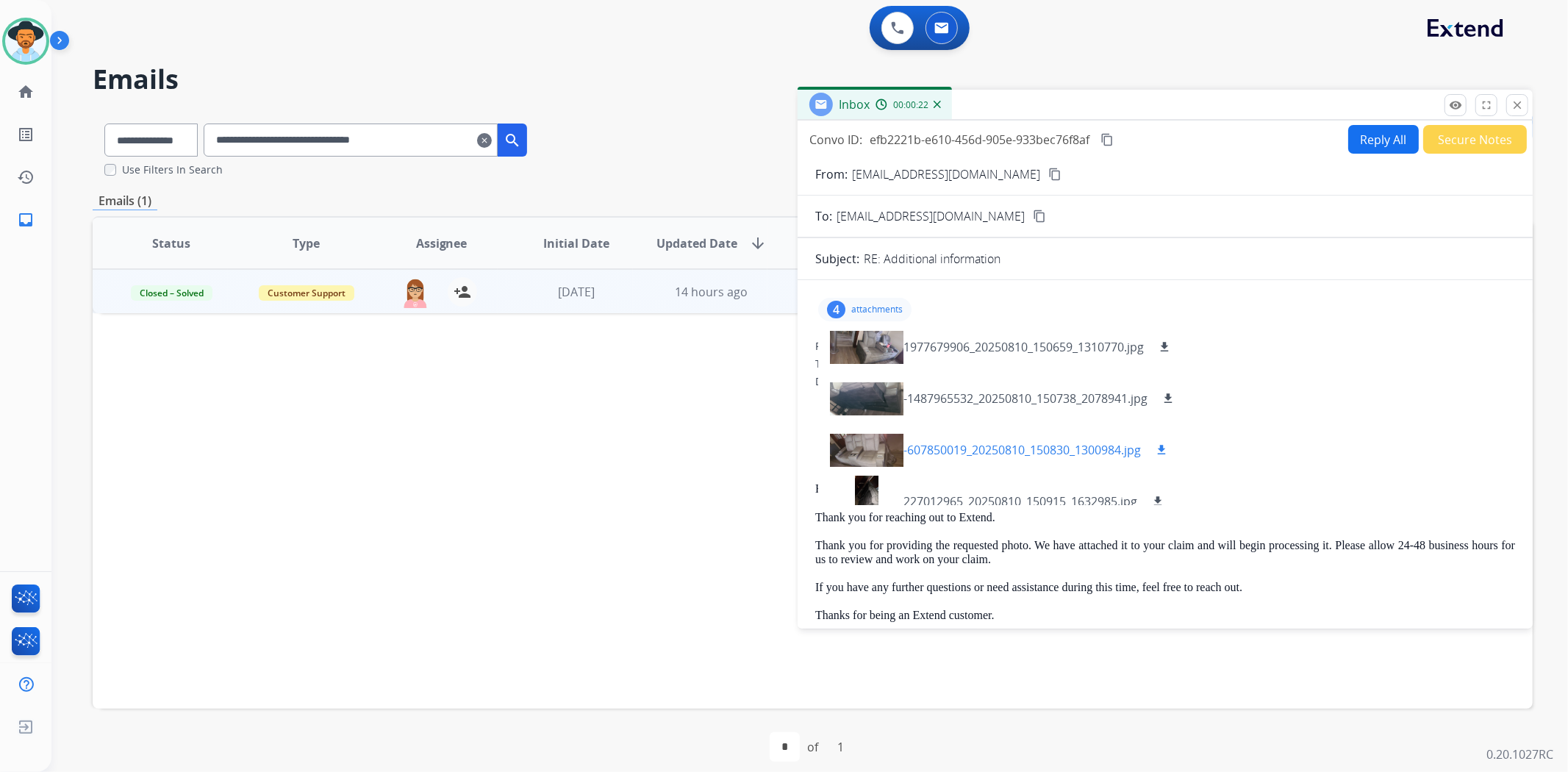
click at [853, 442] on div at bounding box center [866, 450] width 73 height 51
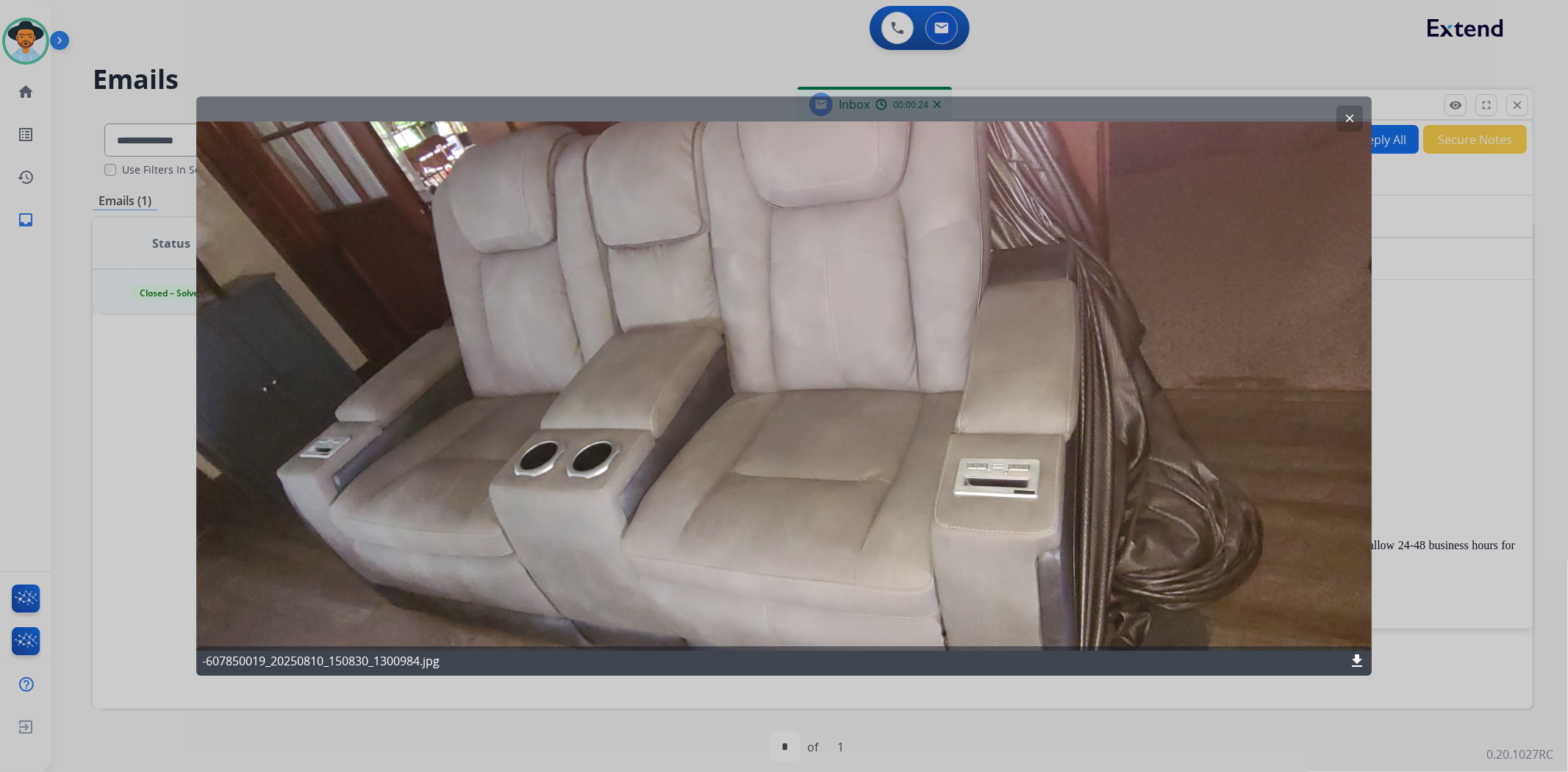
click at [1346, 107] on button "clear" at bounding box center [1349, 118] width 26 height 26
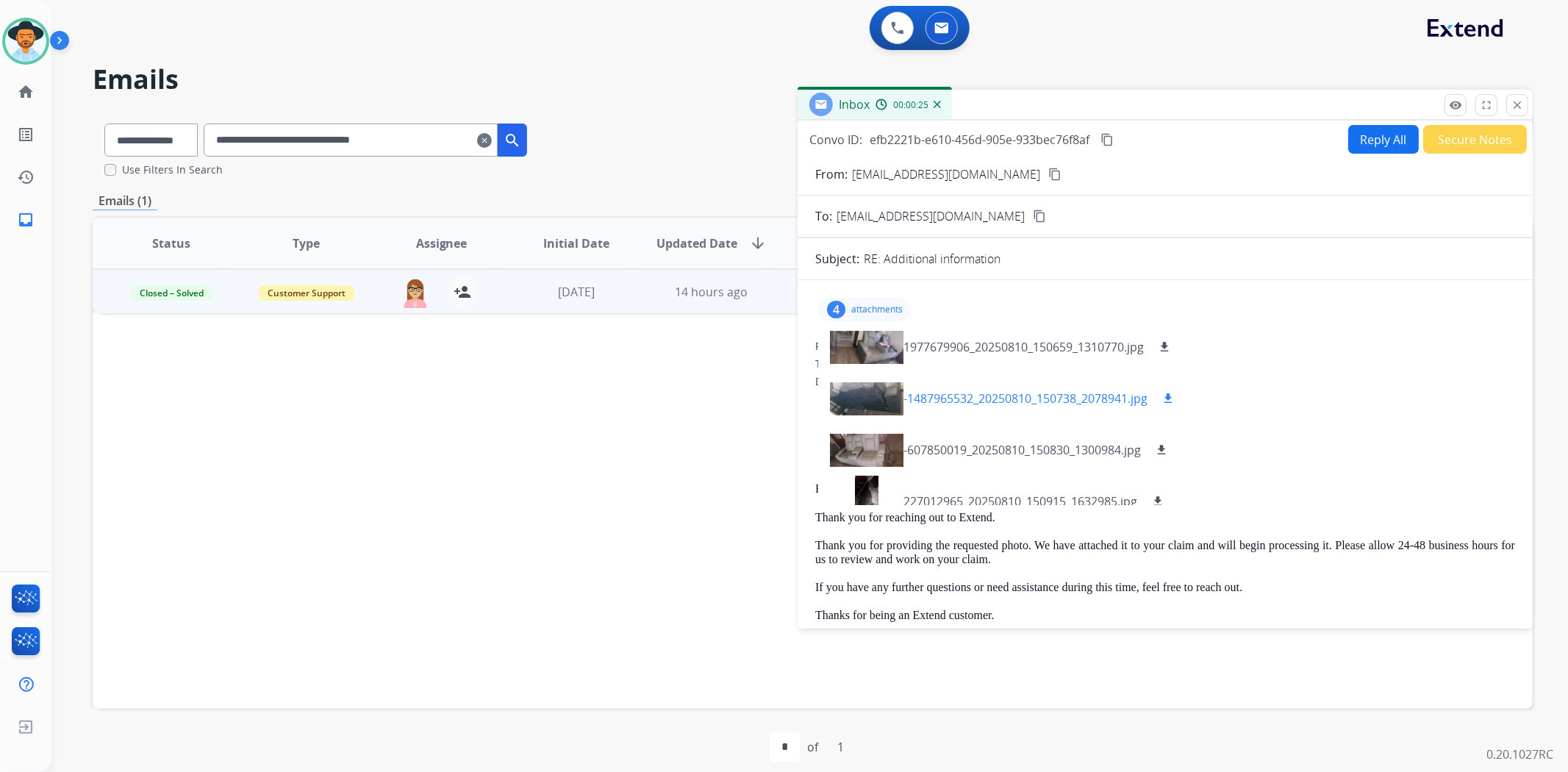
scroll to position [22, 0]
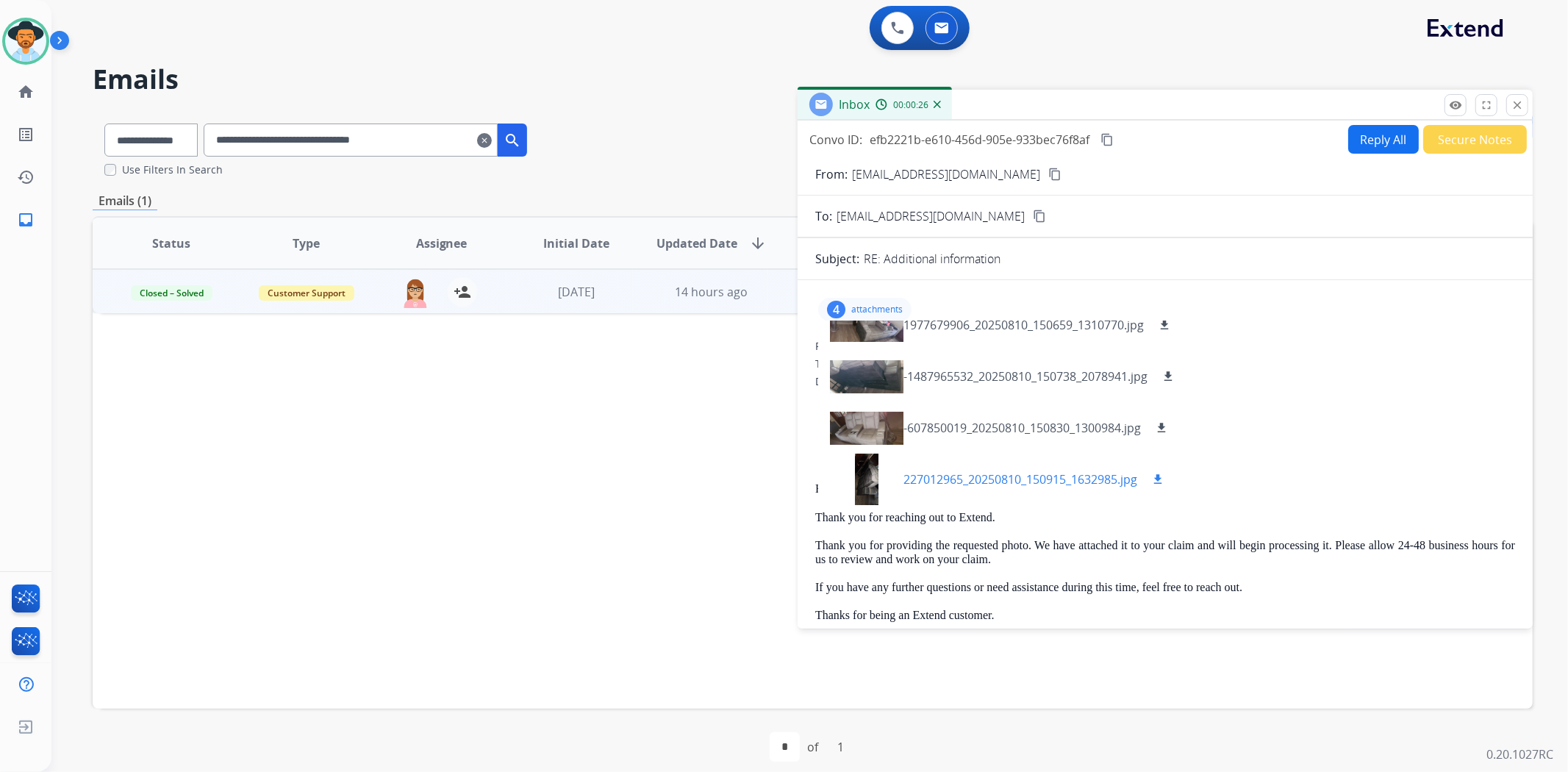
click at [867, 471] on div at bounding box center [866, 479] width 73 height 51
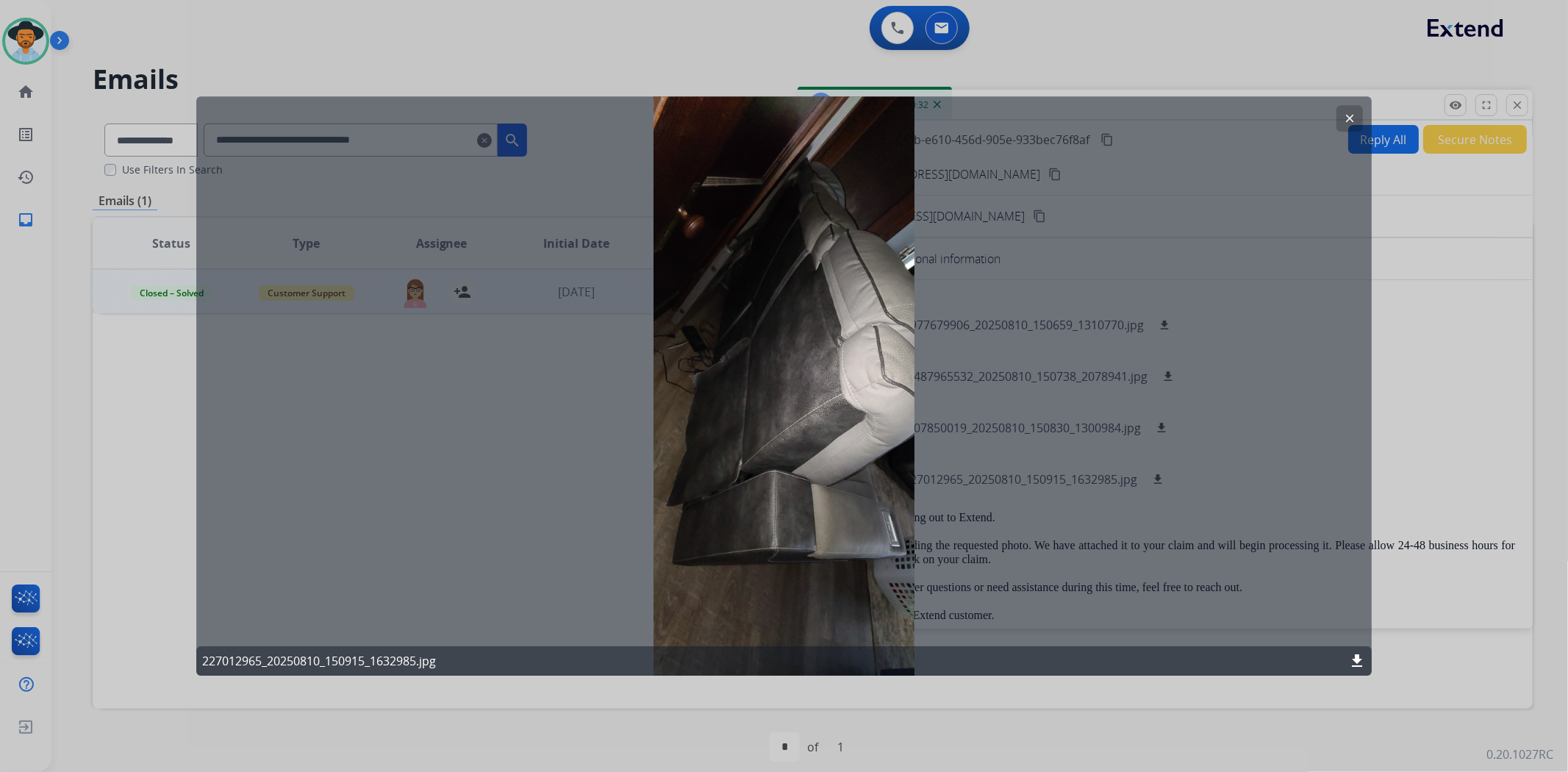
click at [1344, 119] on mat-icon "clear" at bounding box center [1349, 118] width 13 height 13
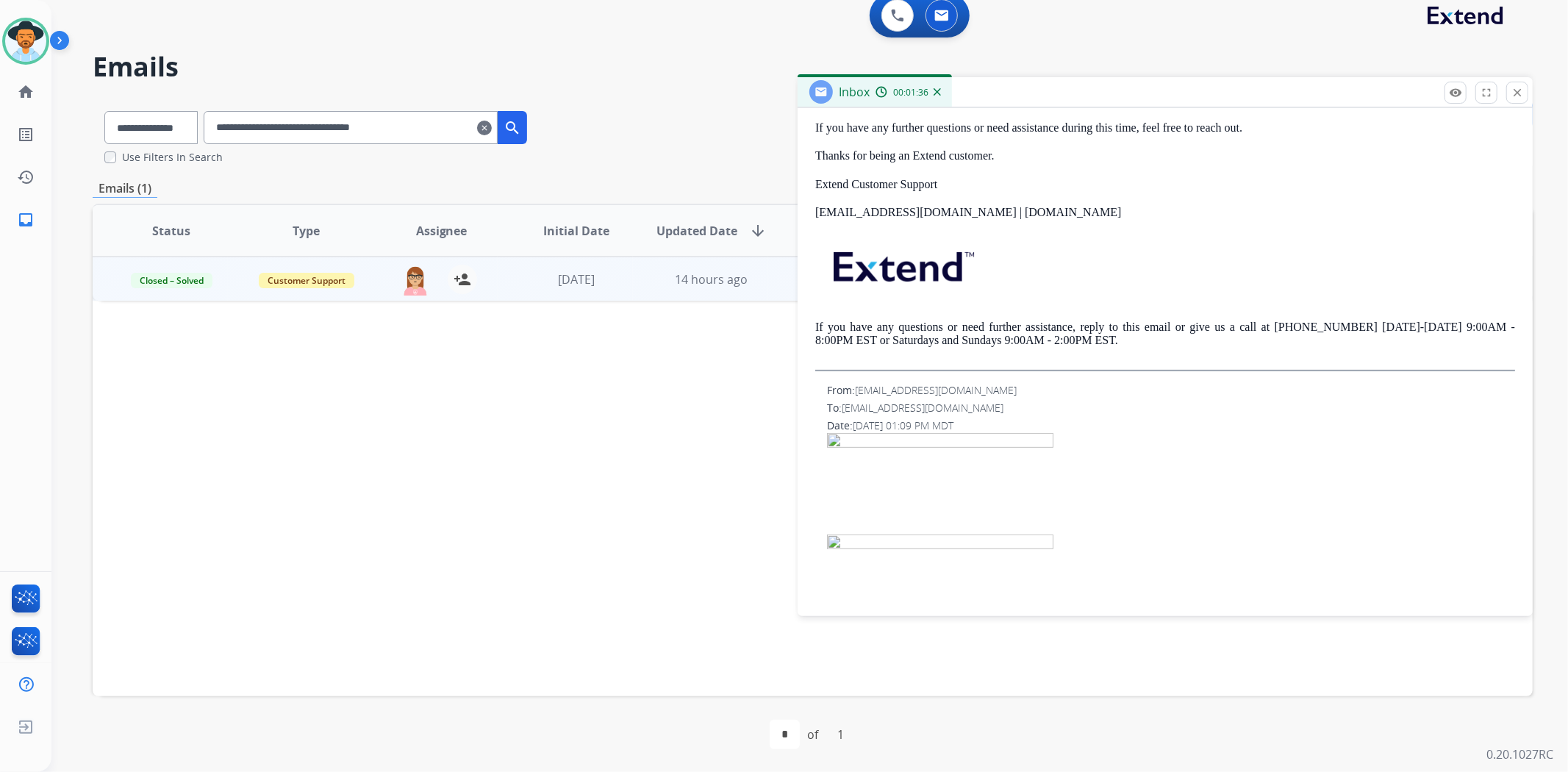
scroll to position [291, 0]
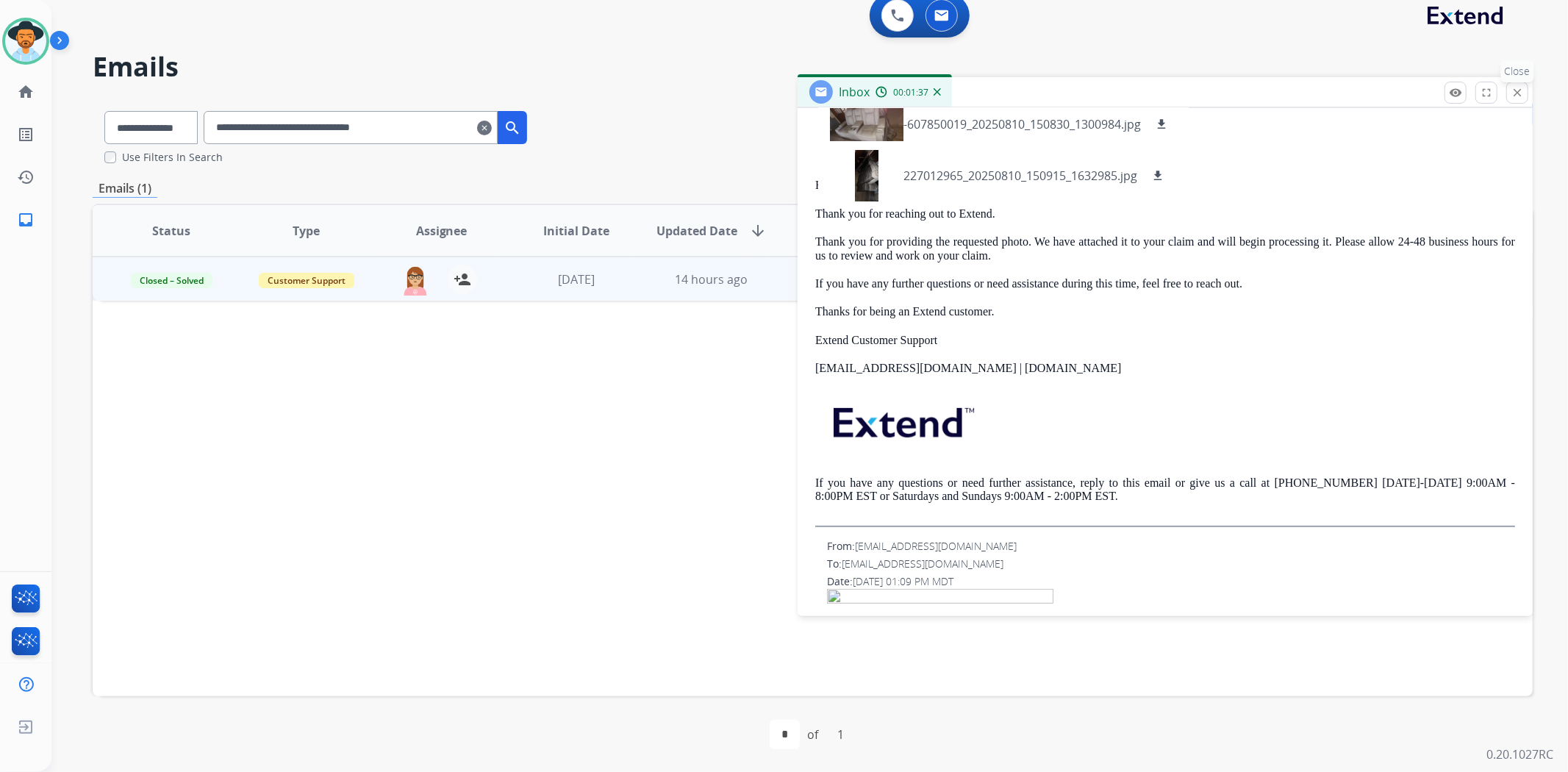
click at [1517, 92] on mat-icon "close" at bounding box center [1517, 92] width 13 height 13
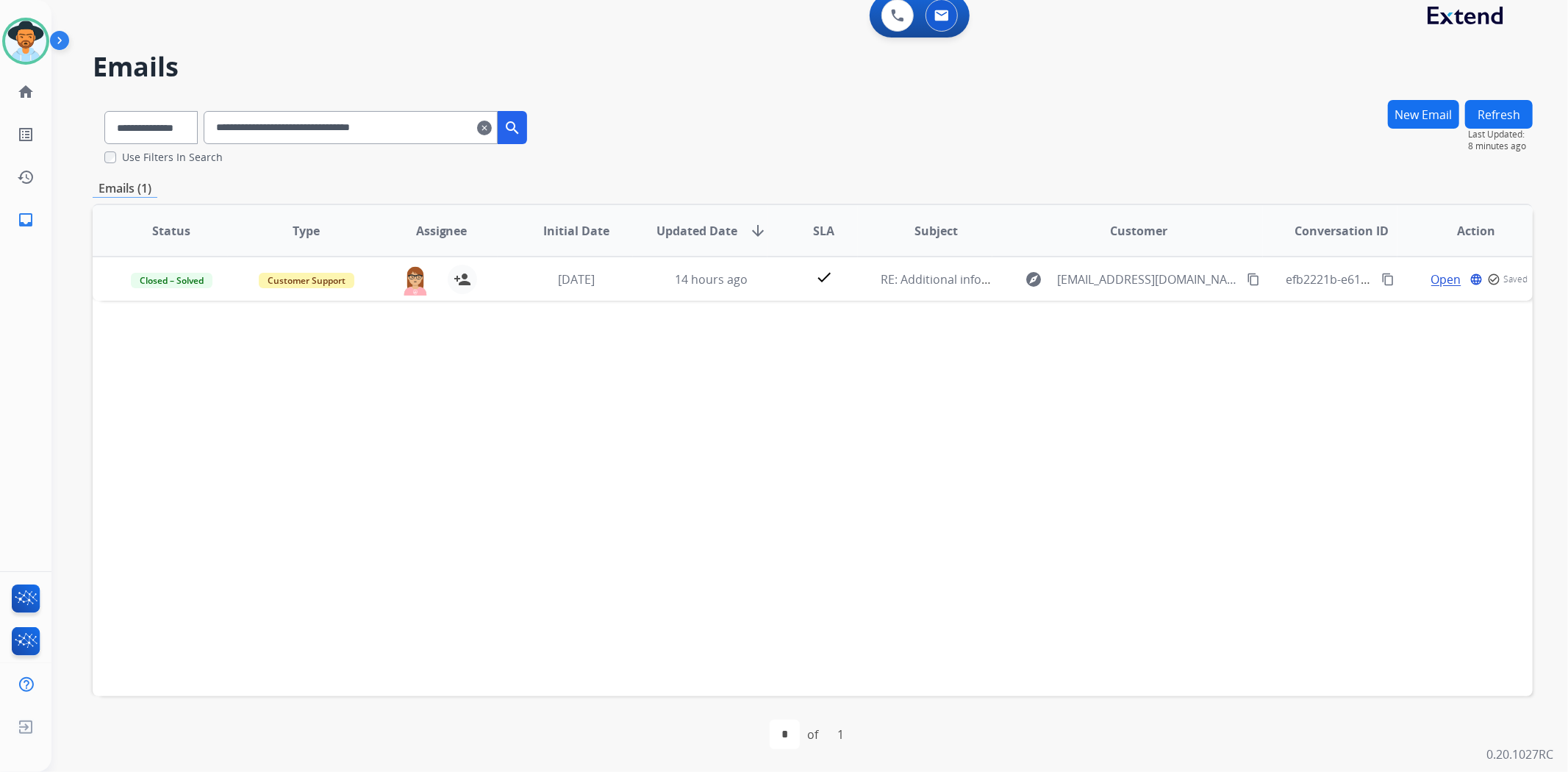
click at [1225, 96] on div "**********" at bounding box center [792, 406] width 1481 height 732
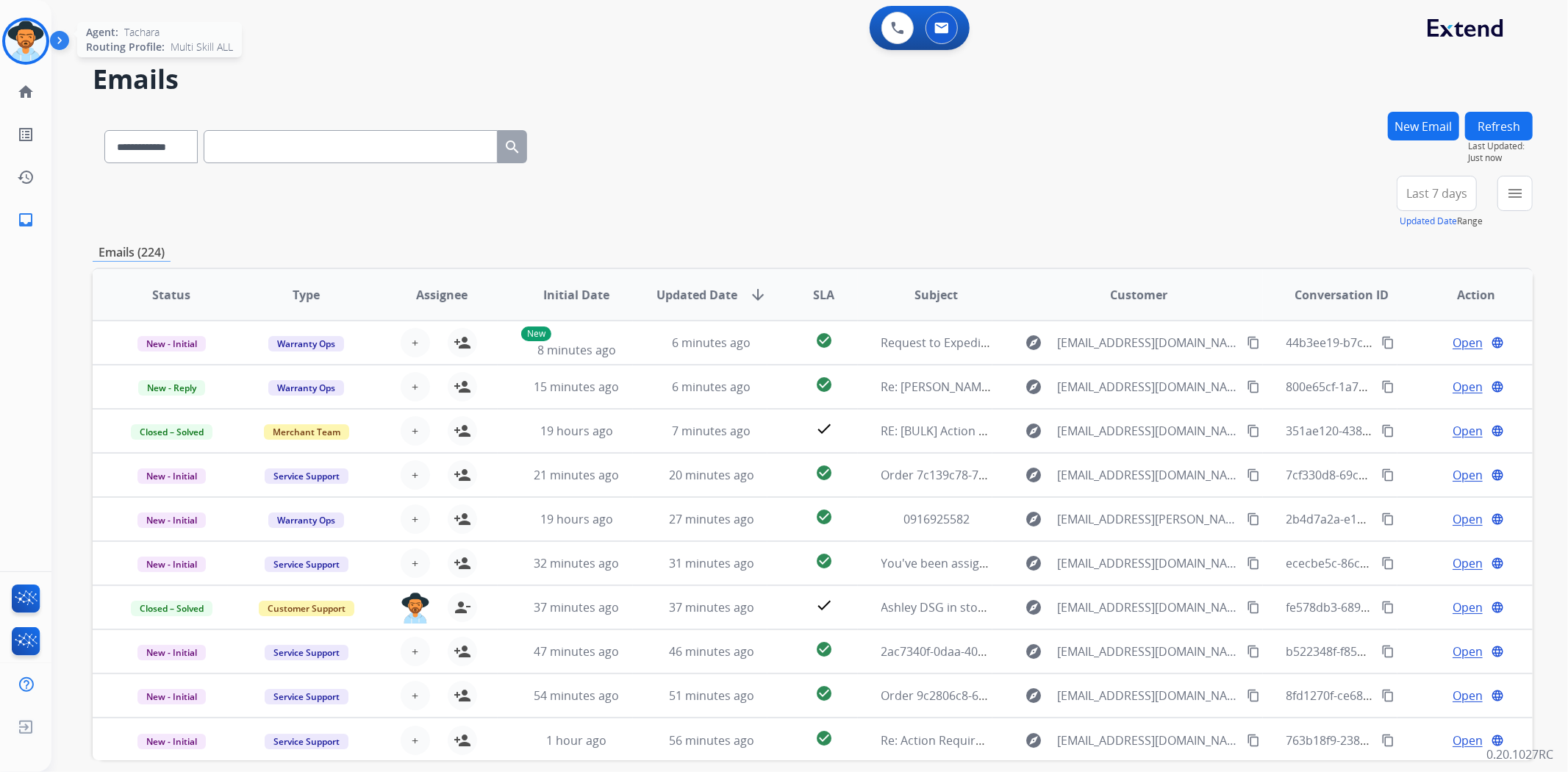
click at [32, 23] on img at bounding box center [26, 41] width 41 height 41
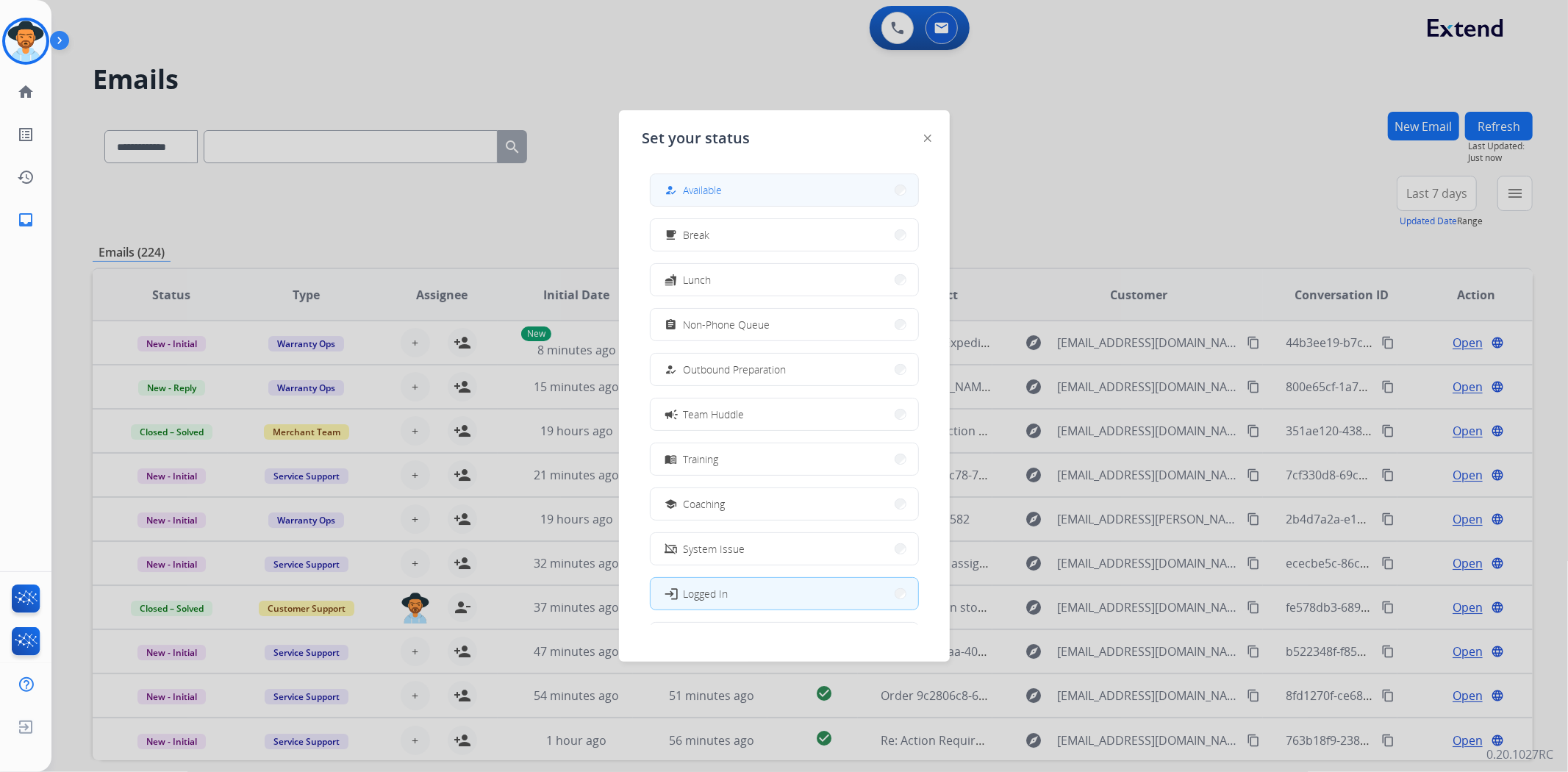
click at [735, 190] on button "how_to_reg Available" at bounding box center [785, 190] width 268 height 32
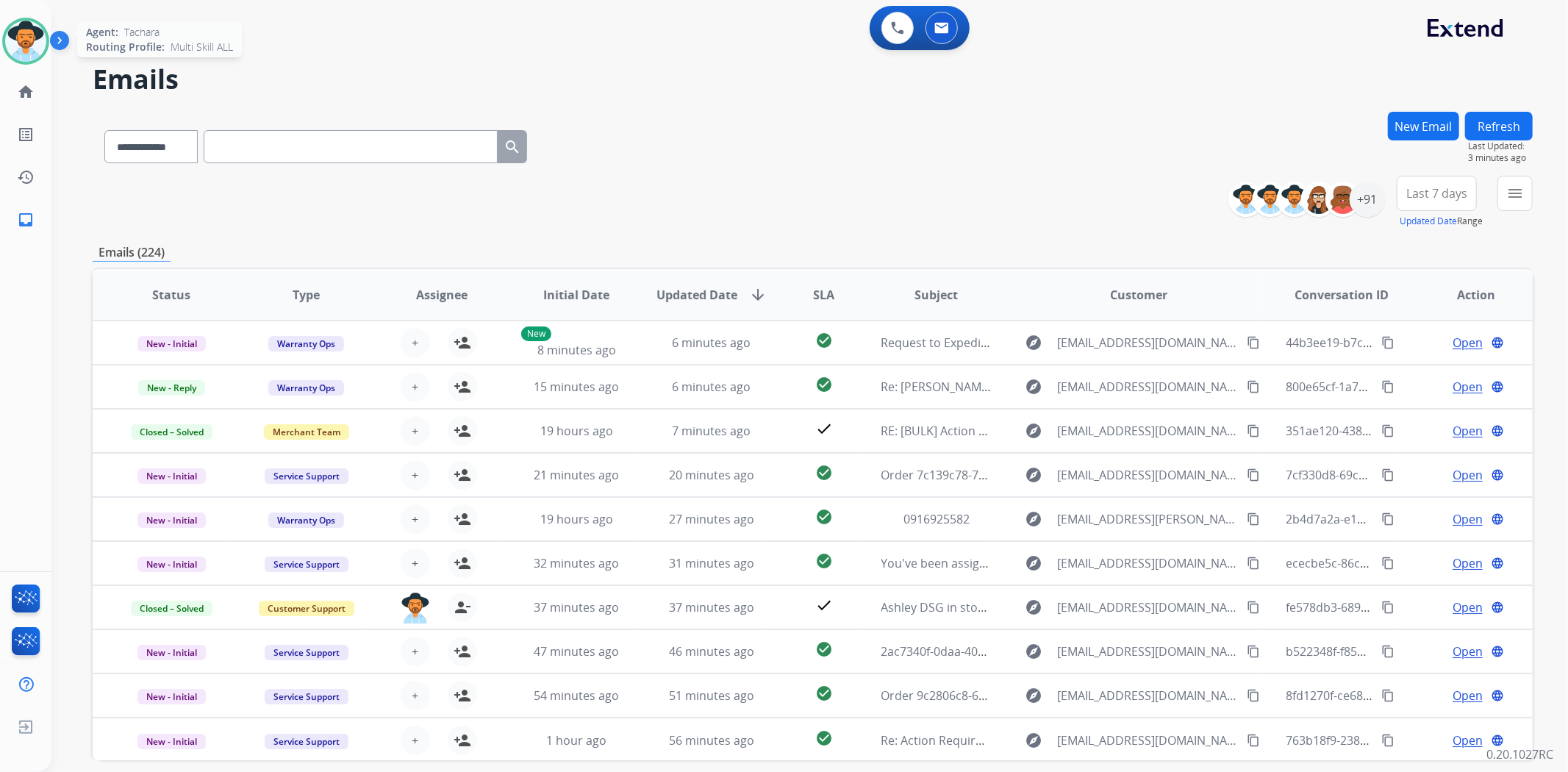
click at [31, 26] on img at bounding box center [26, 41] width 41 height 41
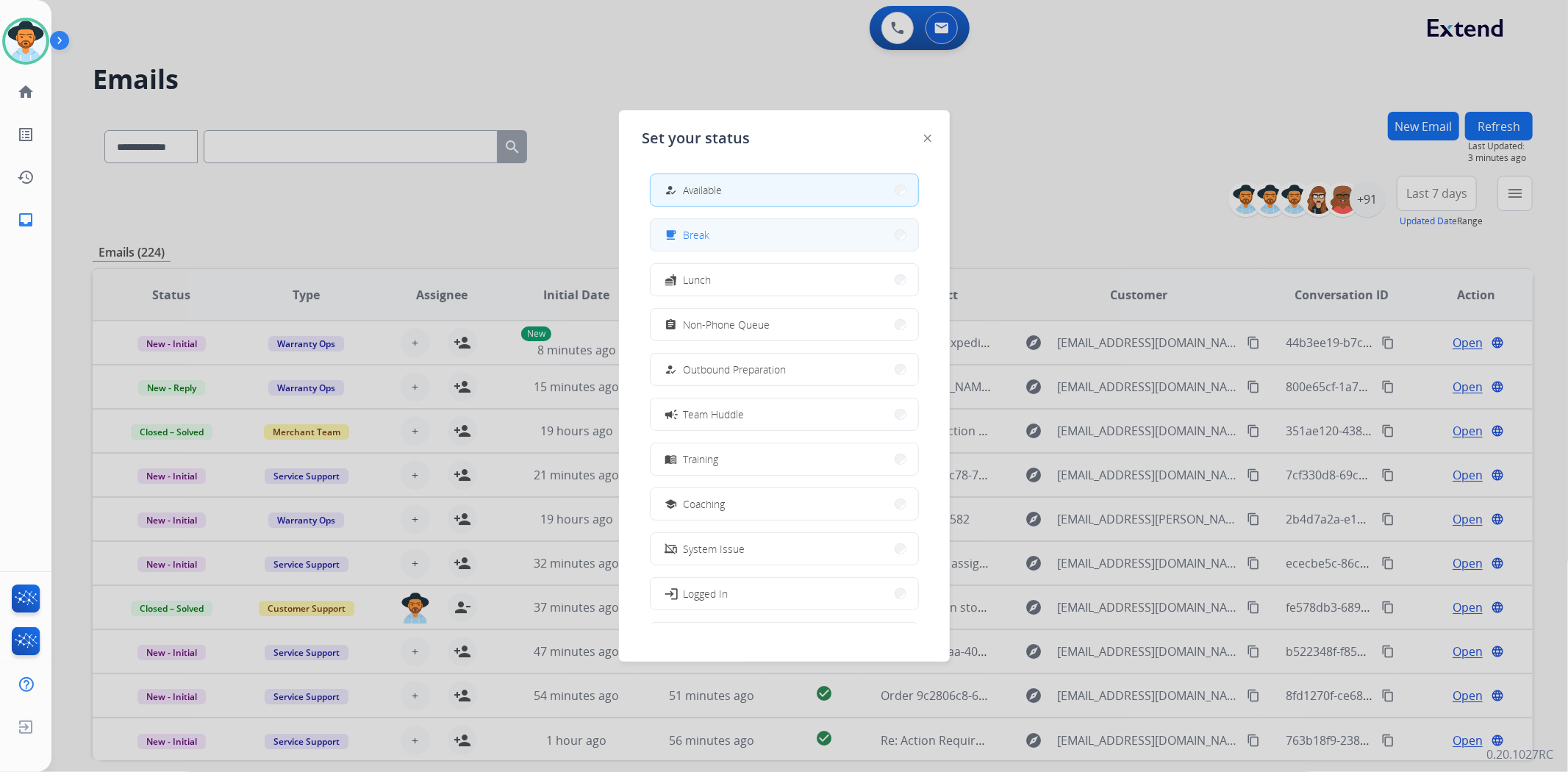
click at [773, 235] on button "free_breakfast Break" at bounding box center [785, 235] width 268 height 32
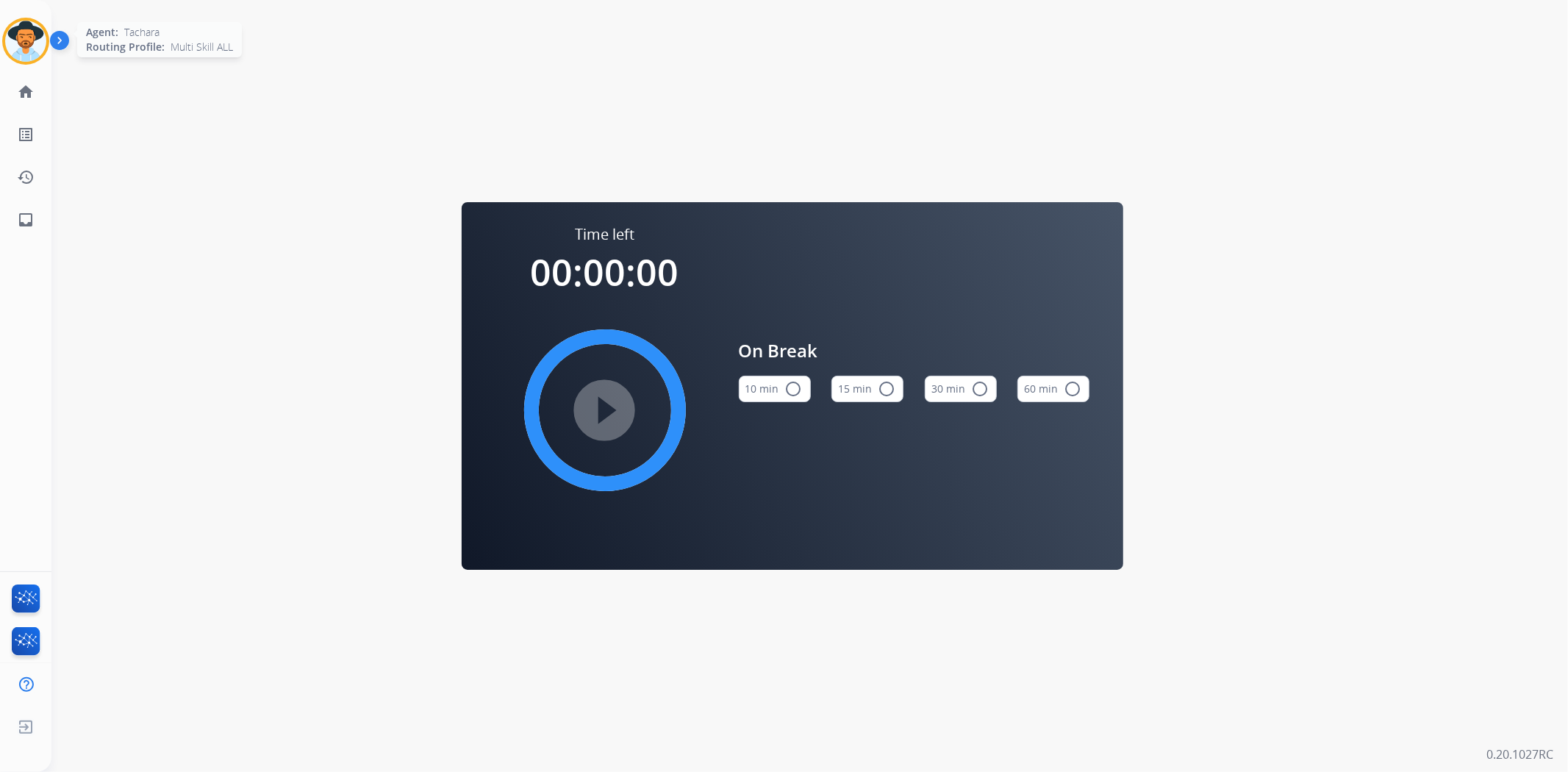
click at [20, 28] on img at bounding box center [26, 41] width 41 height 41
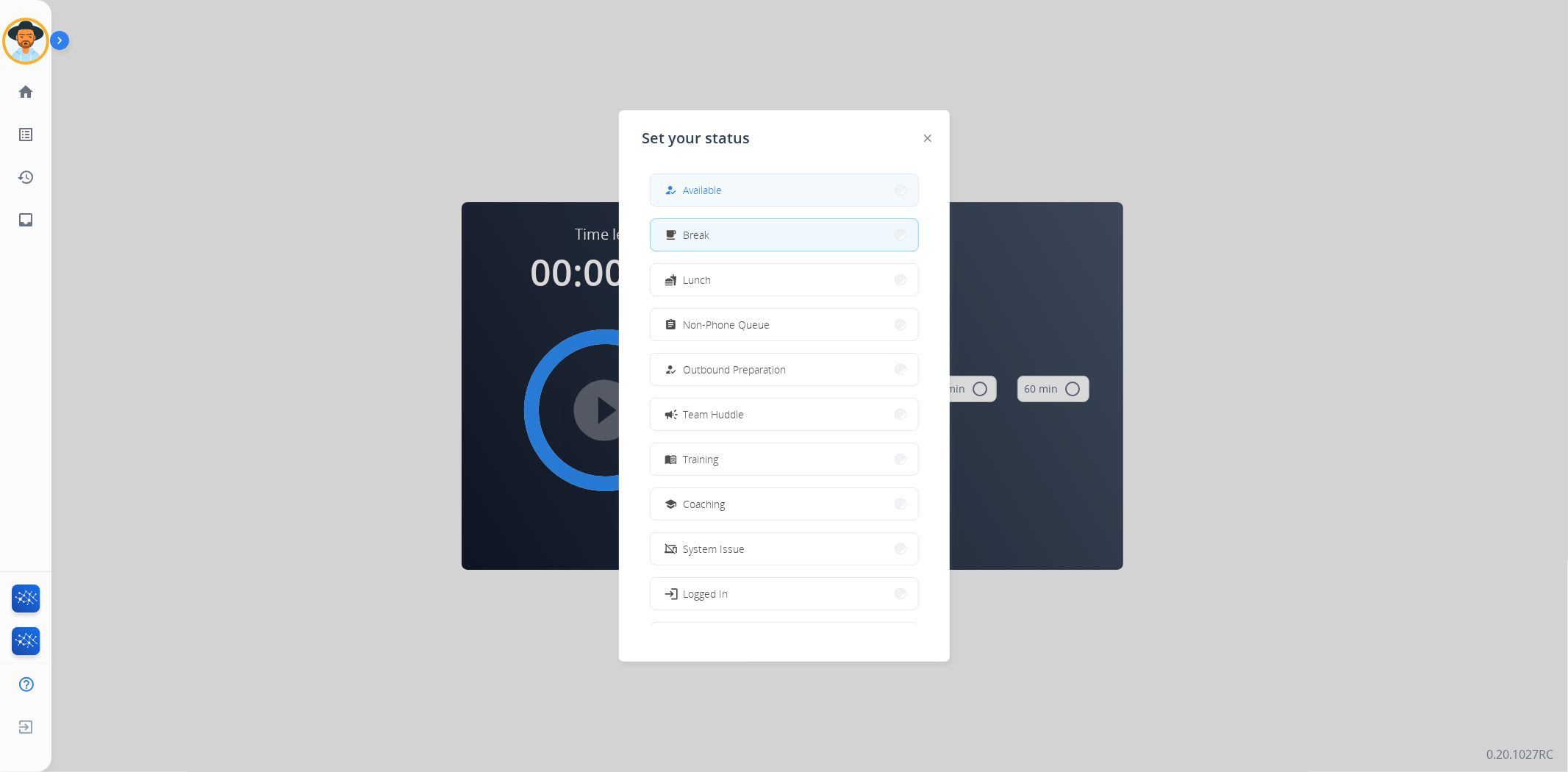
click at [761, 192] on button "how_to_reg Available" at bounding box center [785, 190] width 268 height 32
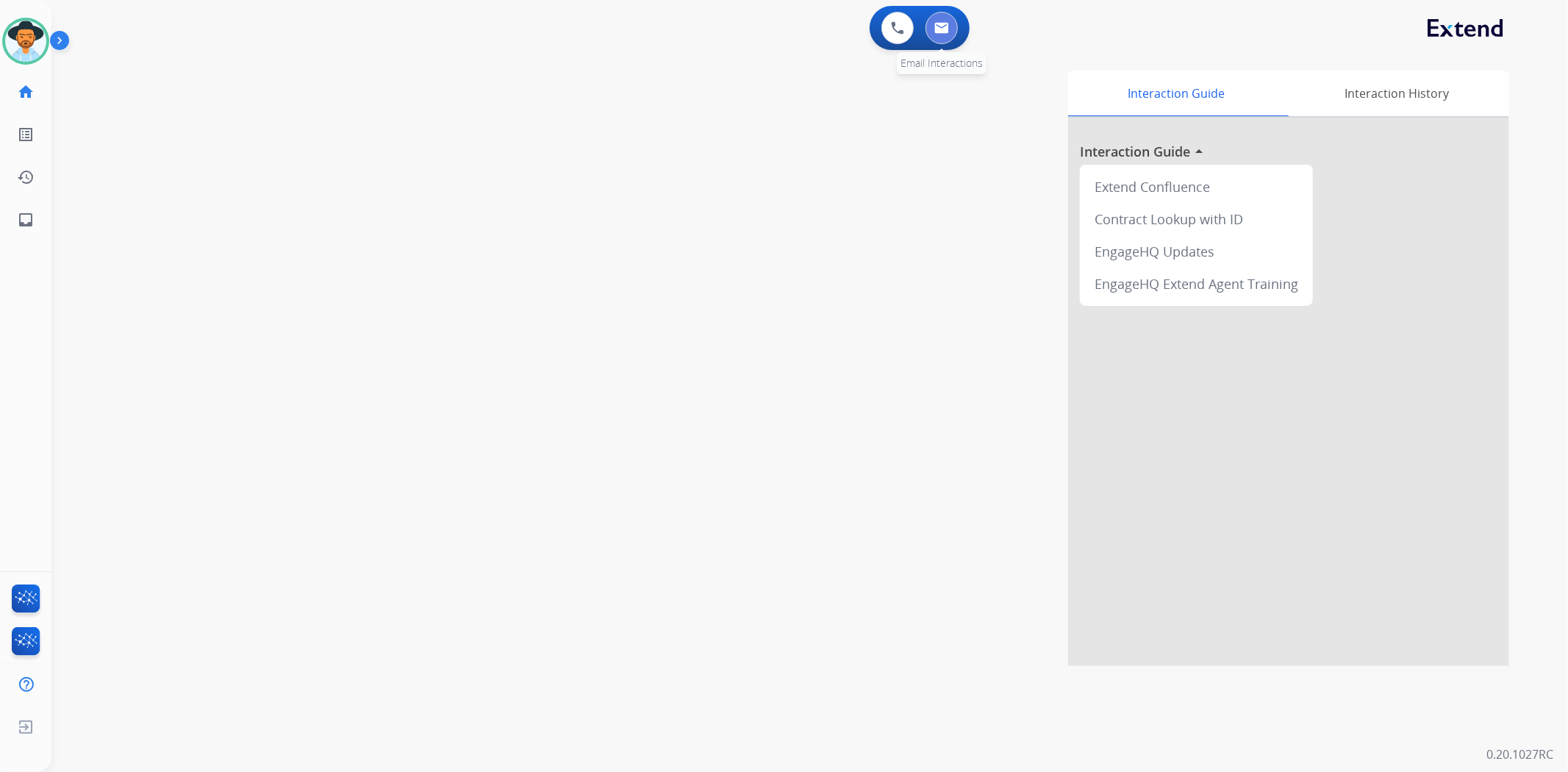
click at [941, 19] on button at bounding box center [941, 28] width 33 height 33
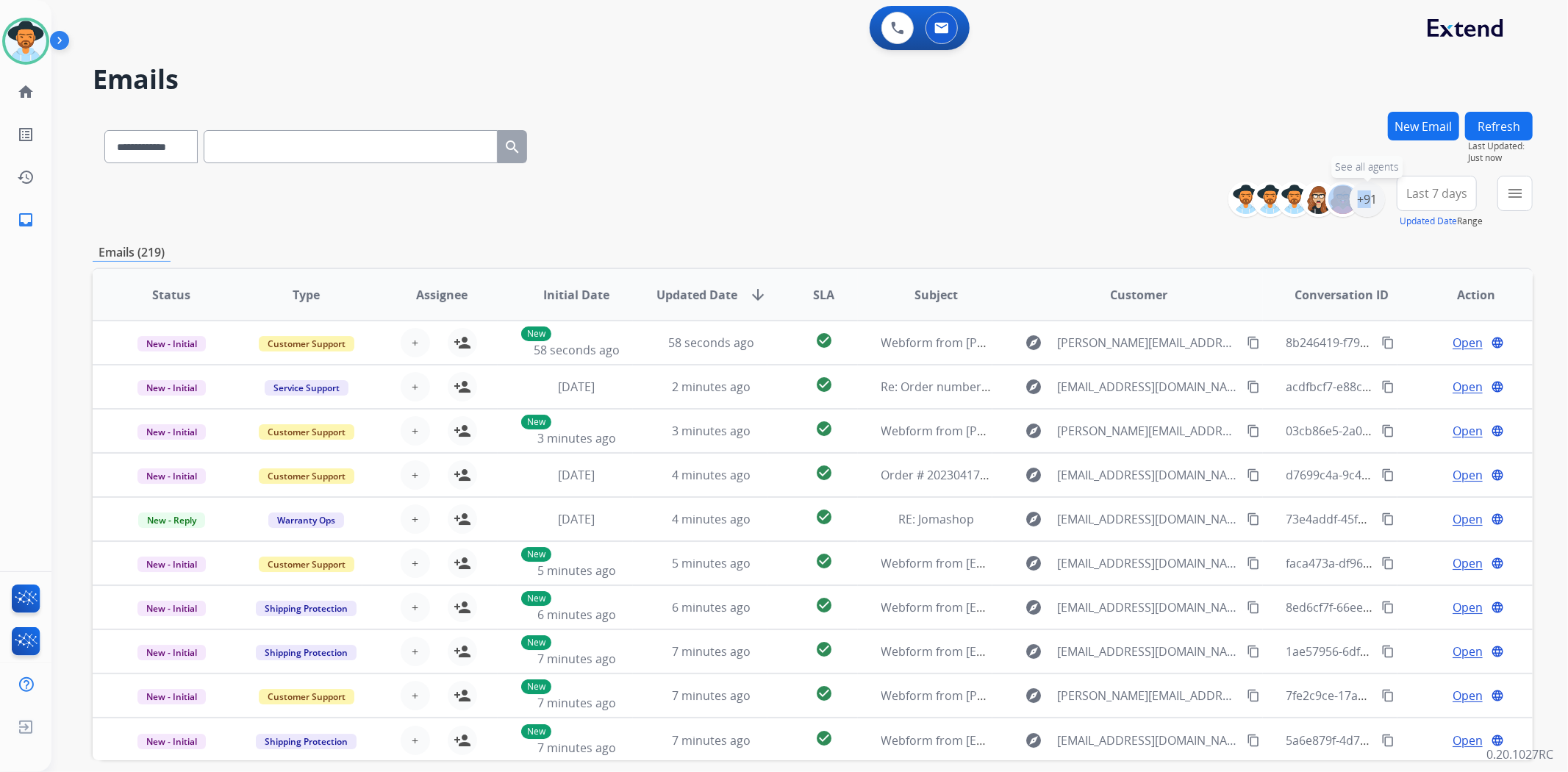
click at [1357, 218] on div "**********" at bounding box center [1312, 199] width 145 height 47
click at [1362, 207] on div "+91" at bounding box center [1367, 199] width 36 height 36
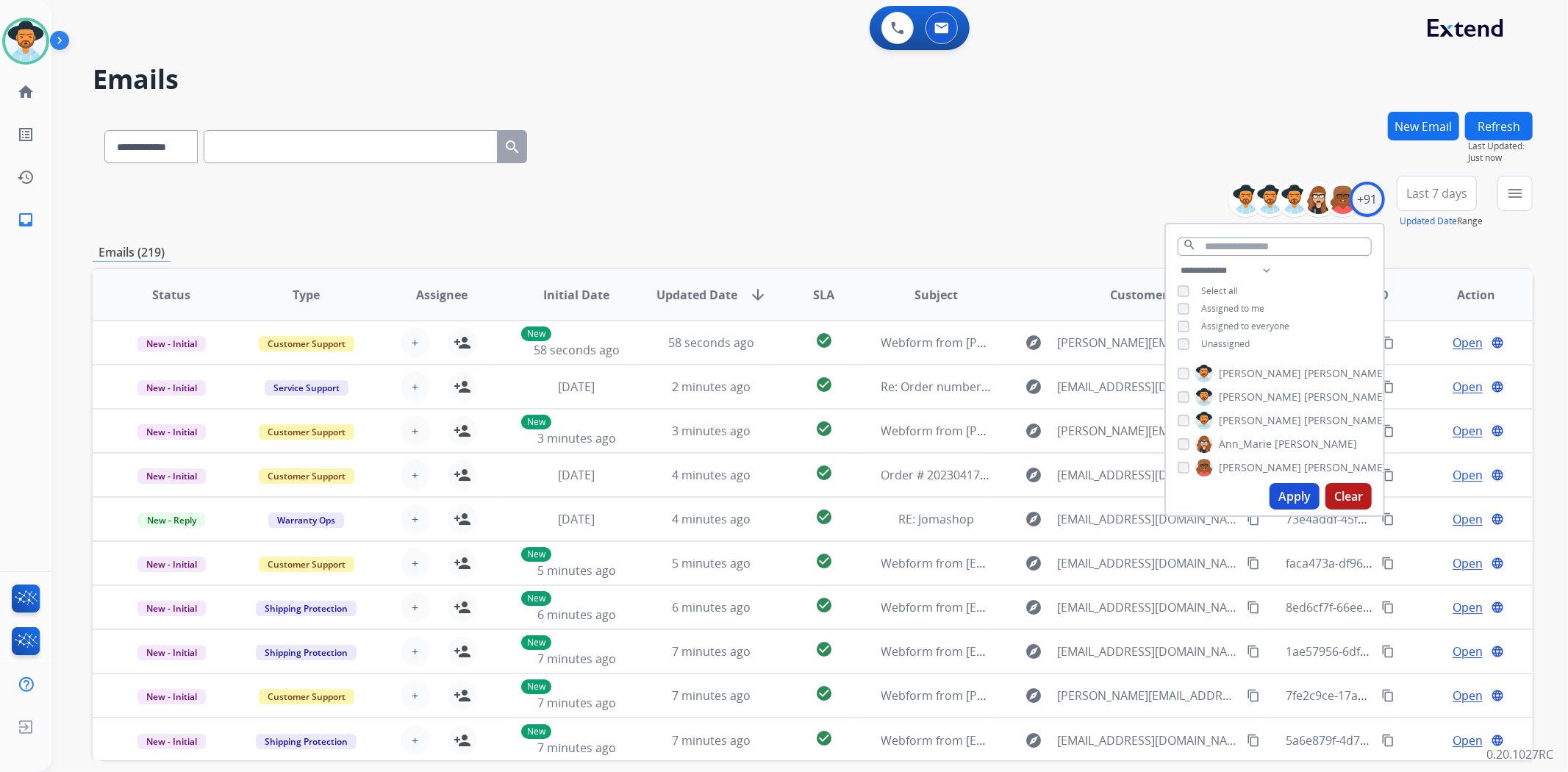
click at [1299, 507] on button "Apply" at bounding box center [1294, 496] width 50 height 26
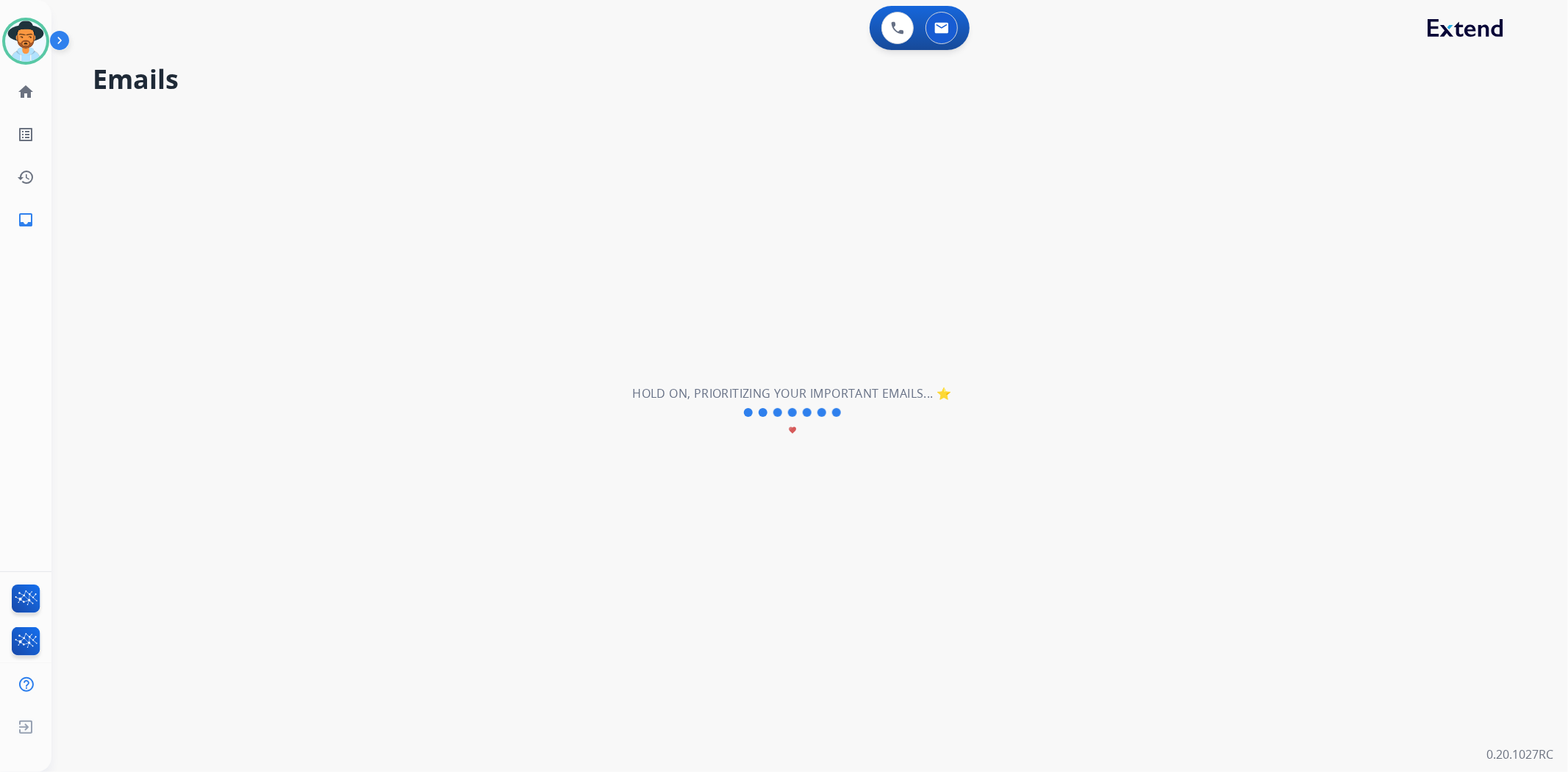
click at [27, 42] on img at bounding box center [26, 41] width 41 height 41
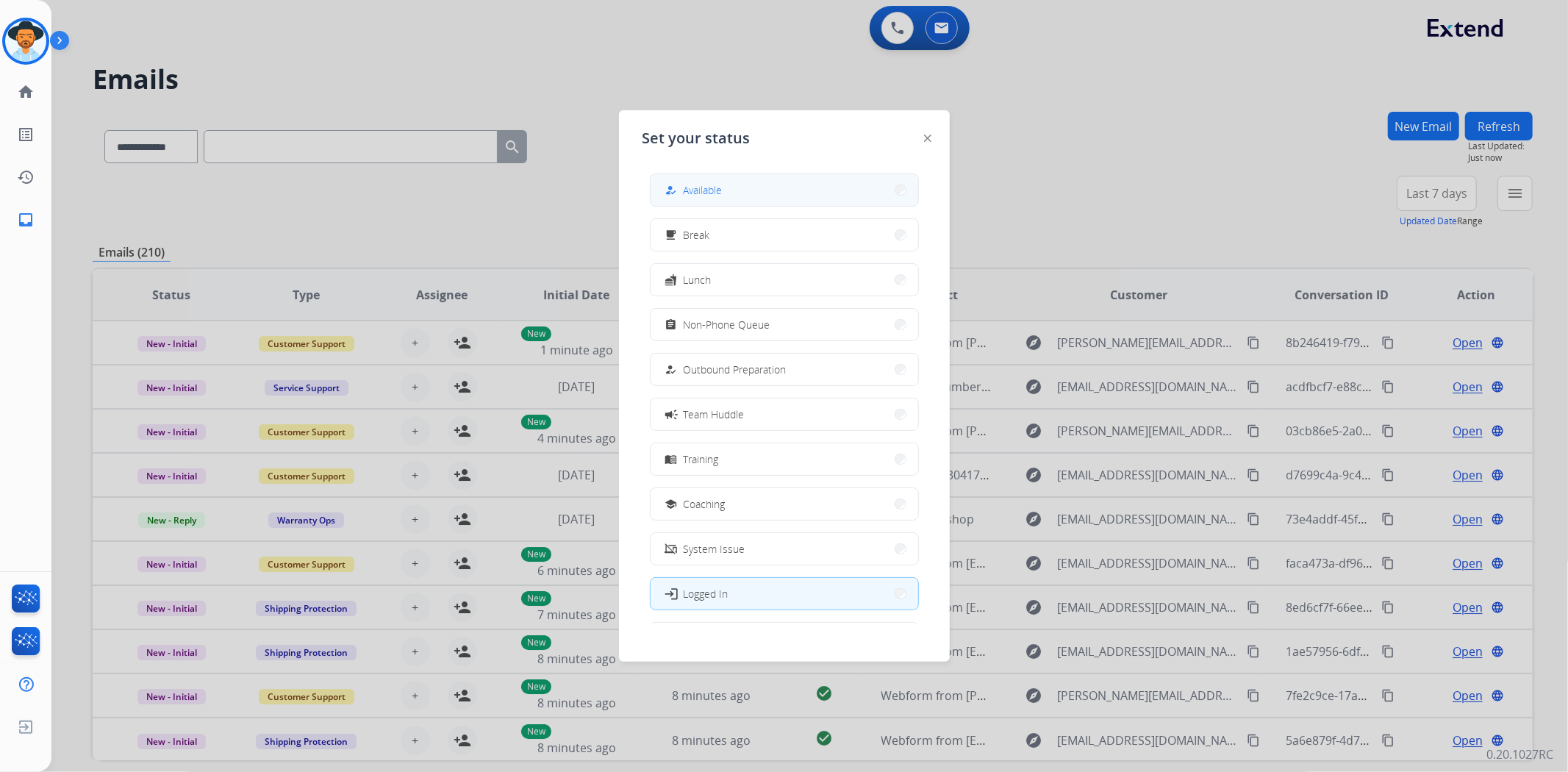
click at [731, 186] on button "how_to_reg Available" at bounding box center [785, 190] width 268 height 32
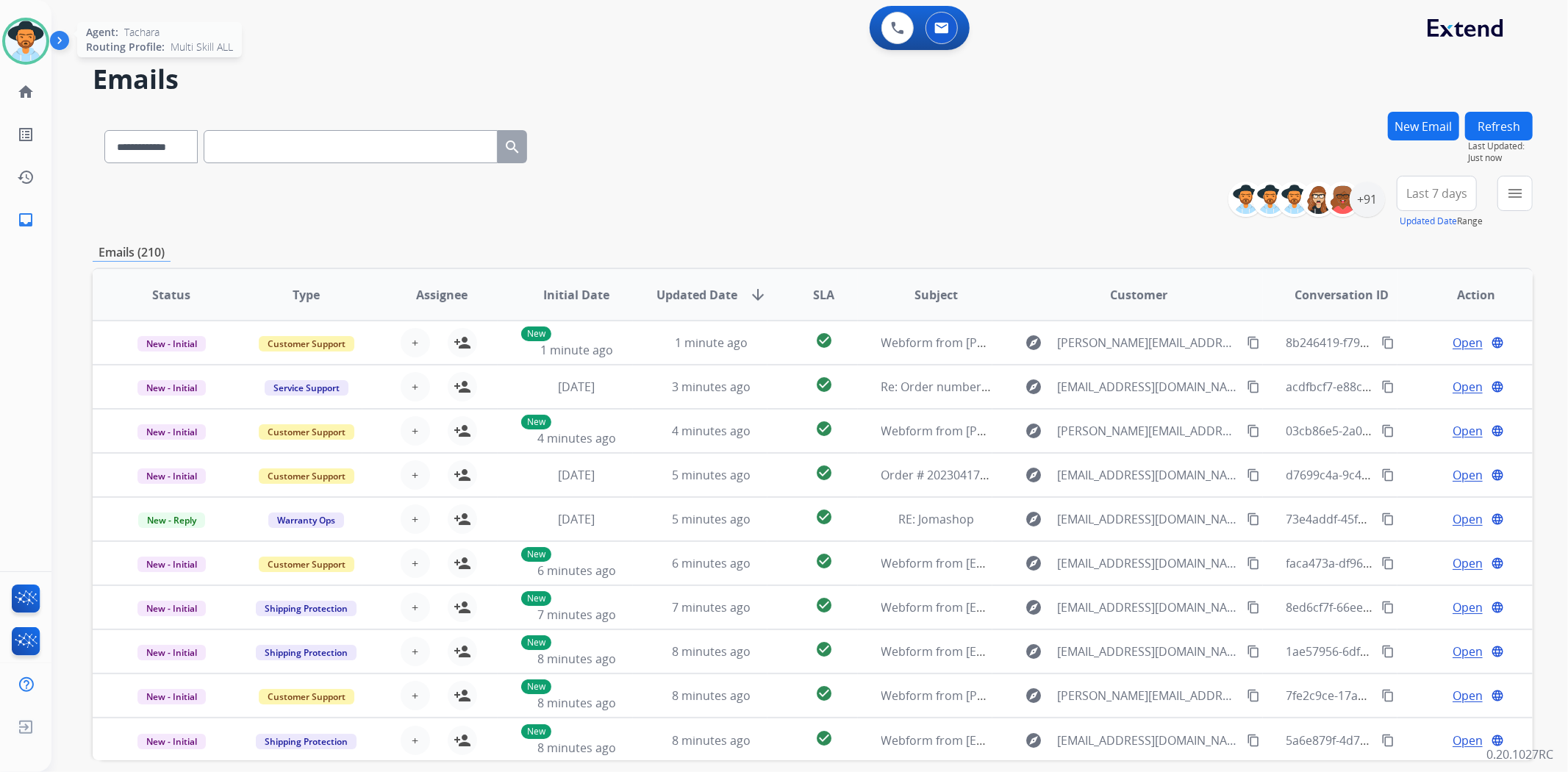
click at [30, 33] on img at bounding box center [26, 41] width 41 height 41
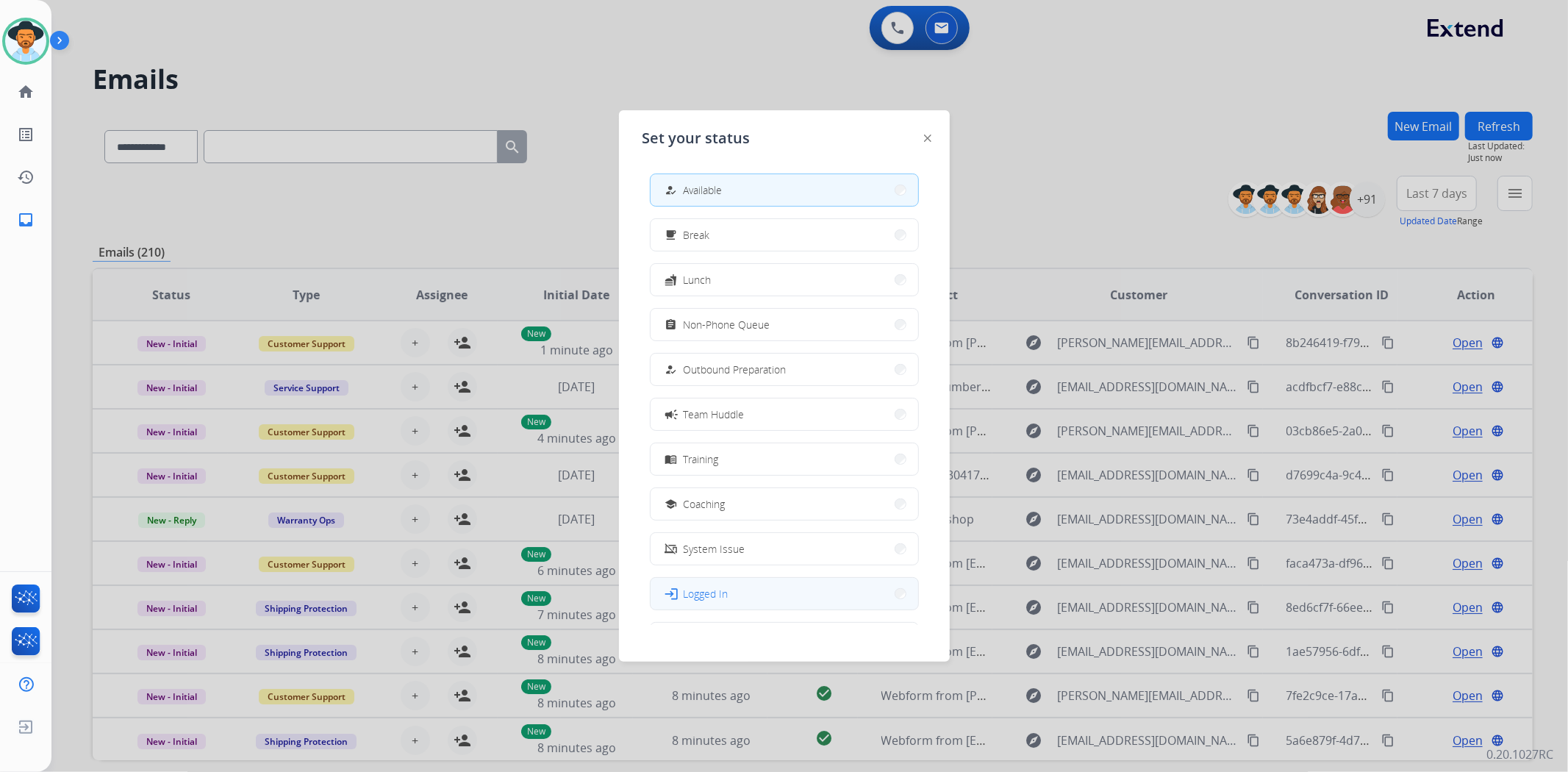
scroll to position [48, 0]
click at [719, 593] on button "work_off Offline" at bounding box center [785, 590] width 268 height 32
